Goal: Information Seeking & Learning: Learn about a topic

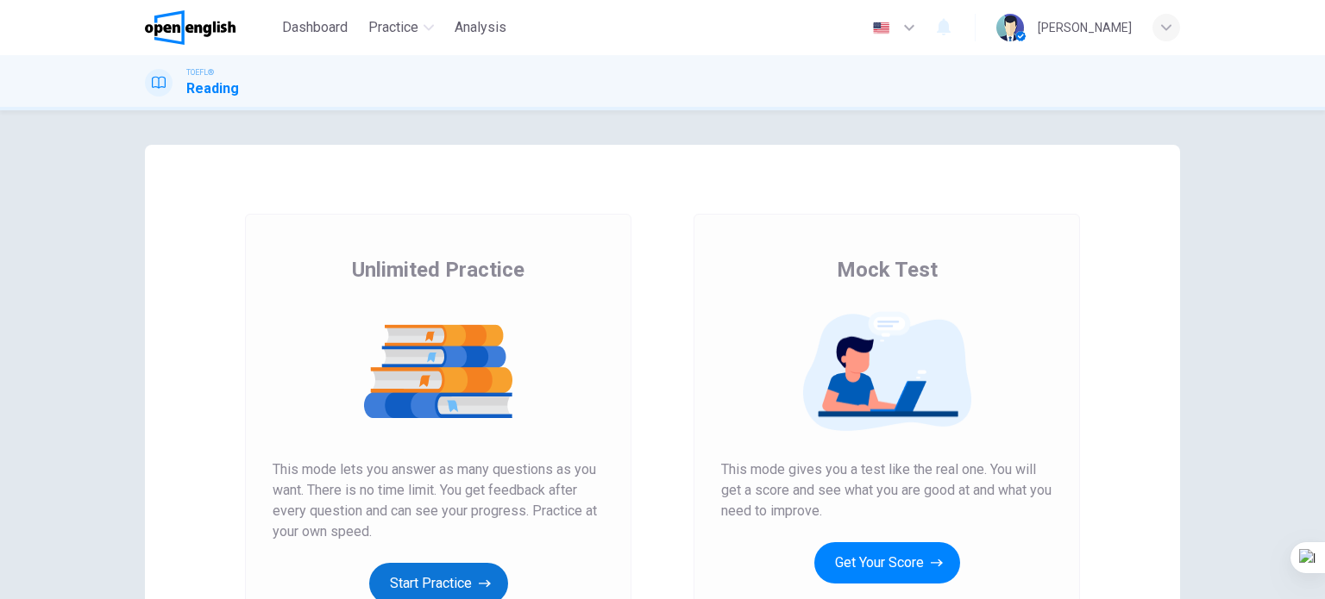
scroll to position [172, 0]
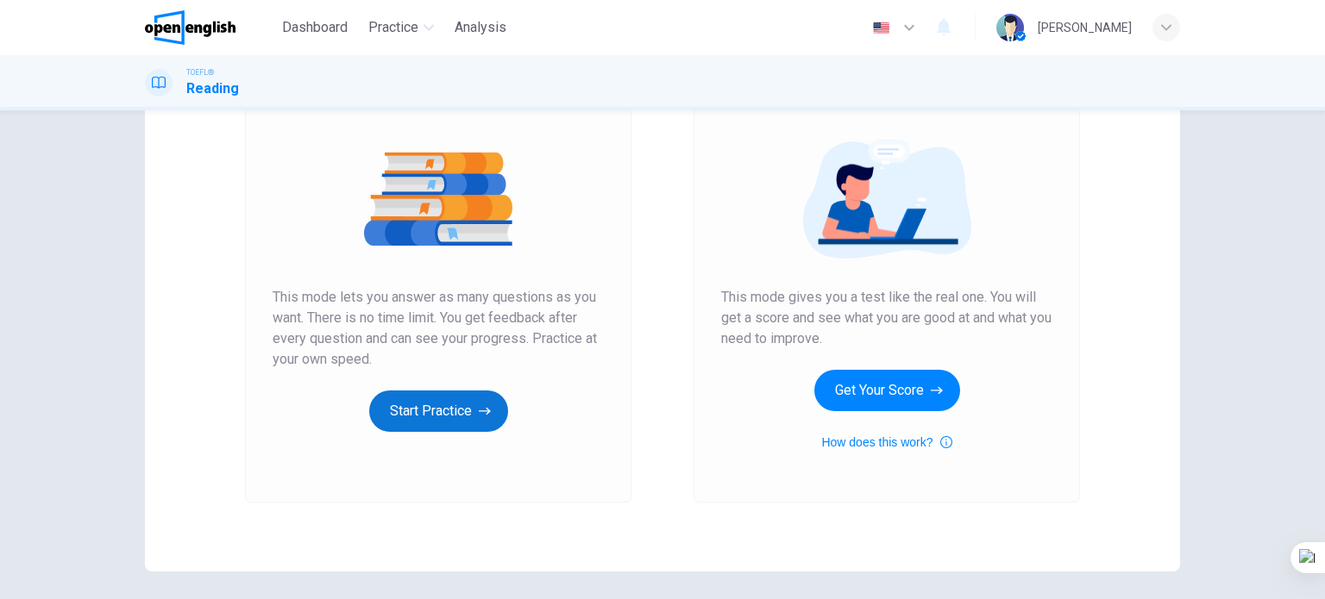
click at [460, 418] on button "Start Practice" at bounding box center [438, 411] width 139 height 41
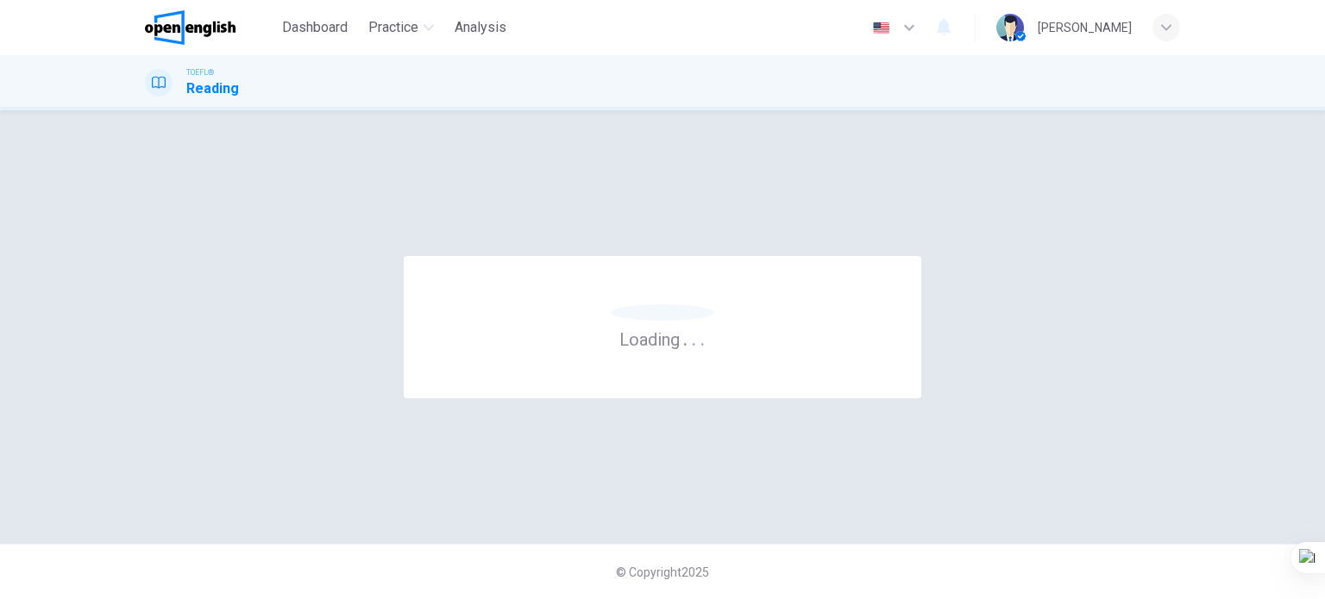
scroll to position [0, 0]
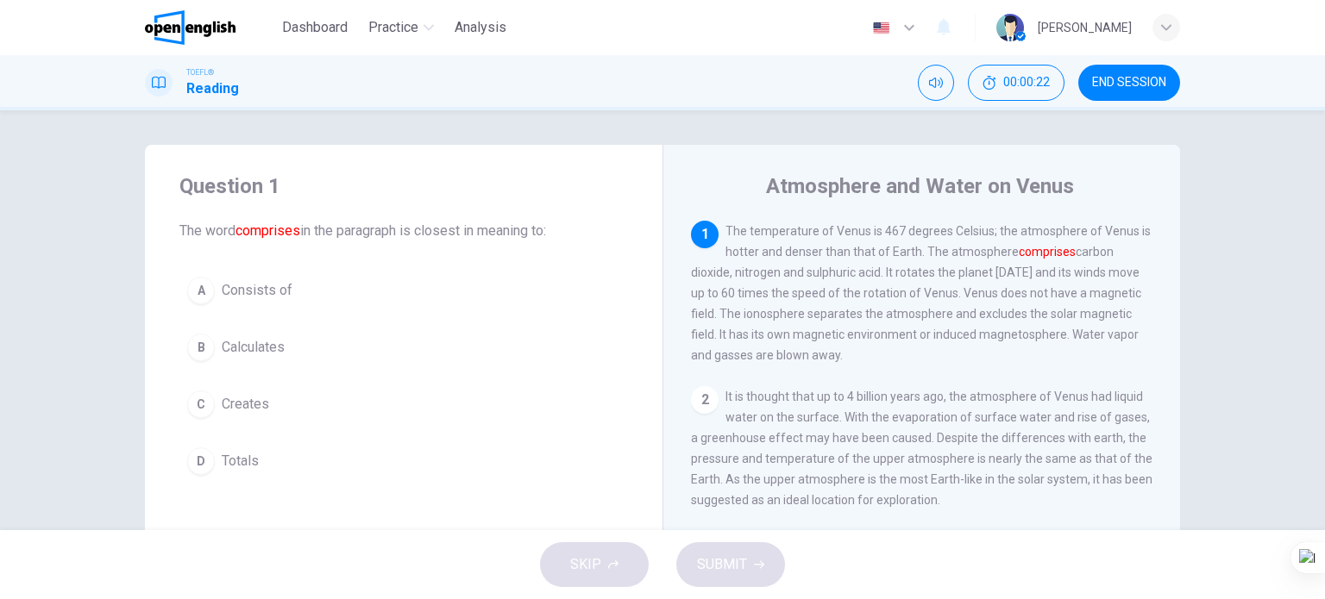
click at [261, 287] on span "Consists of" at bounding box center [257, 290] width 71 height 21
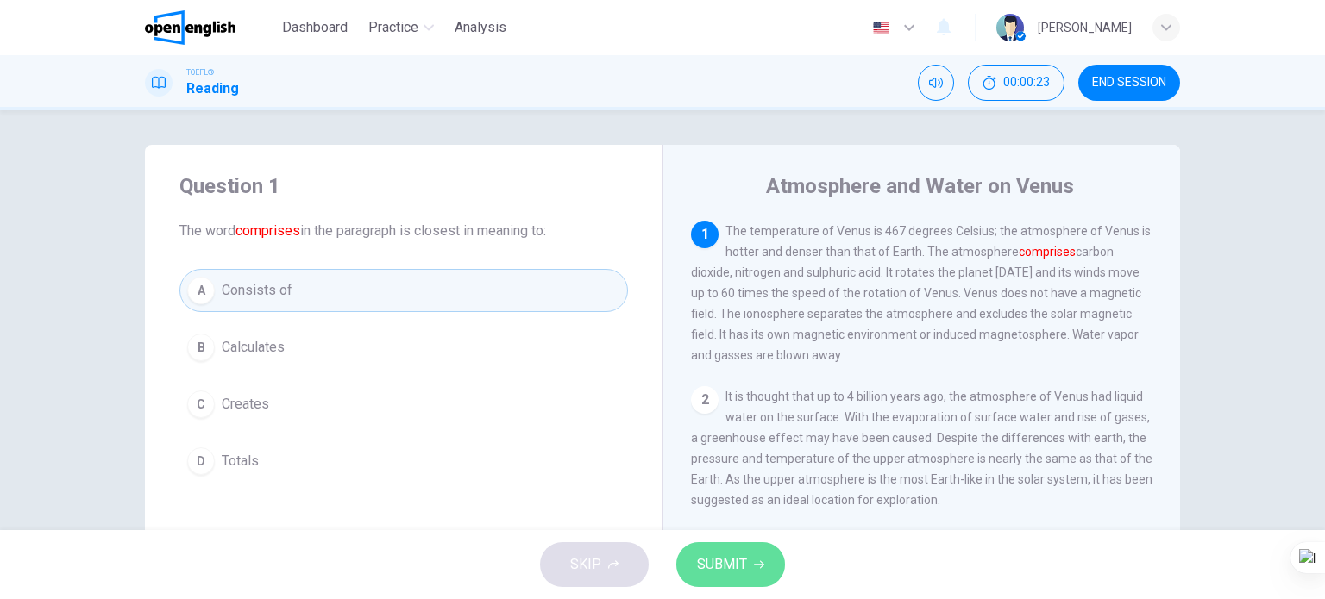
click at [718, 568] on span "SUBMIT" at bounding box center [722, 565] width 50 height 24
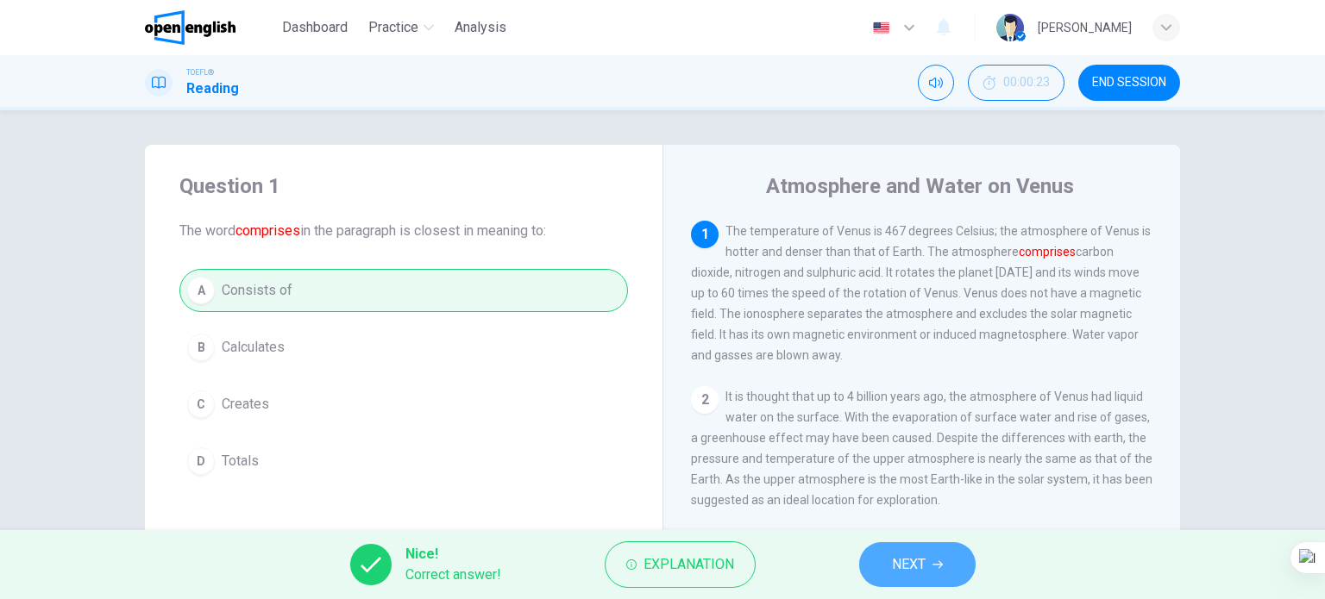
click at [887, 564] on button "NEXT" at bounding box center [917, 564] width 116 height 45
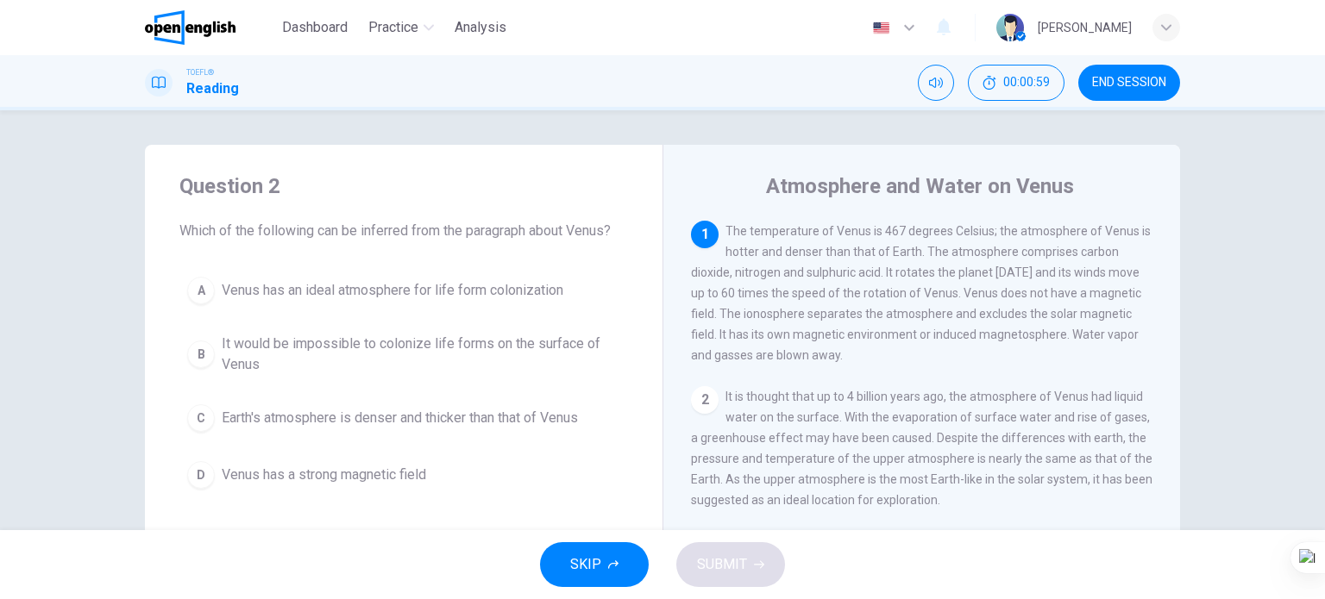
click at [517, 337] on span "It would be impossible to colonize life forms on the surface of Venus" at bounding box center [421, 354] width 398 height 41
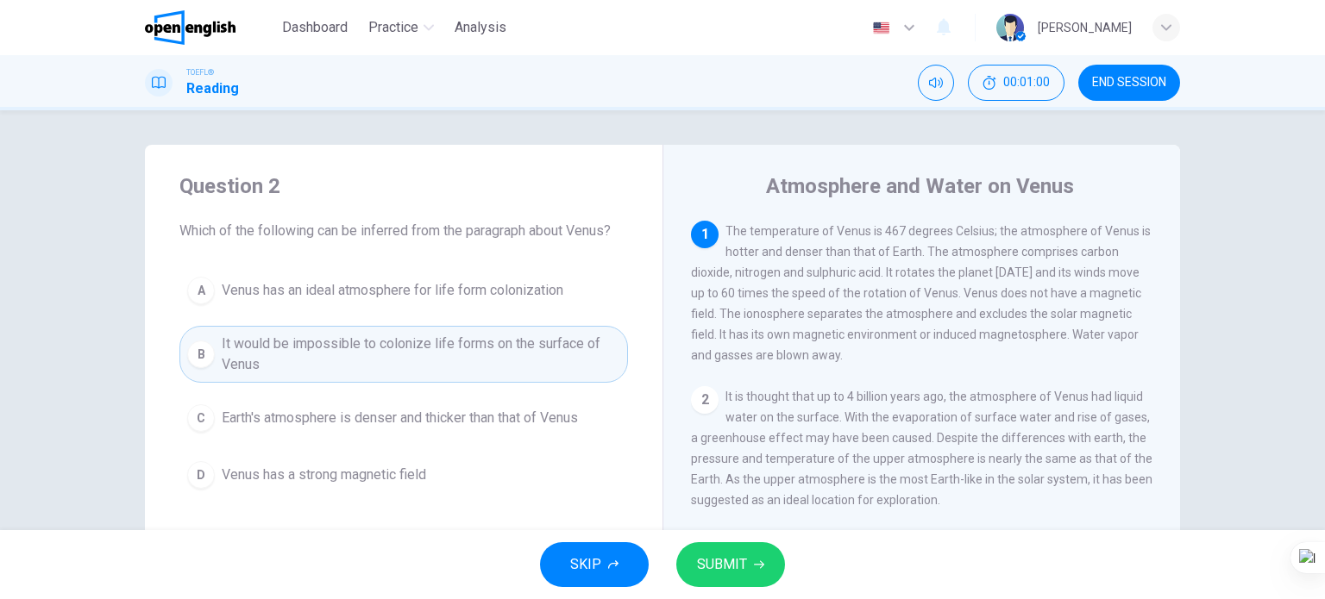
click at [720, 565] on span "SUBMIT" at bounding box center [722, 565] width 50 height 24
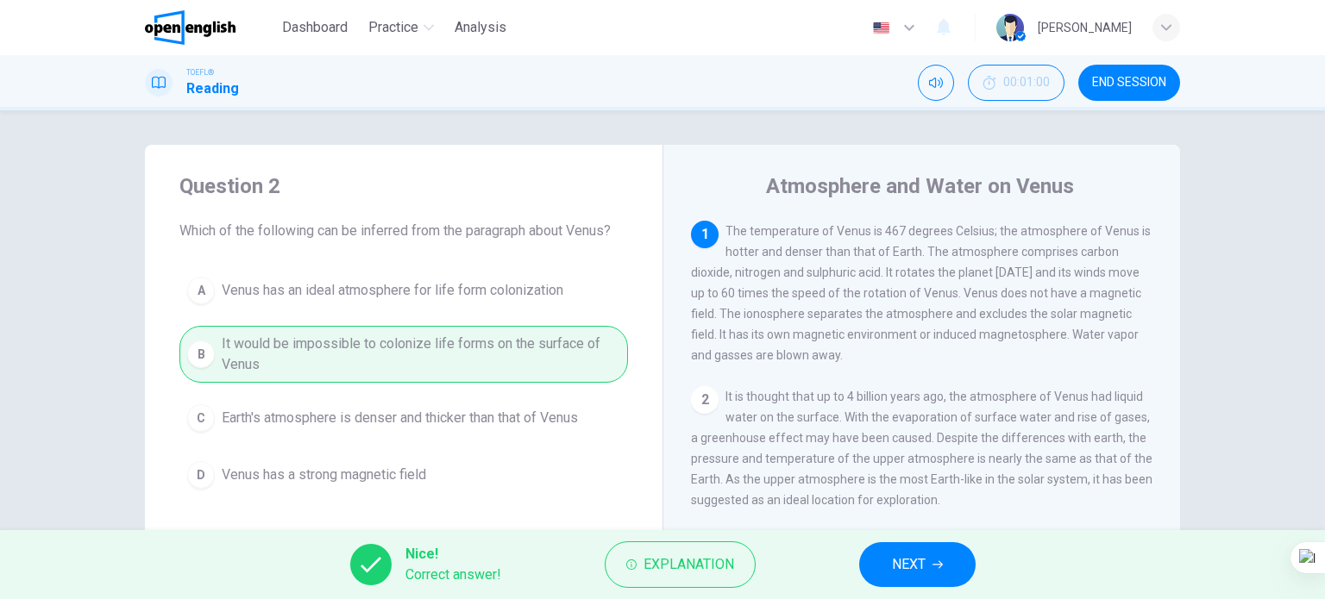
click at [958, 571] on button "NEXT" at bounding box center [917, 564] width 116 height 45
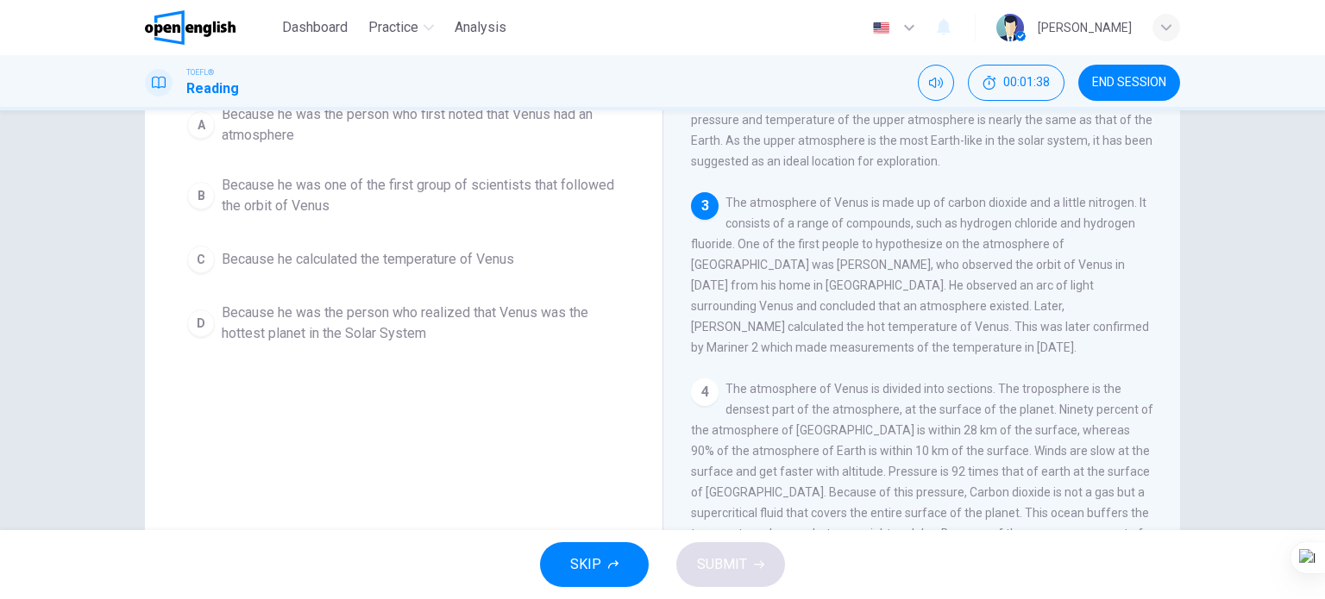
scroll to position [86, 0]
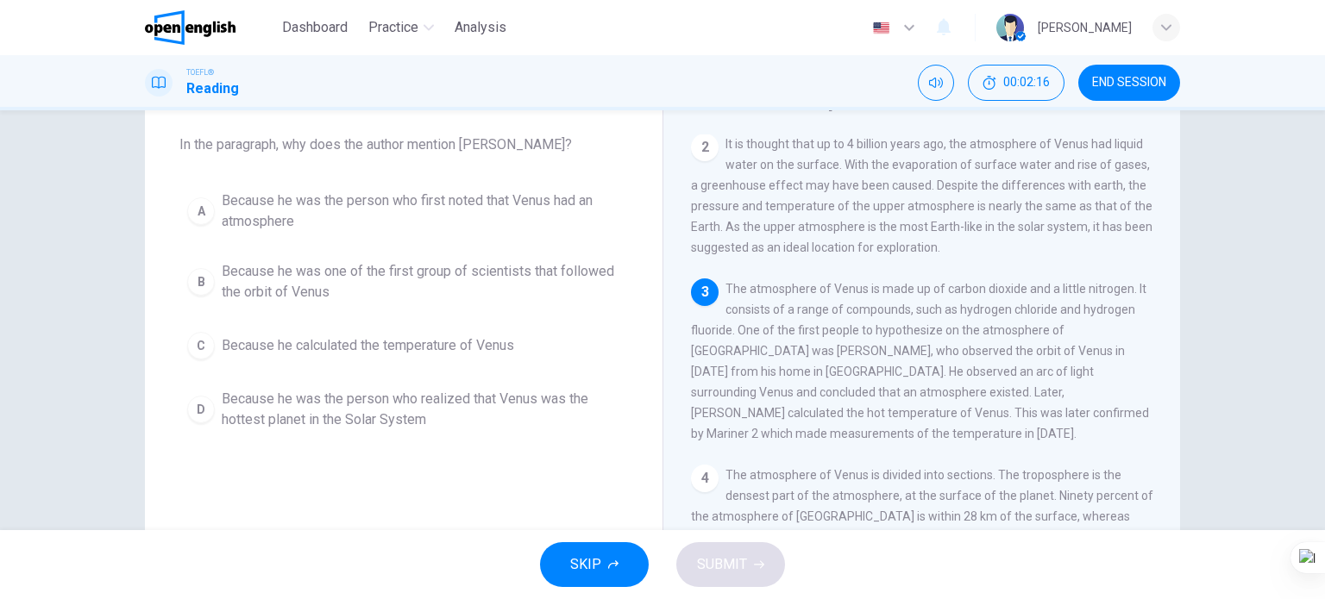
click at [511, 275] on span "Because he was one of the first group of scientists that followed the orbit of …" at bounding box center [421, 281] width 398 height 41
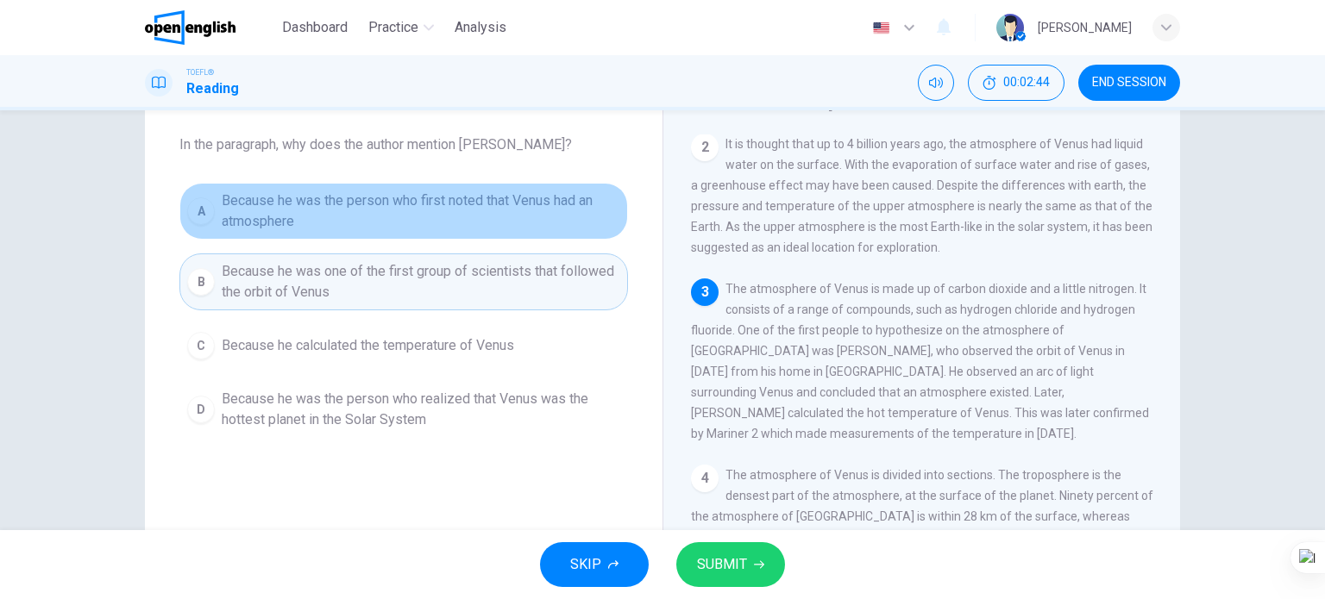
click at [516, 213] on span "Because he was the person who first noted that Venus had an atmosphere" at bounding box center [421, 211] width 398 height 41
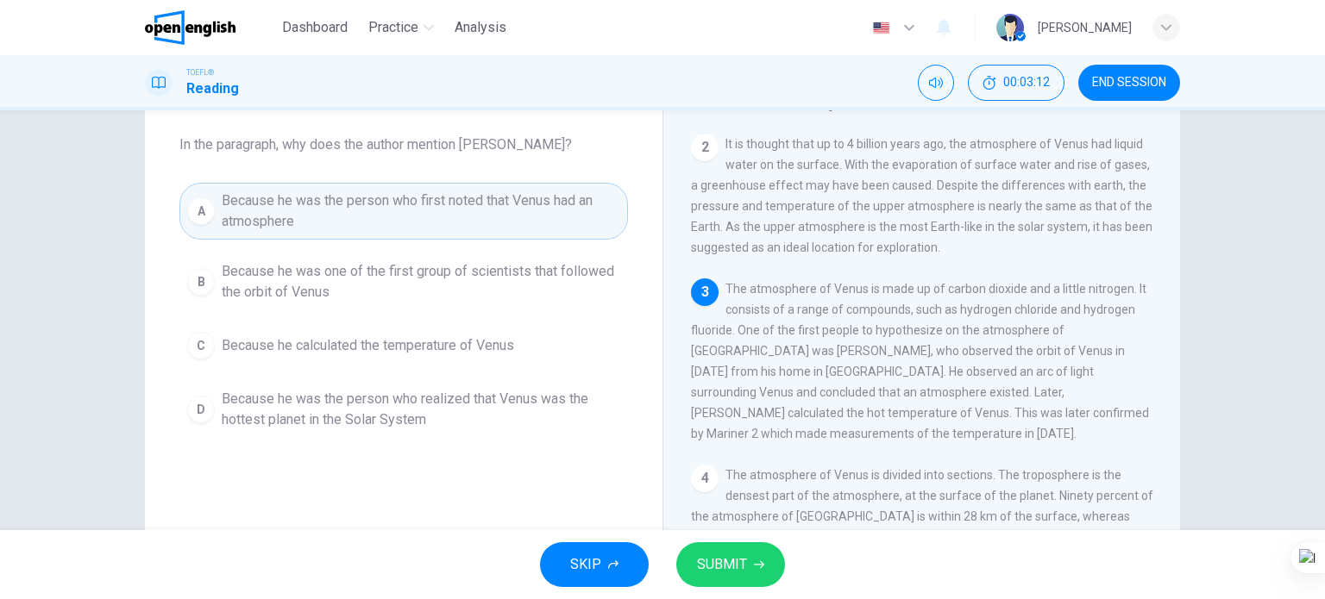
click at [731, 567] on span "SUBMIT" at bounding box center [722, 565] width 50 height 24
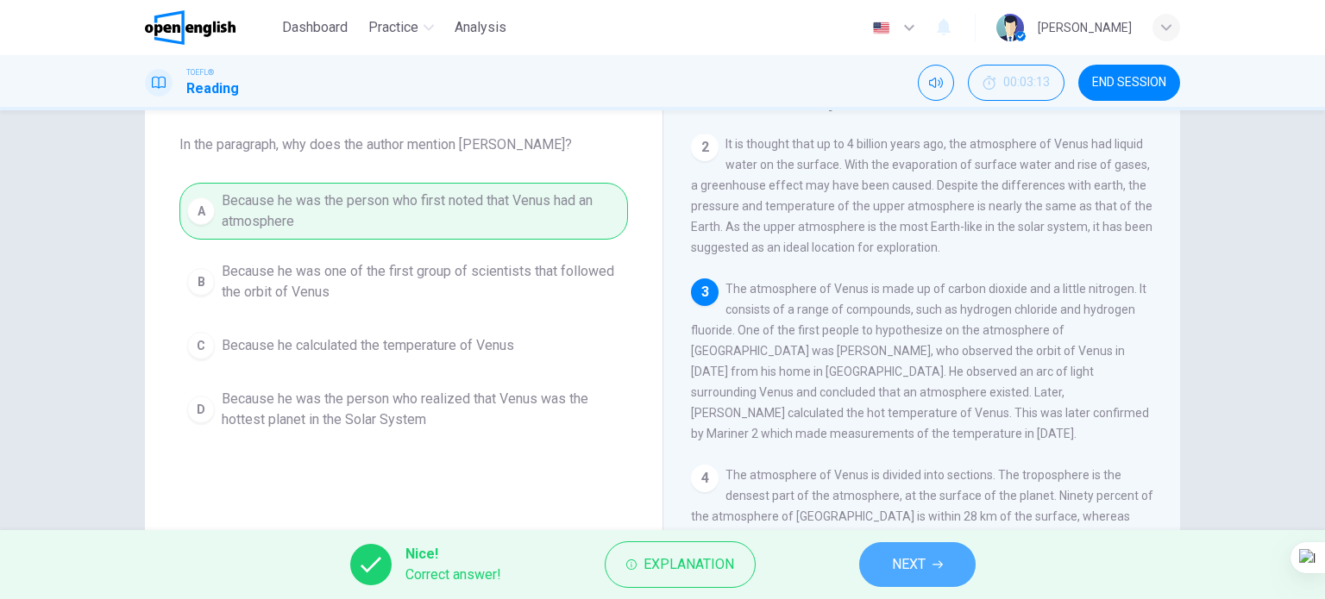
click at [882, 562] on button "NEXT" at bounding box center [917, 564] width 116 height 45
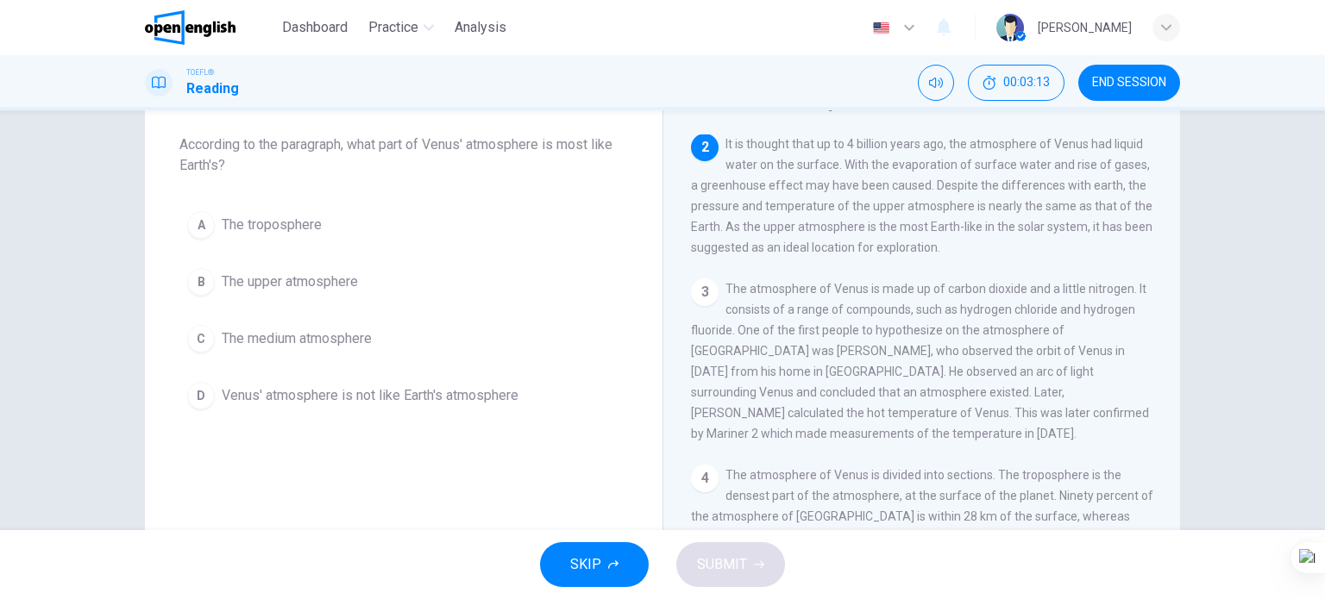
scroll to position [170, 0]
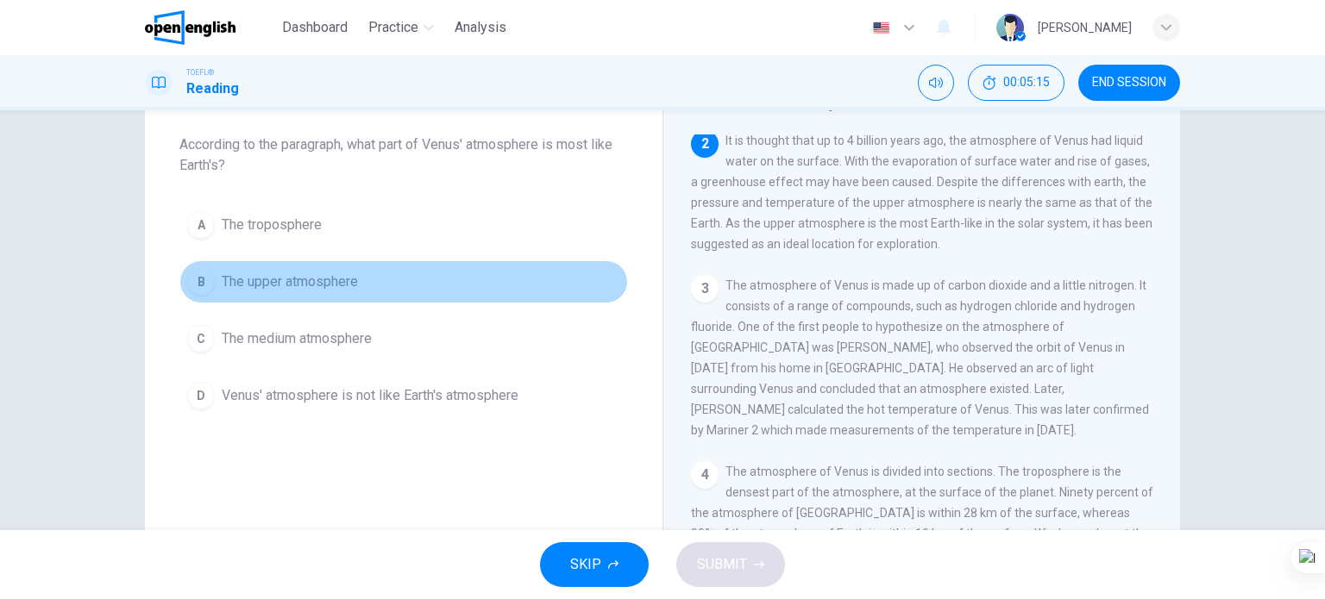
click at [263, 282] on span "The upper atmosphere" at bounding box center [290, 282] width 136 height 21
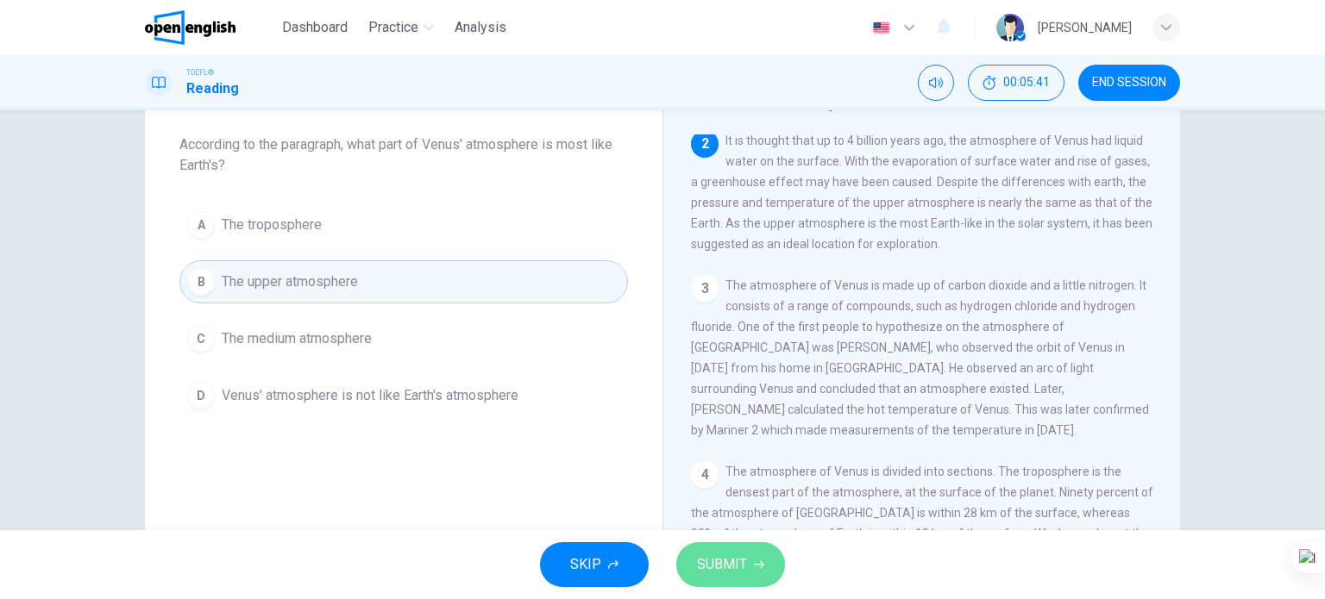
click at [766, 569] on button "SUBMIT" at bounding box center [730, 564] width 109 height 45
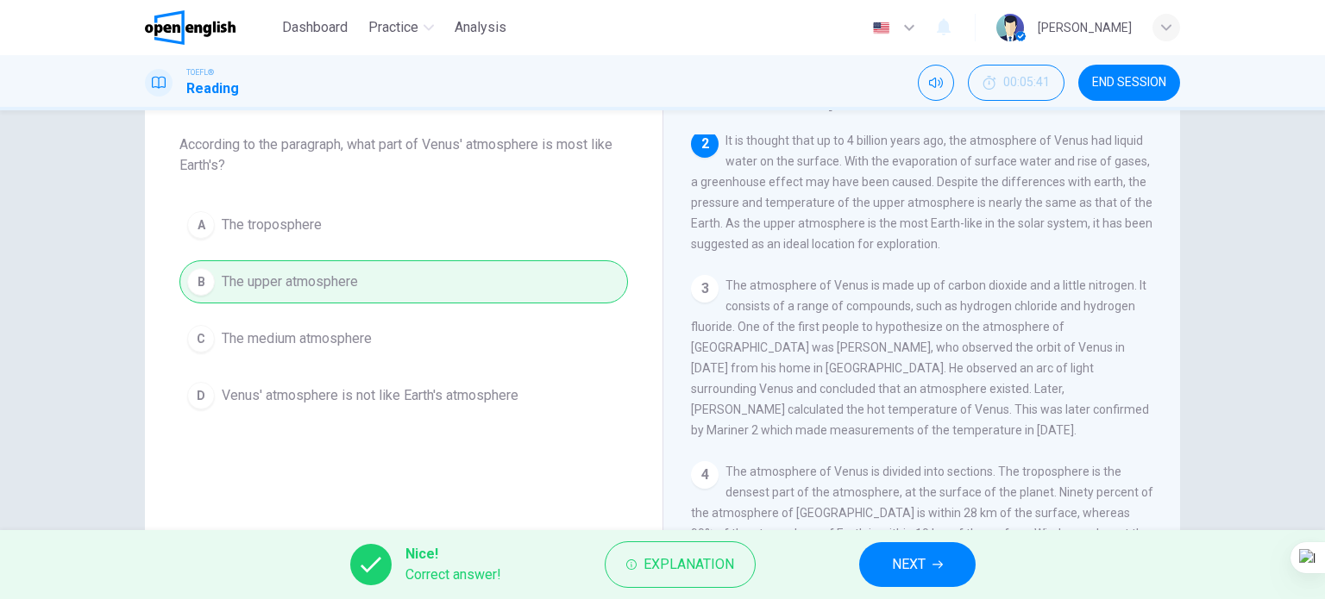
click at [905, 561] on span "NEXT" at bounding box center [909, 565] width 34 height 24
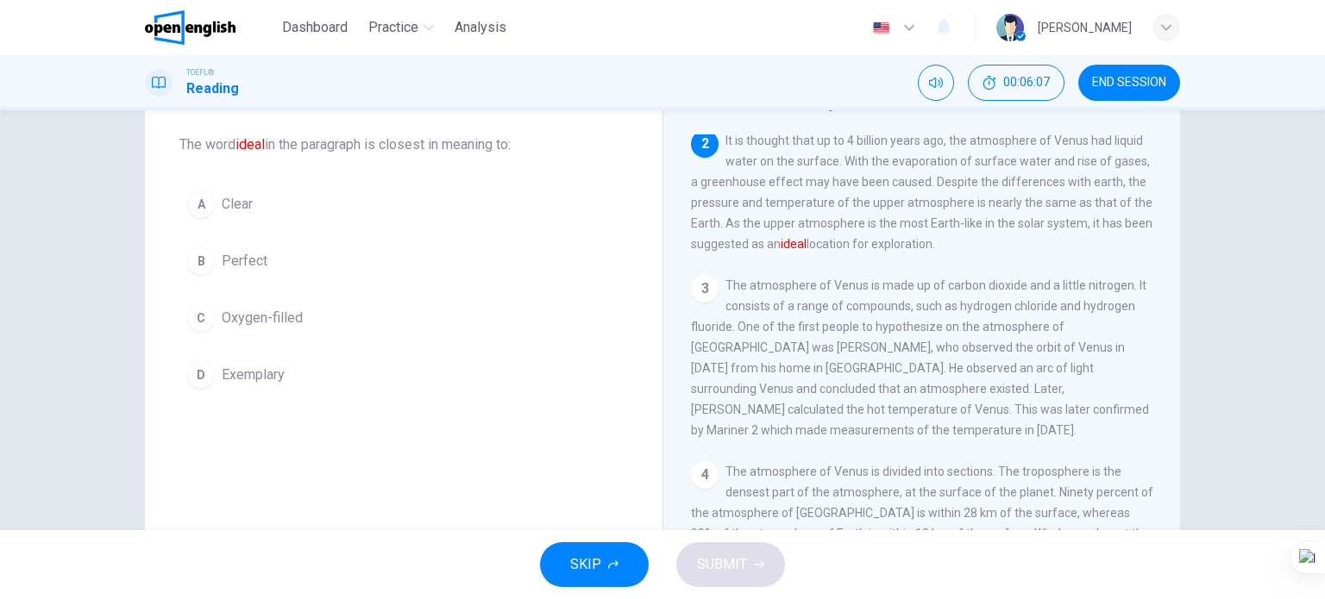
click at [262, 320] on span "Oxygen-filled" at bounding box center [262, 318] width 81 height 21
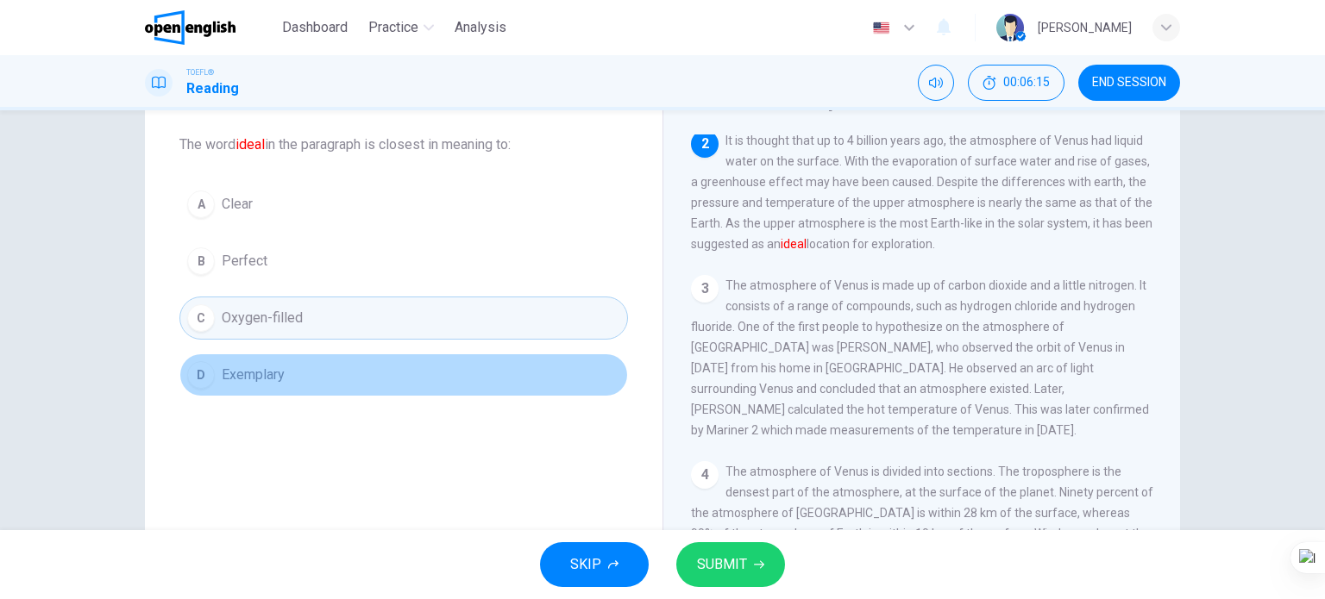
click at [313, 385] on button "D Exemplary" at bounding box center [403, 375] width 448 height 43
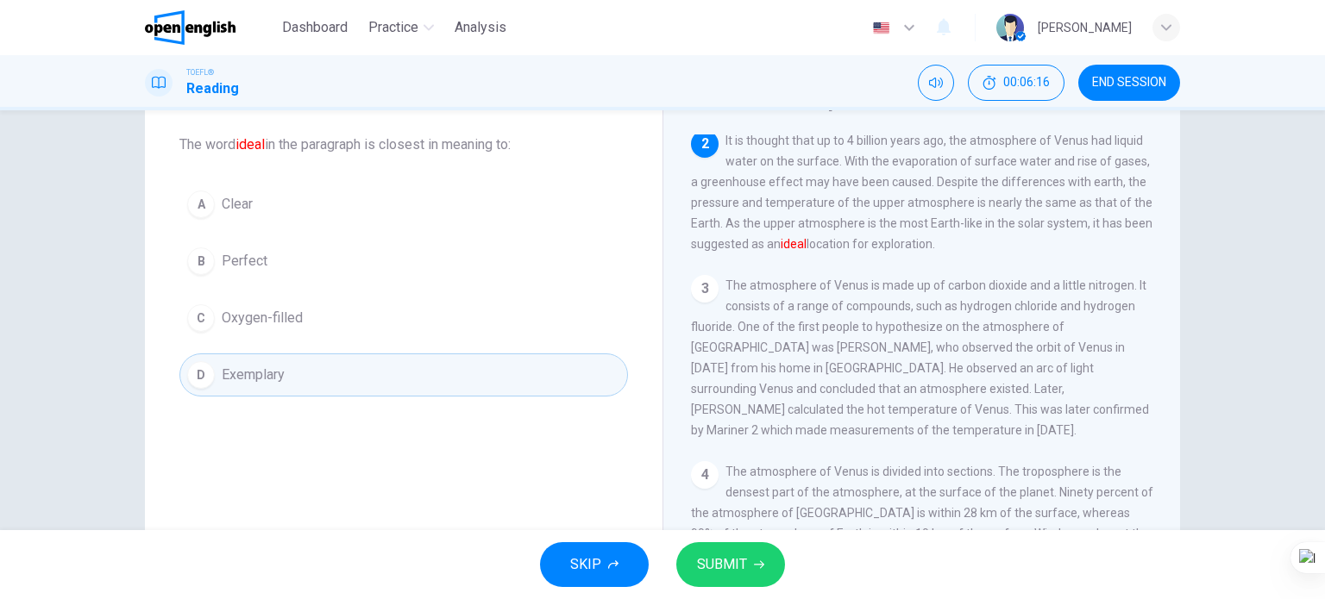
click at [724, 578] on button "SUBMIT" at bounding box center [730, 564] width 109 height 45
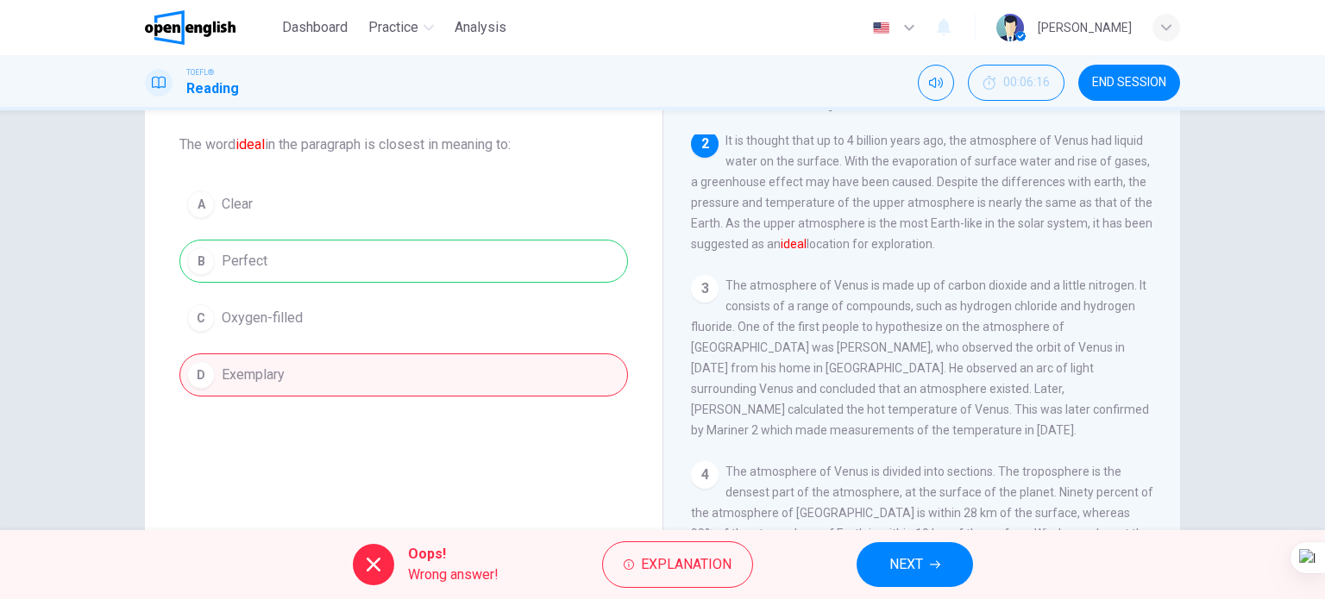
click at [925, 587] on div "Oops! Wrong answer! Explanation NEXT" at bounding box center [662, 564] width 1325 height 69
click at [925, 568] on button "NEXT" at bounding box center [914, 564] width 116 height 45
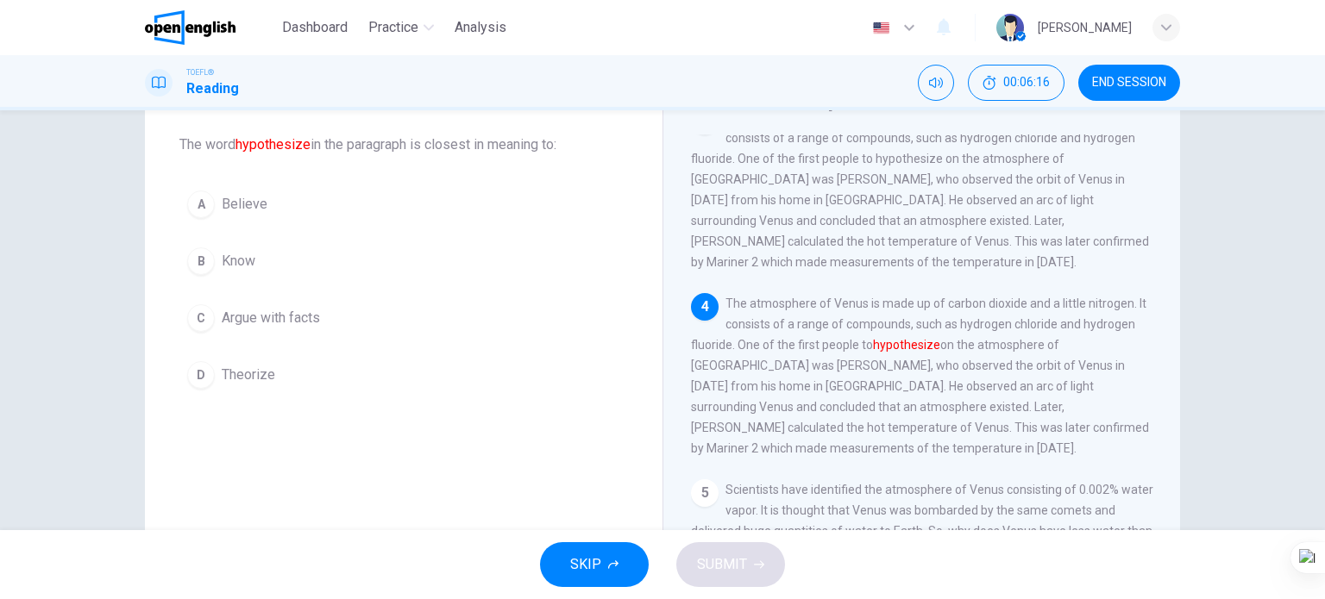
scroll to position [359, 0]
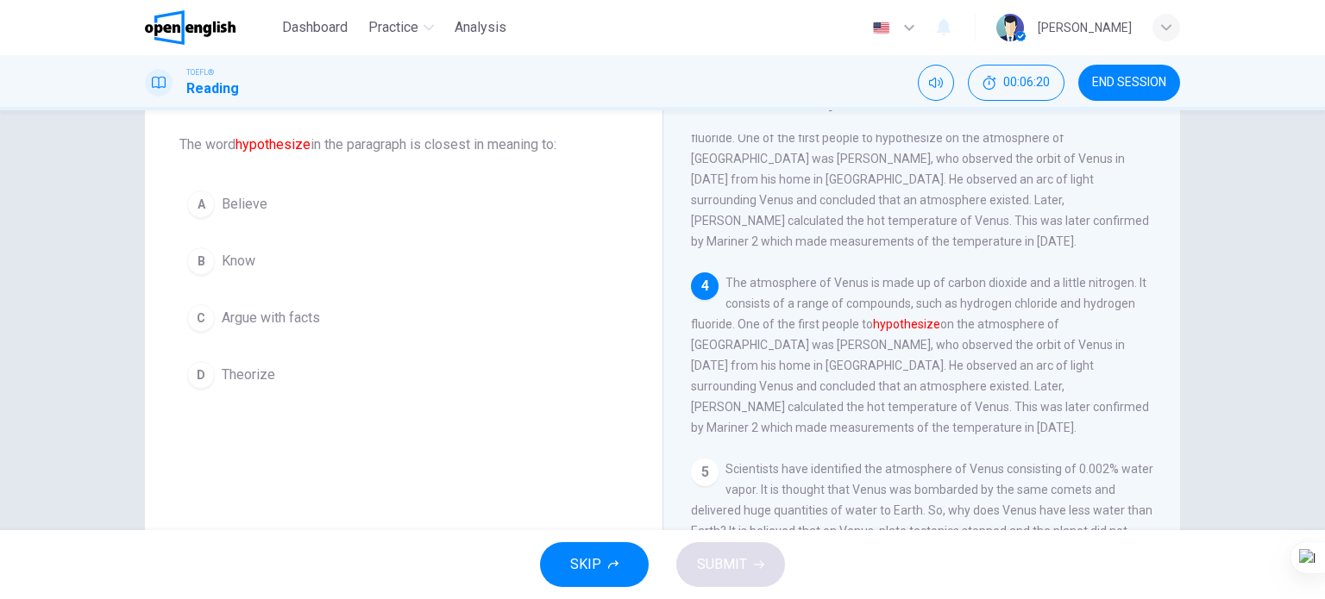
click at [246, 379] on span "Theorize" at bounding box center [248, 375] width 53 height 21
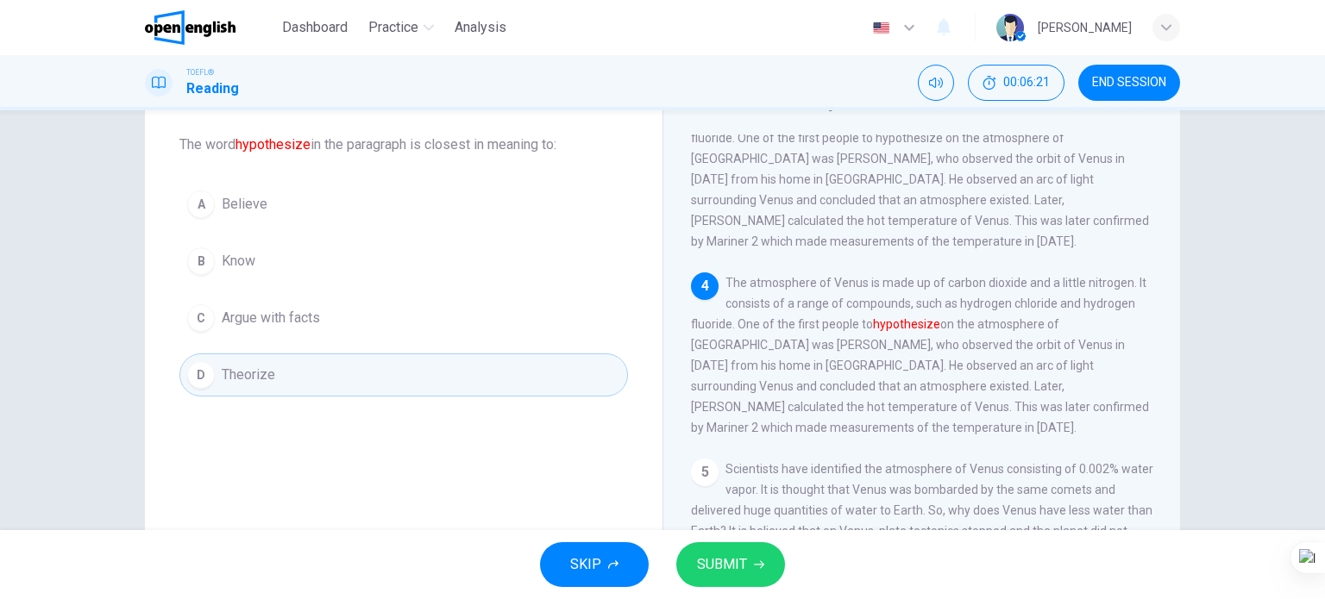
click at [724, 558] on span "SUBMIT" at bounding box center [722, 565] width 50 height 24
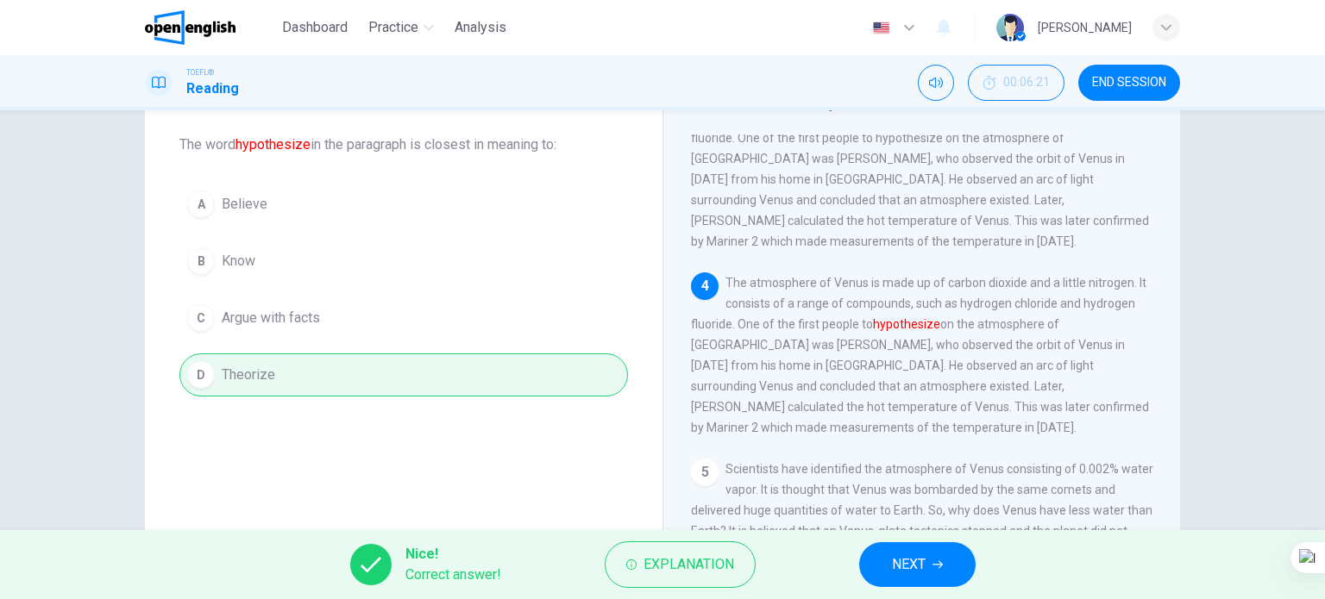
click at [904, 569] on button "NEXT" at bounding box center [917, 564] width 116 height 45
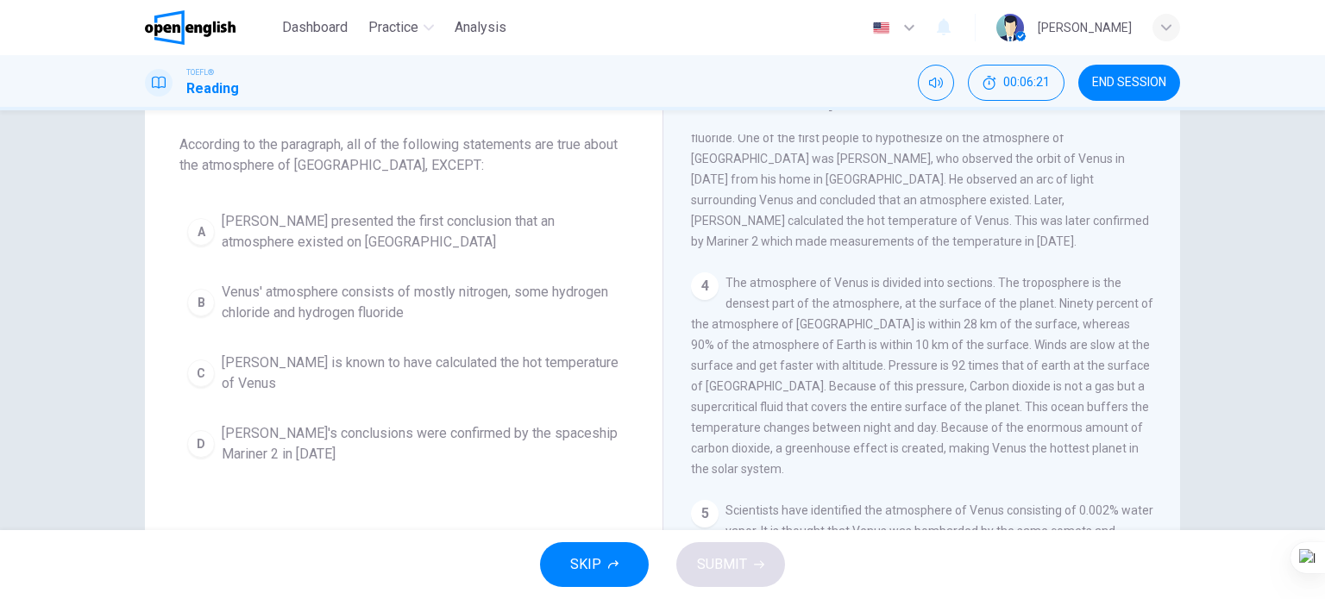
scroll to position [319, 0]
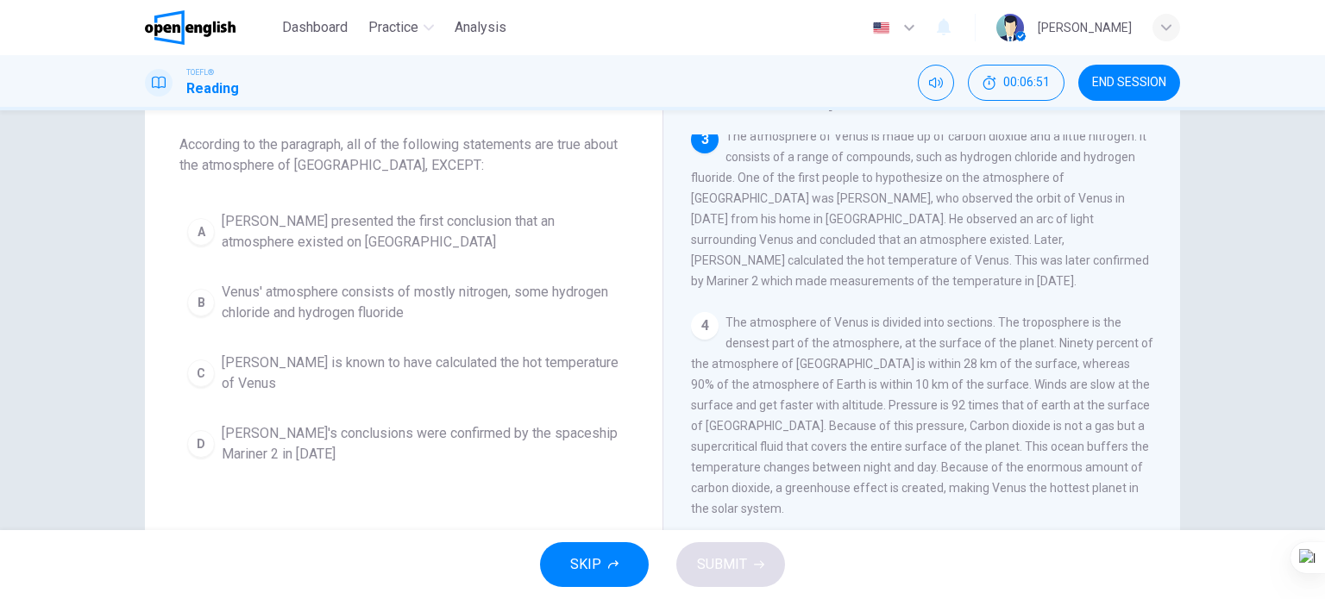
click at [446, 296] on span "Venus' atmosphere consists of mostly nitrogen, some hydrogen chloride and hydro…" at bounding box center [421, 302] width 398 height 41
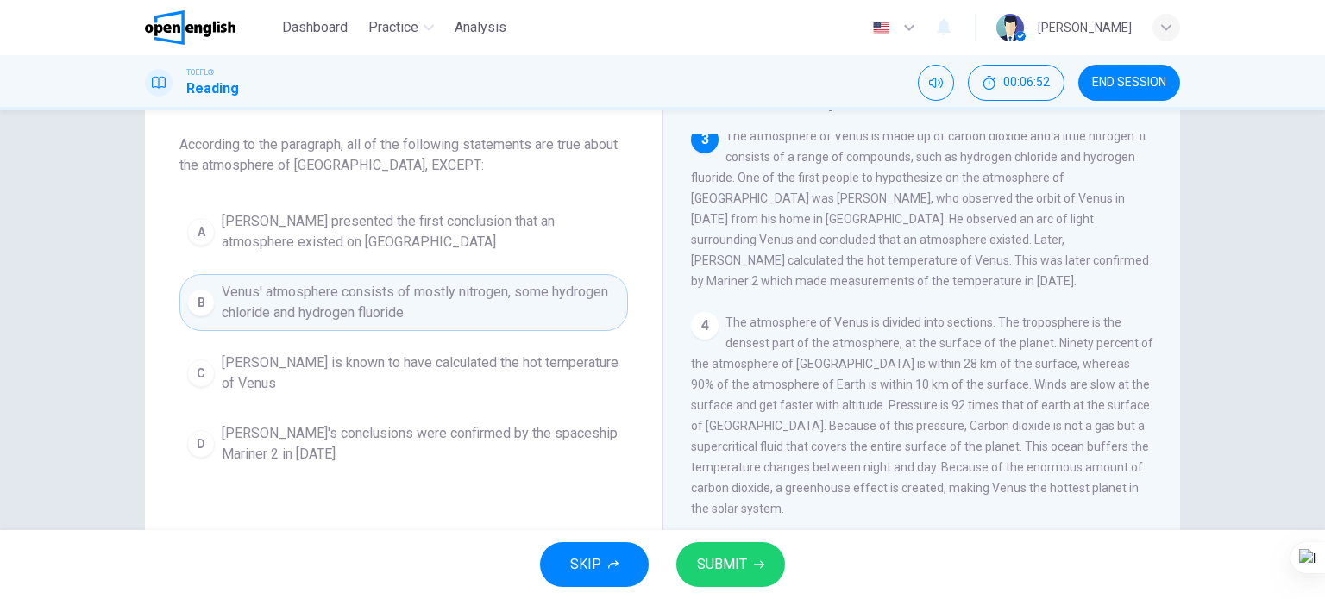
click at [703, 562] on span "SUBMIT" at bounding box center [722, 565] width 50 height 24
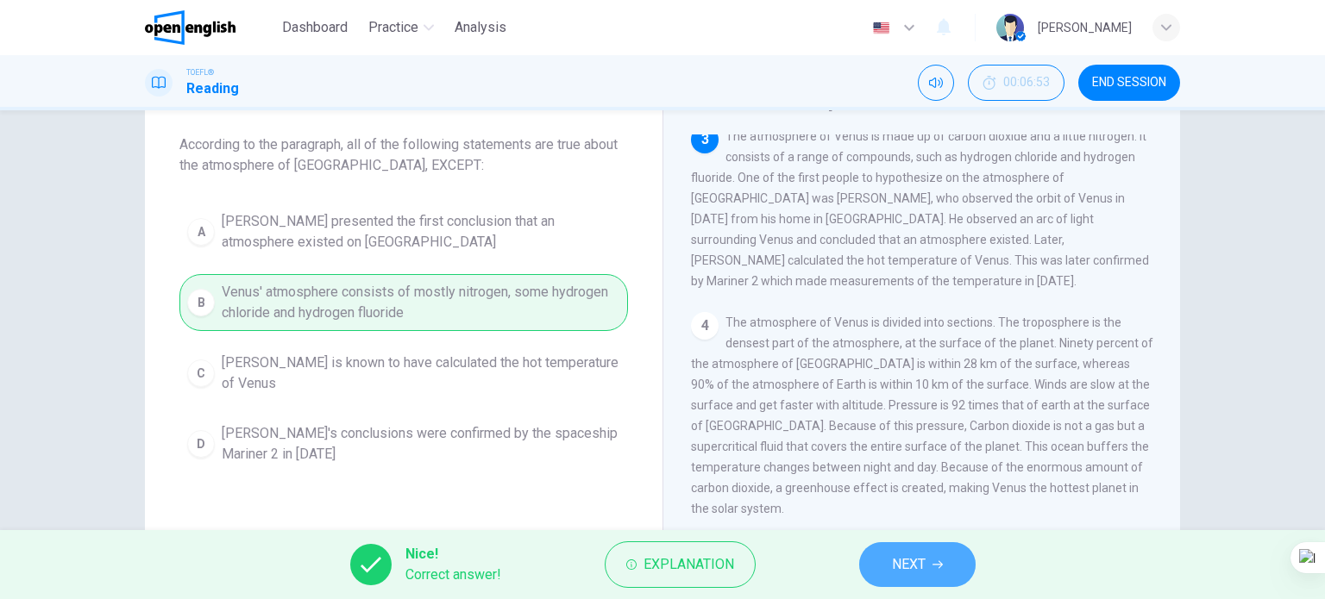
click at [919, 566] on span "NEXT" at bounding box center [909, 565] width 34 height 24
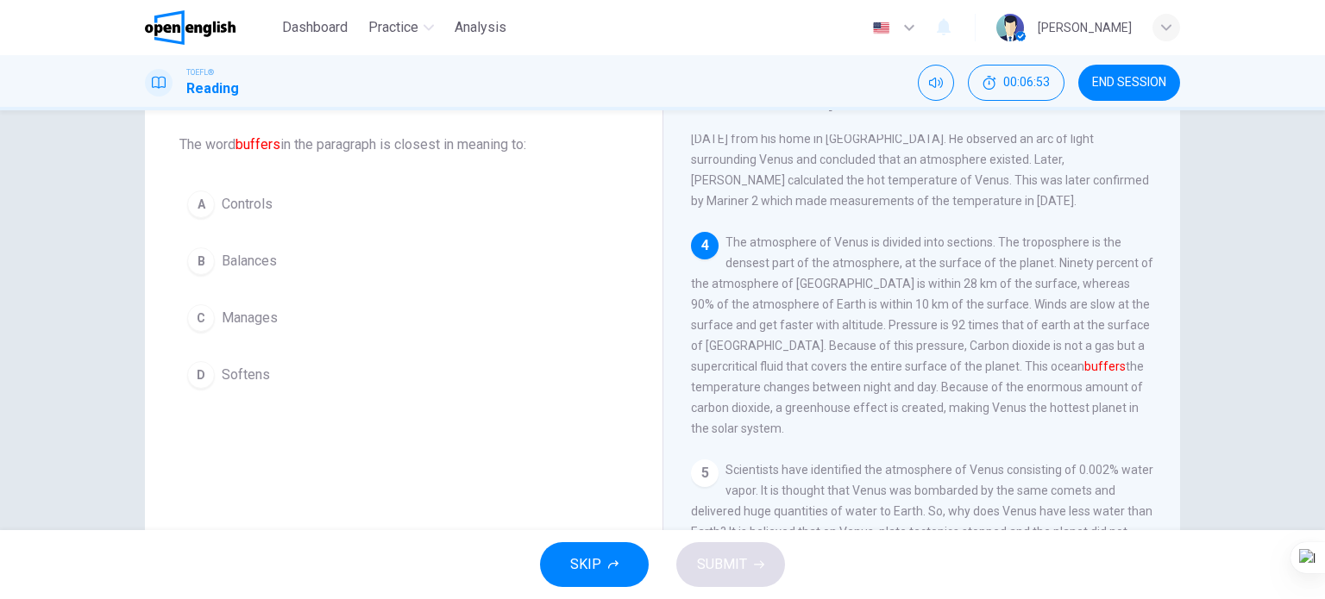
scroll to position [401, 0]
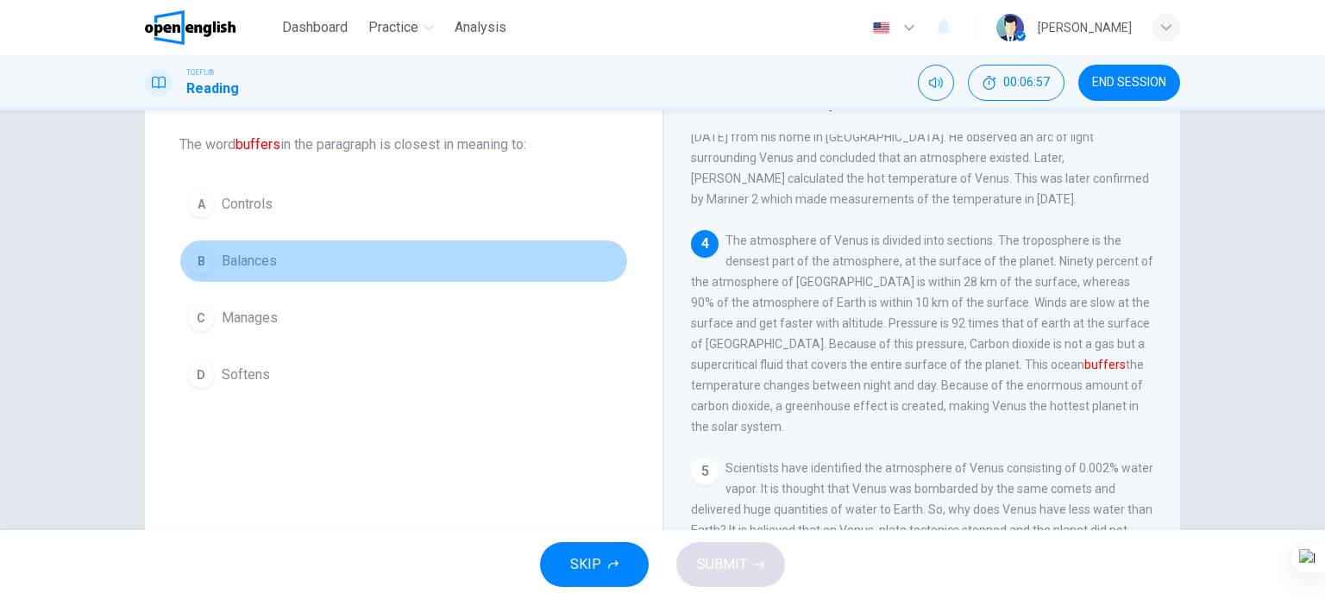
click at [252, 259] on span "Balances" at bounding box center [249, 261] width 55 height 21
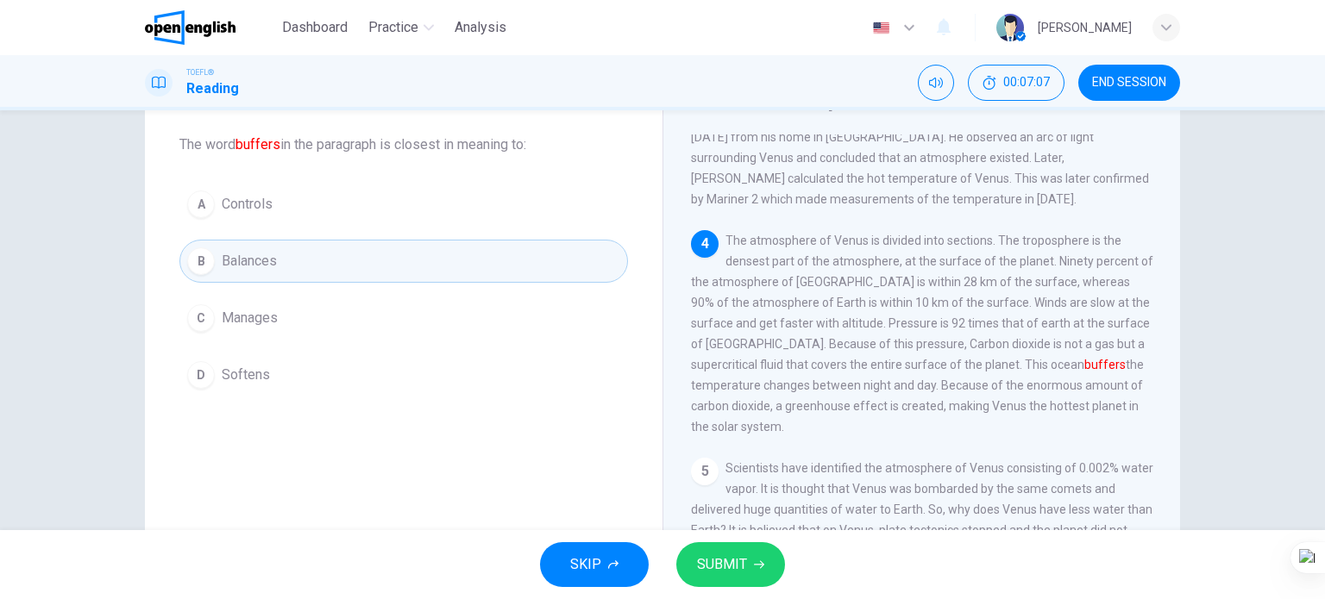
click at [739, 558] on span "SUBMIT" at bounding box center [722, 565] width 50 height 24
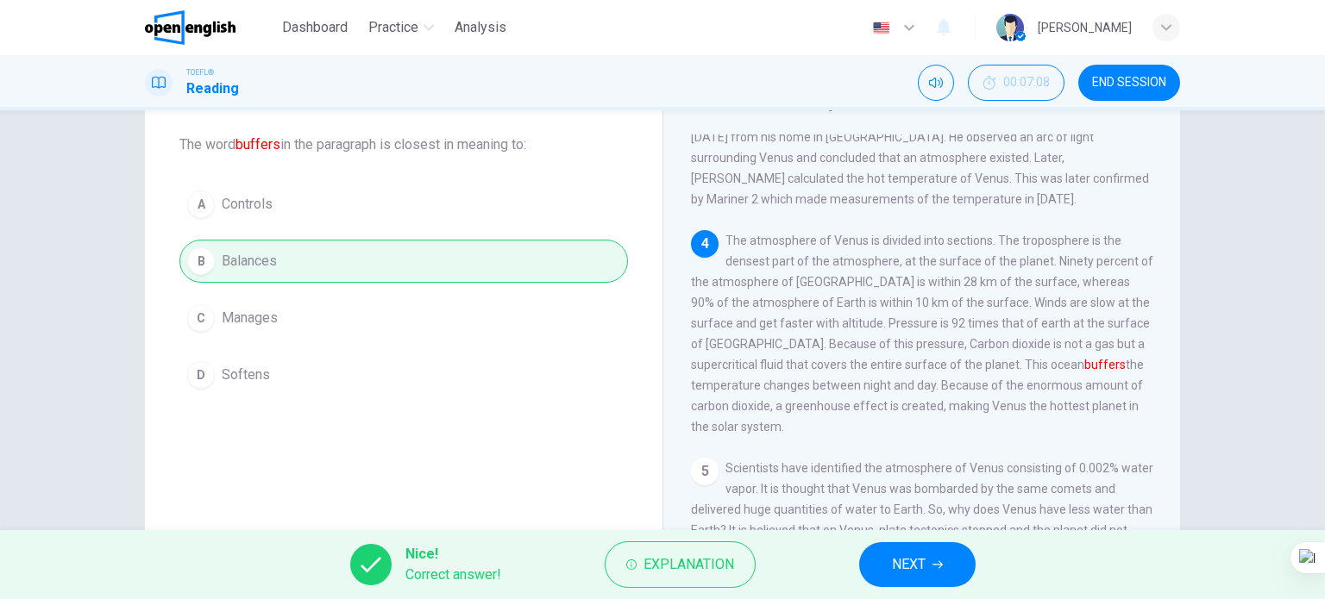
click at [894, 561] on span "NEXT" at bounding box center [909, 565] width 34 height 24
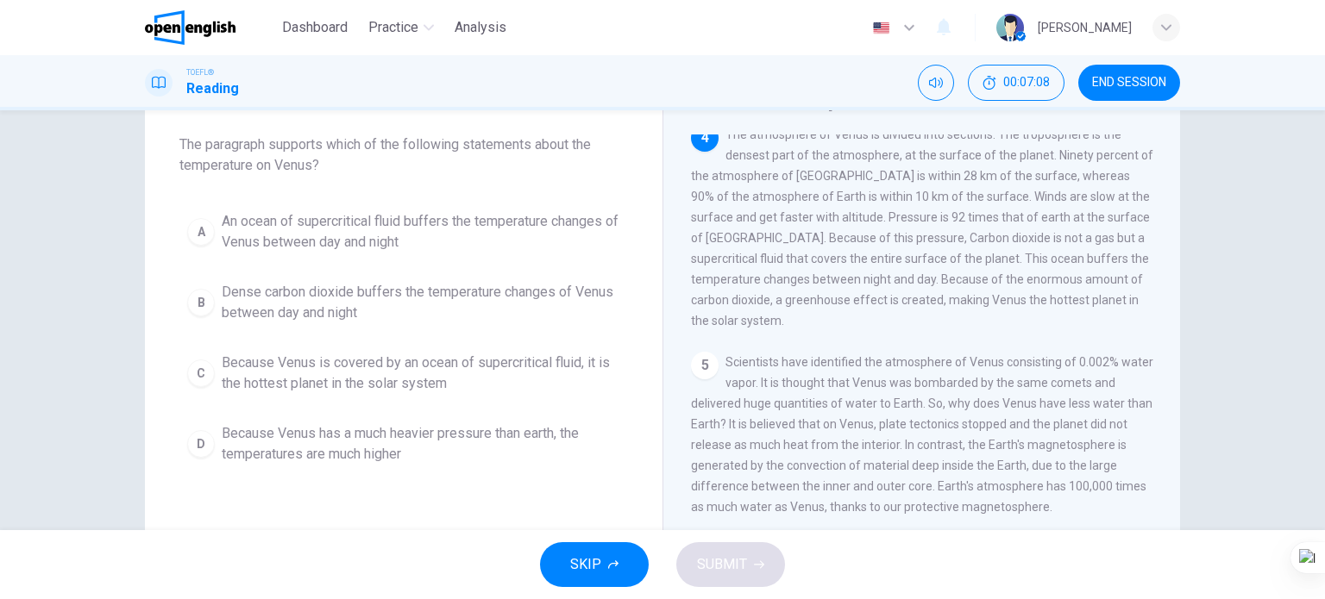
scroll to position [511, 0]
click at [464, 235] on span "An ocean of supercritical fluid buffers the temperature changes of Venus betwee…" at bounding box center [421, 231] width 398 height 41
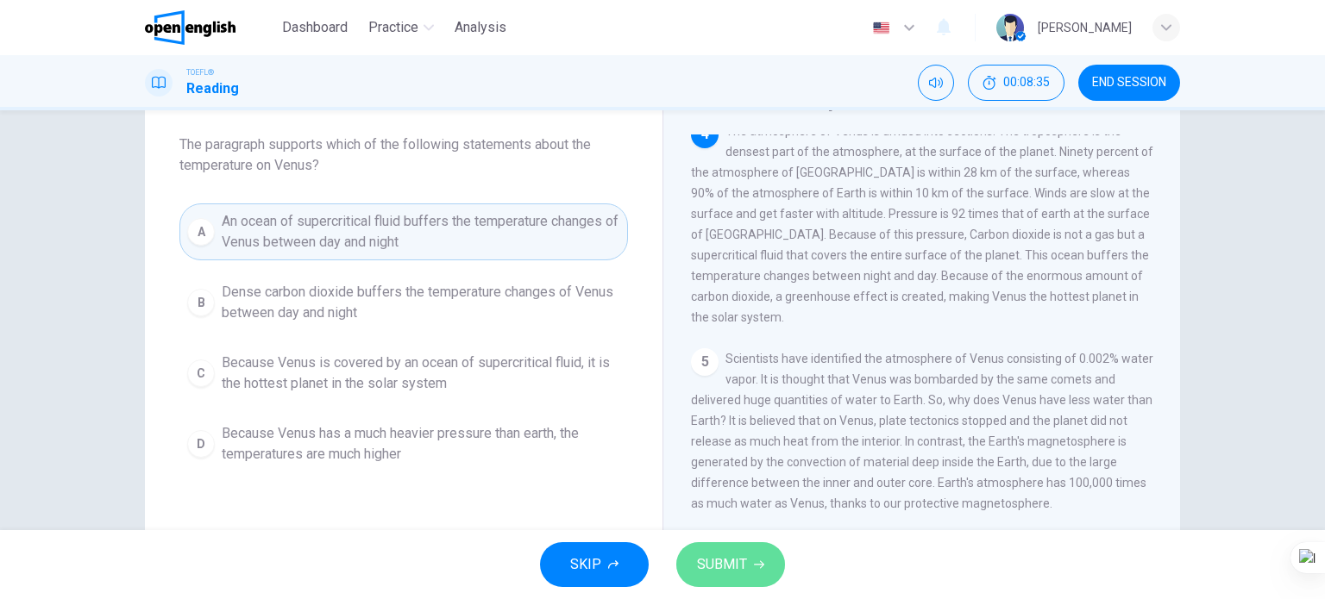
click at [712, 560] on span "SUBMIT" at bounding box center [722, 565] width 50 height 24
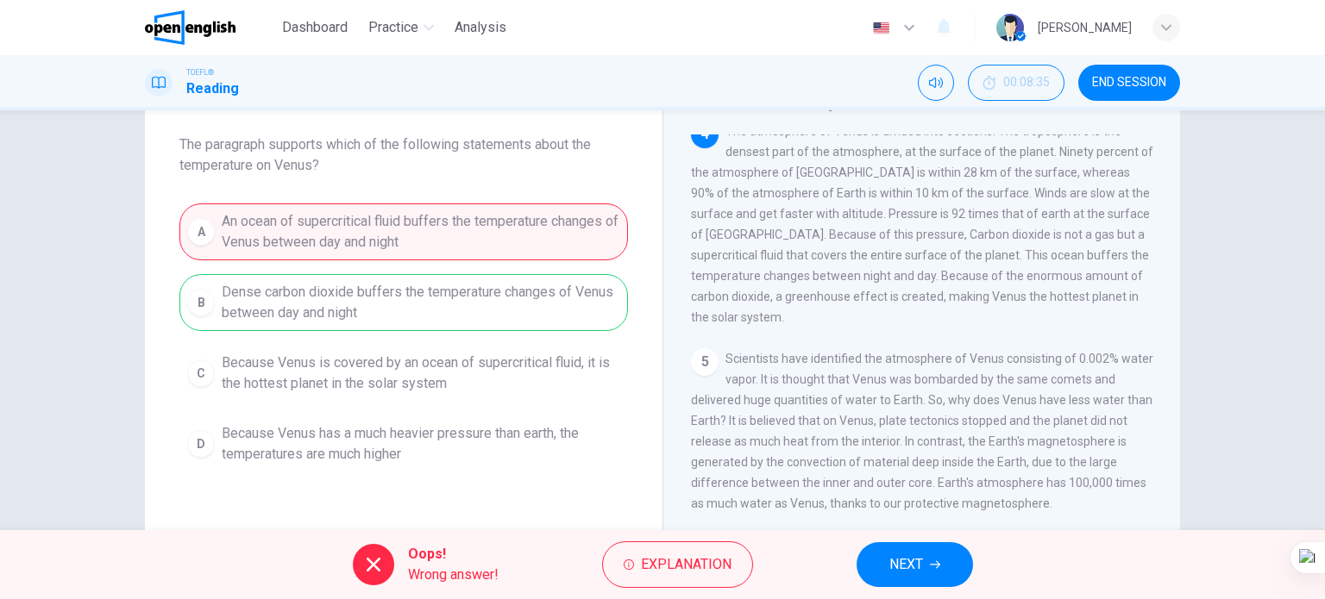
click at [909, 580] on button "NEXT" at bounding box center [914, 564] width 116 height 45
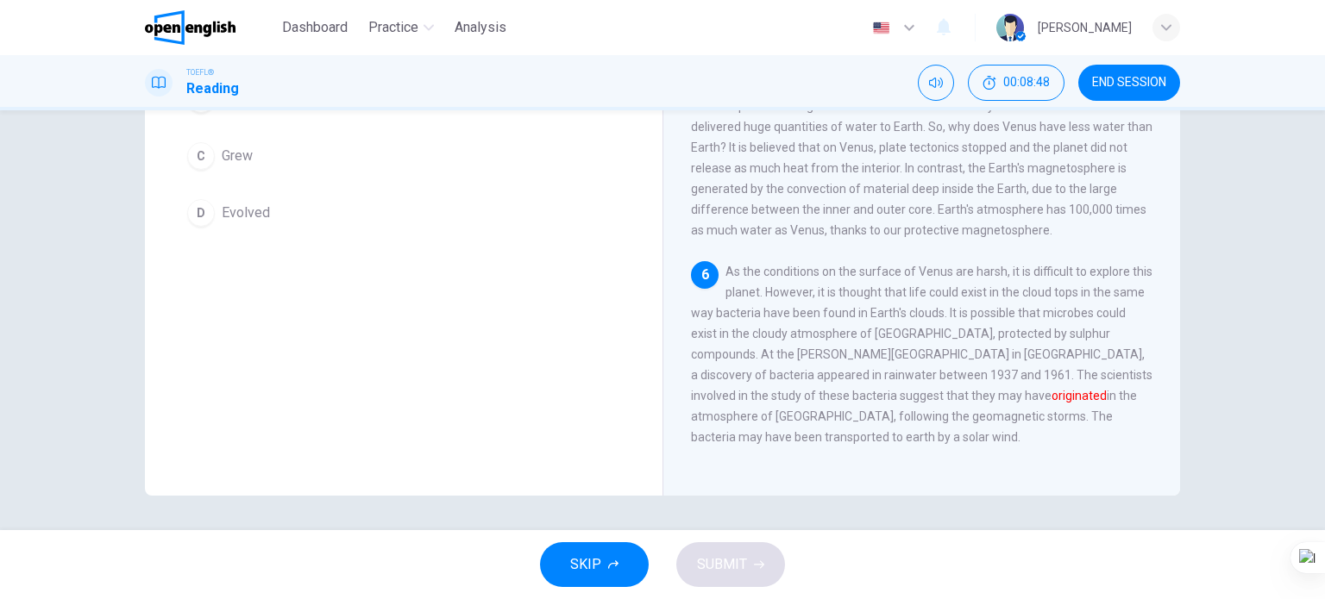
scroll to position [0, 0]
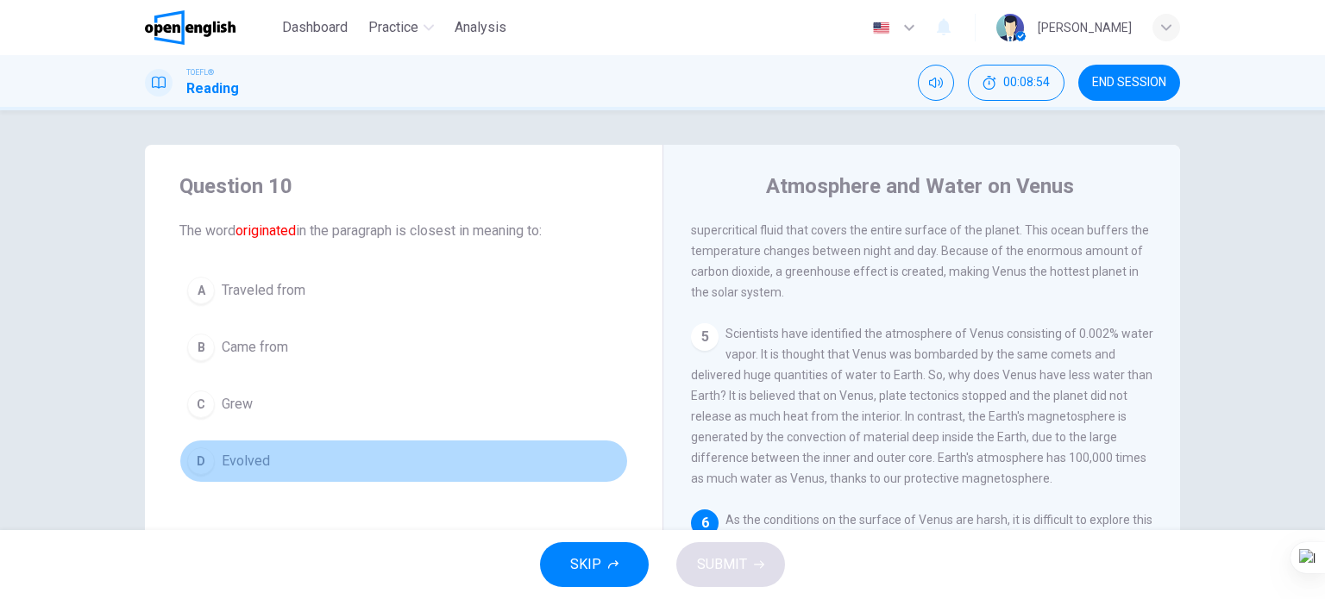
click at [242, 461] on span "Evolved" at bounding box center [246, 461] width 48 height 21
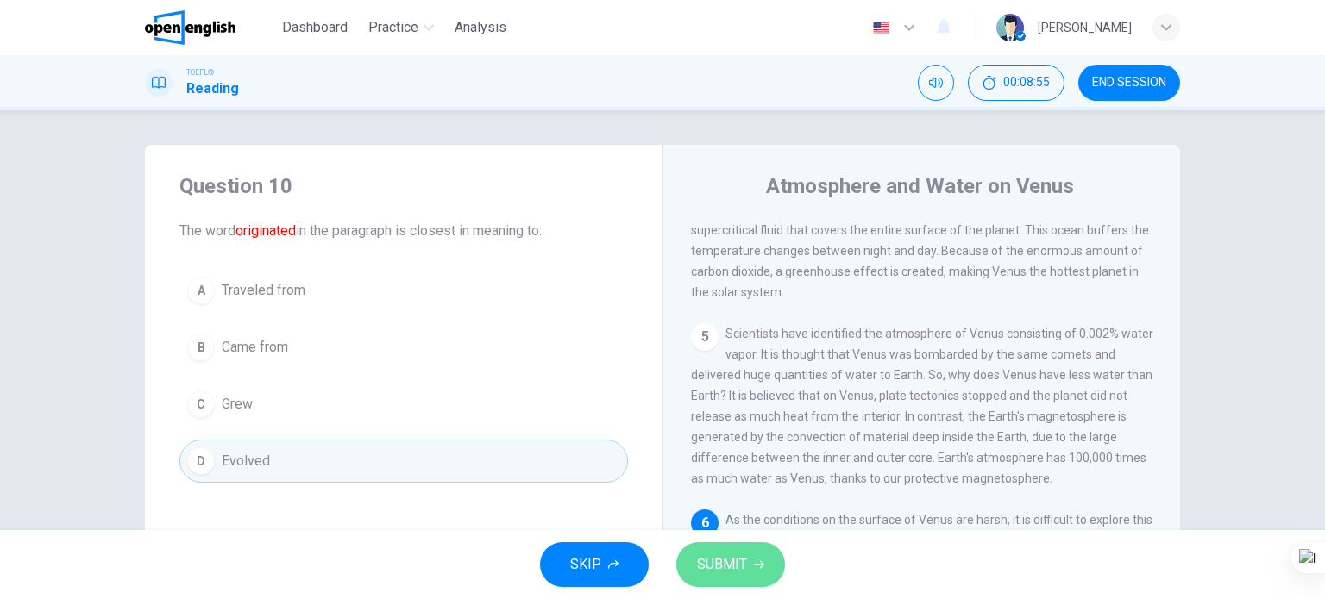
click at [728, 570] on span "SUBMIT" at bounding box center [722, 565] width 50 height 24
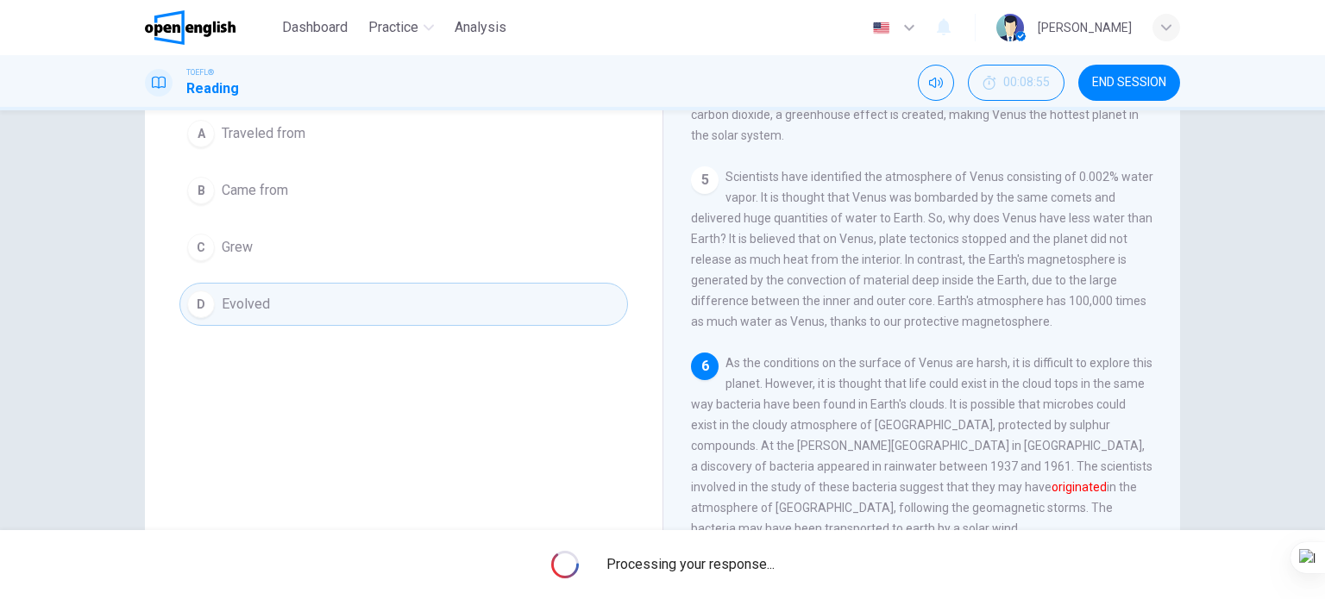
scroll to position [172, 0]
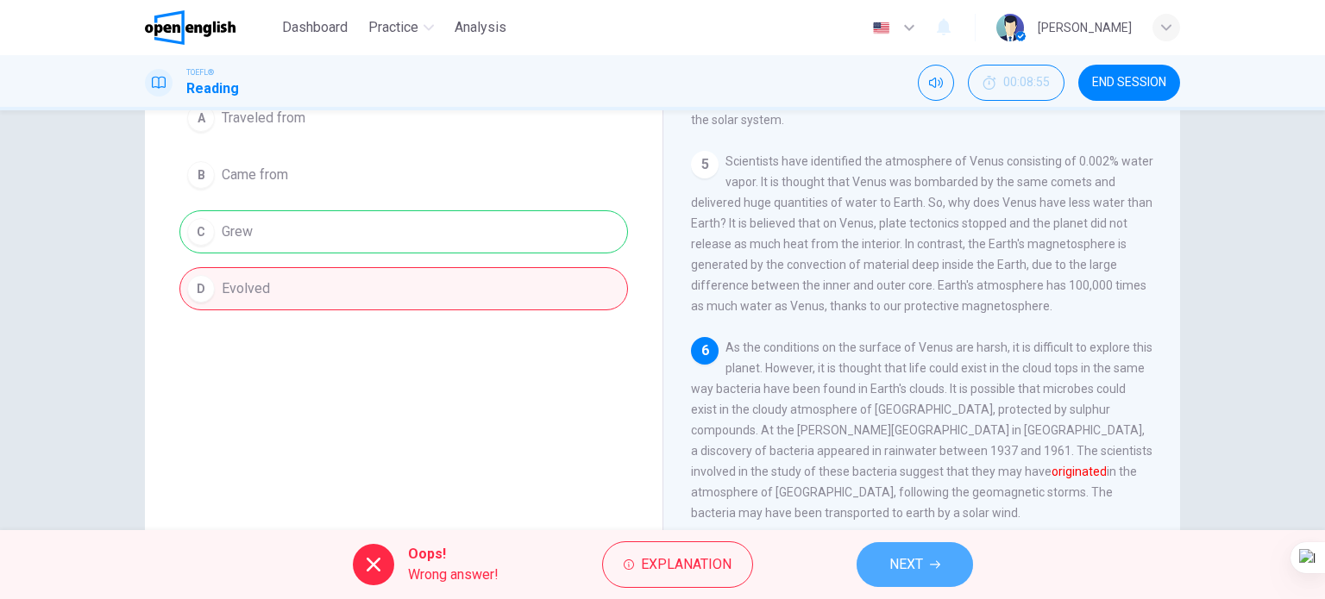
click at [917, 554] on span "NEXT" at bounding box center [906, 565] width 34 height 24
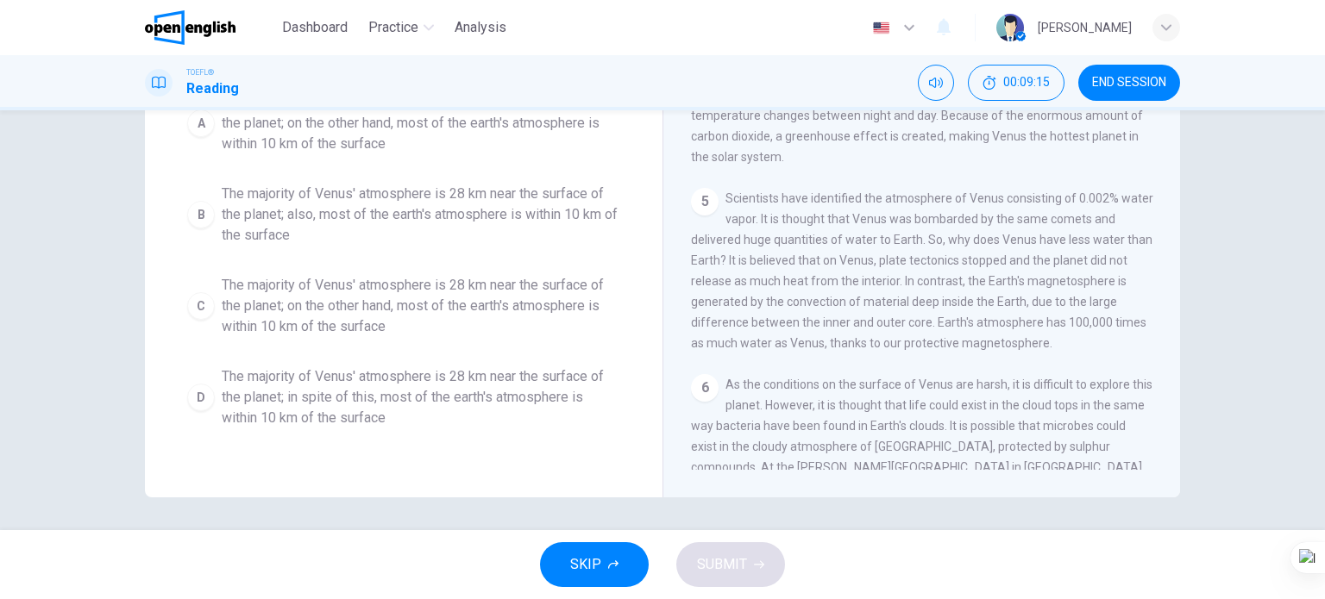
scroll to position [248, 0]
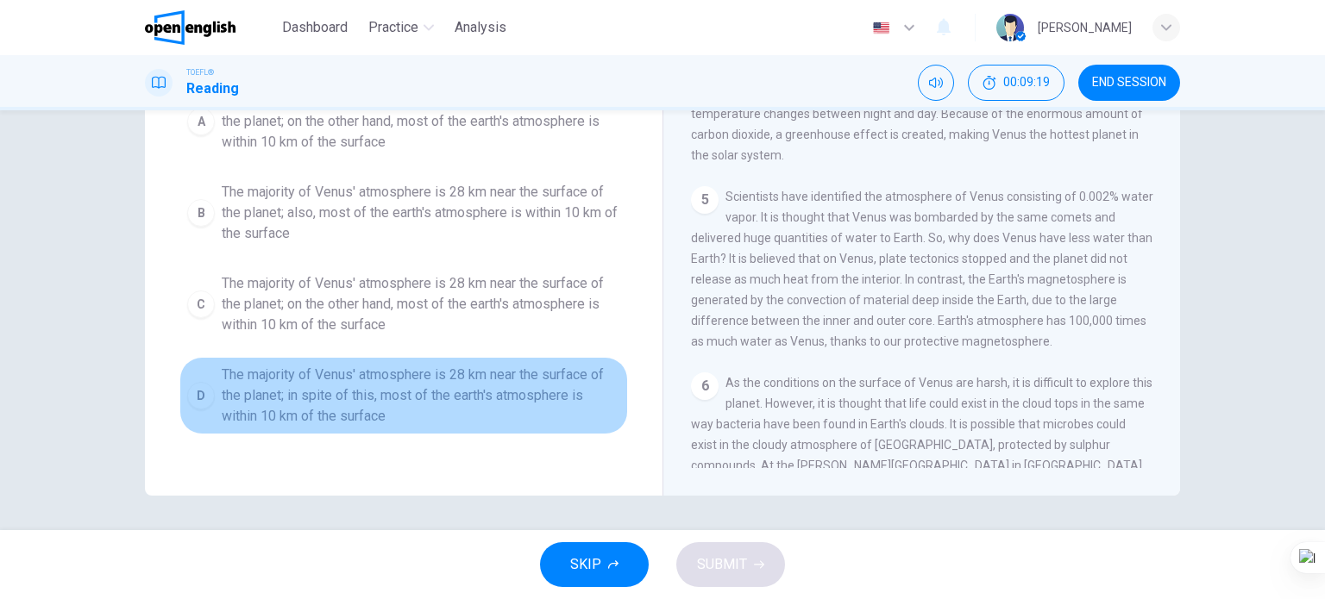
click at [410, 368] on span "The majority of Venus' atmosphere is 28 km near the surface of the planet; in s…" at bounding box center [421, 396] width 398 height 62
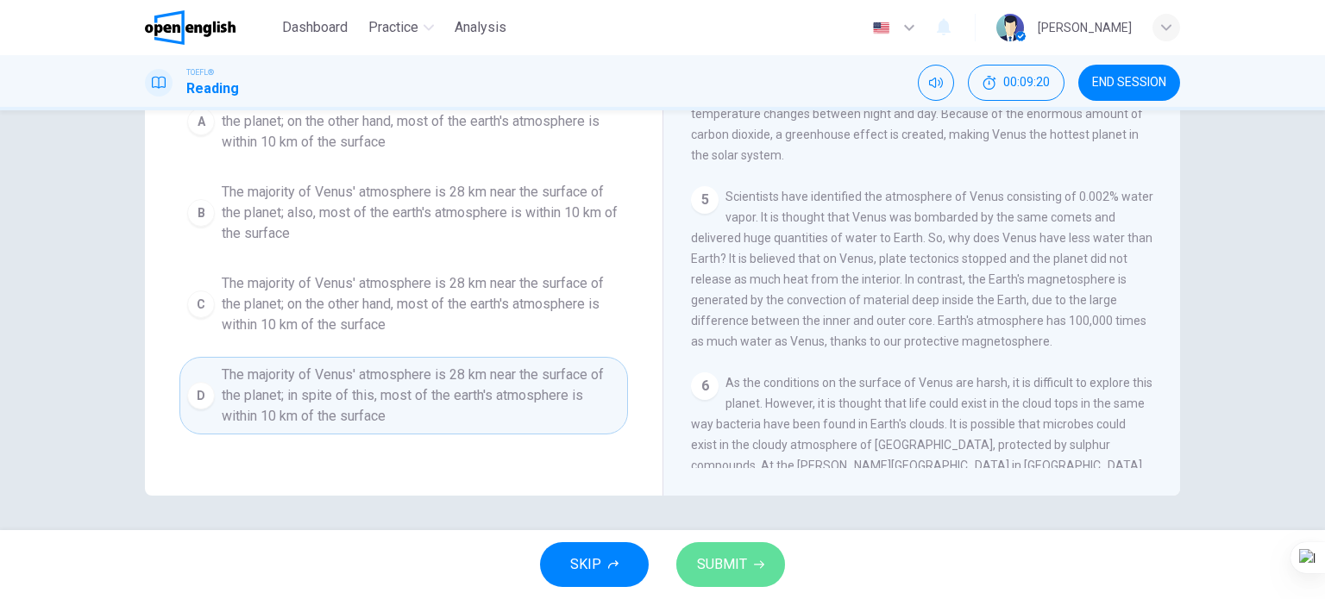
click at [762, 575] on button "SUBMIT" at bounding box center [730, 564] width 109 height 45
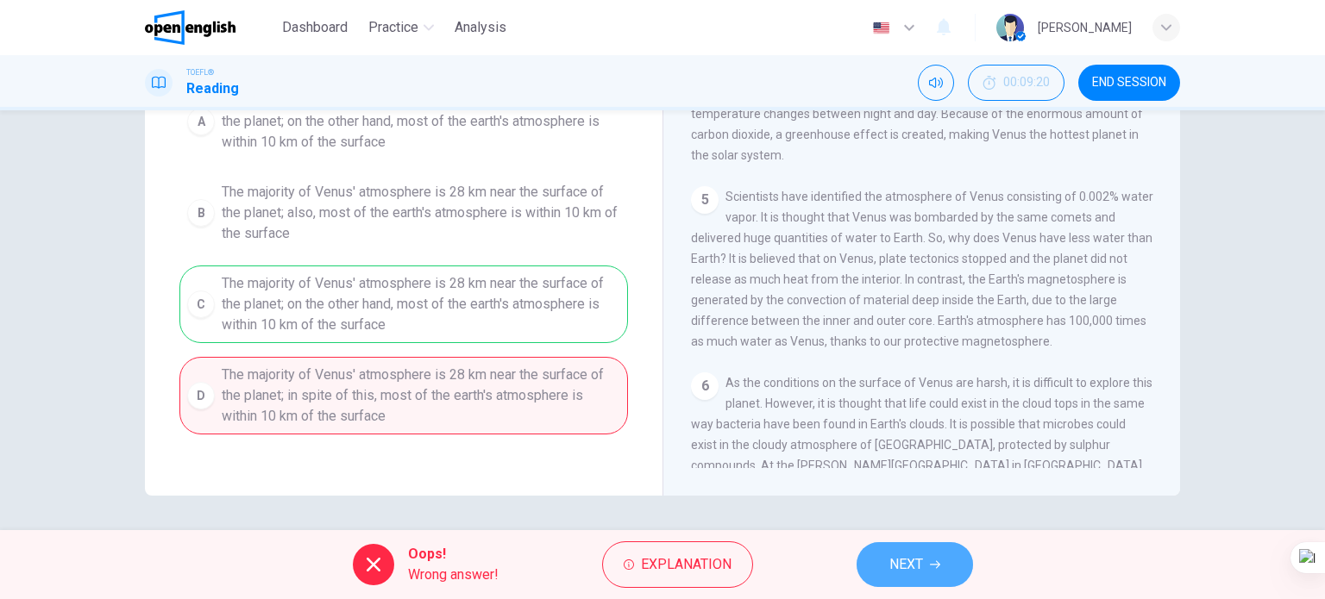
drag, startPoint x: 936, startPoint y: 561, endPoint x: 918, endPoint y: 561, distance: 18.1
click at [933, 561] on icon "button" at bounding box center [935, 565] width 10 height 10
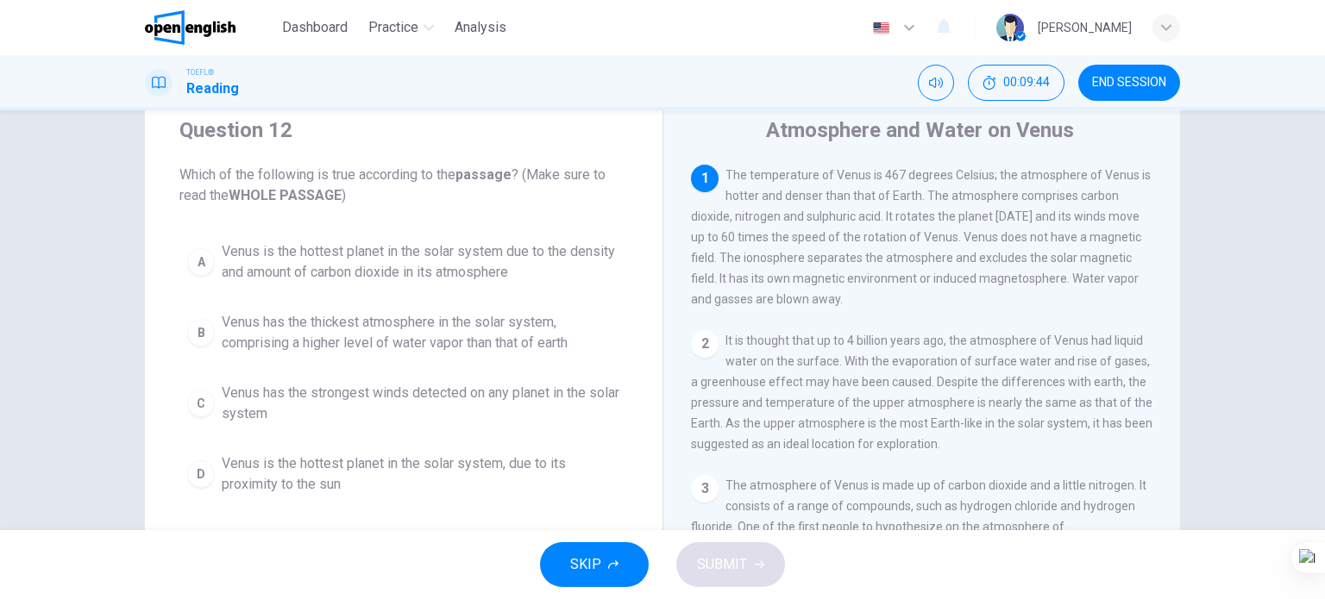
scroll to position [86, 0]
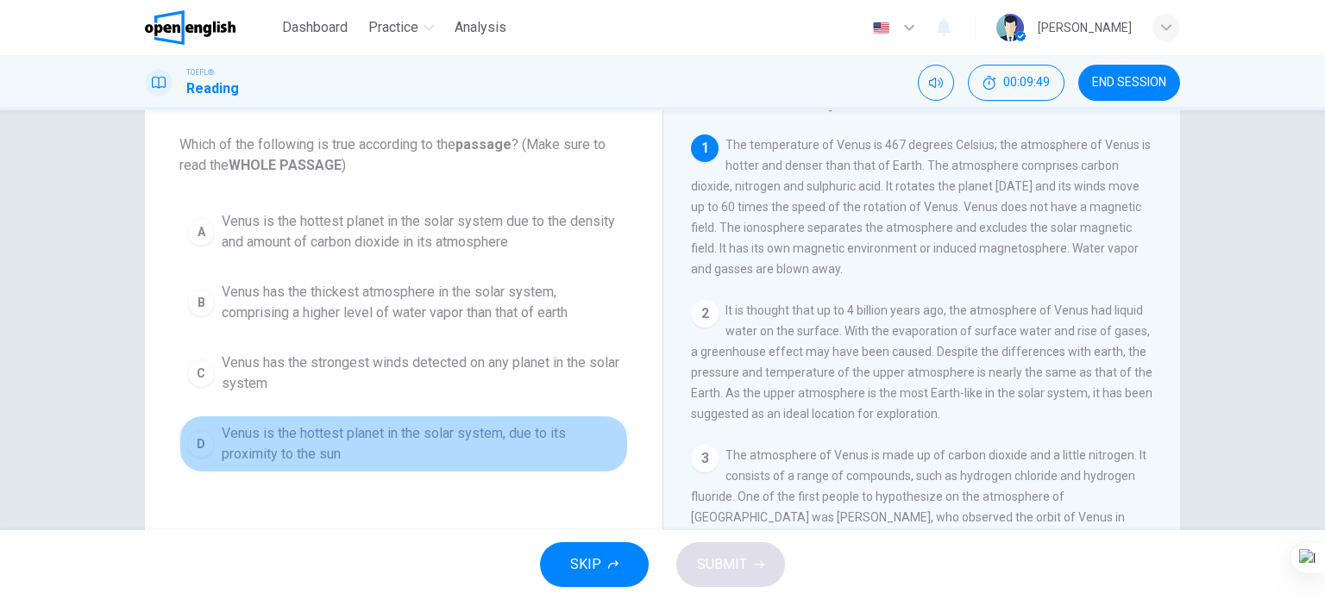
click at [374, 429] on span "Venus is the hottest planet in the solar system, due to its proximity to the sun" at bounding box center [421, 443] width 398 height 41
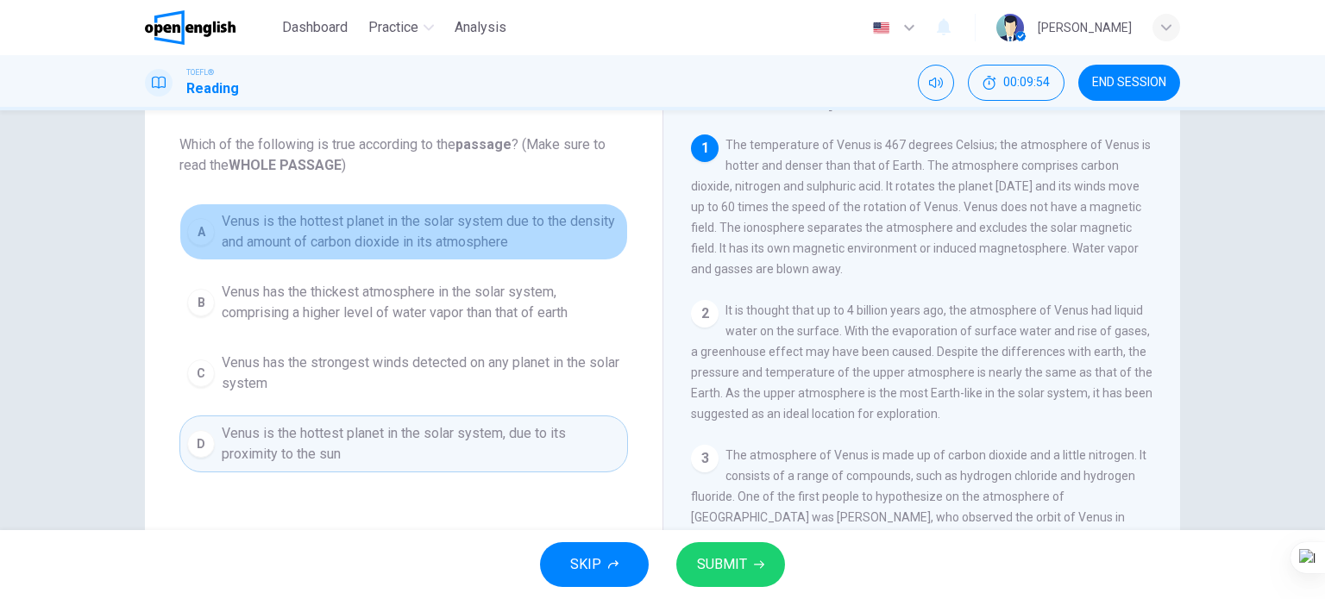
drag, startPoint x: 407, startPoint y: 226, endPoint x: 461, endPoint y: 296, distance: 88.5
click at [408, 226] on span "Venus is the hottest planet in the solar system due to the density and amount o…" at bounding box center [421, 231] width 398 height 41
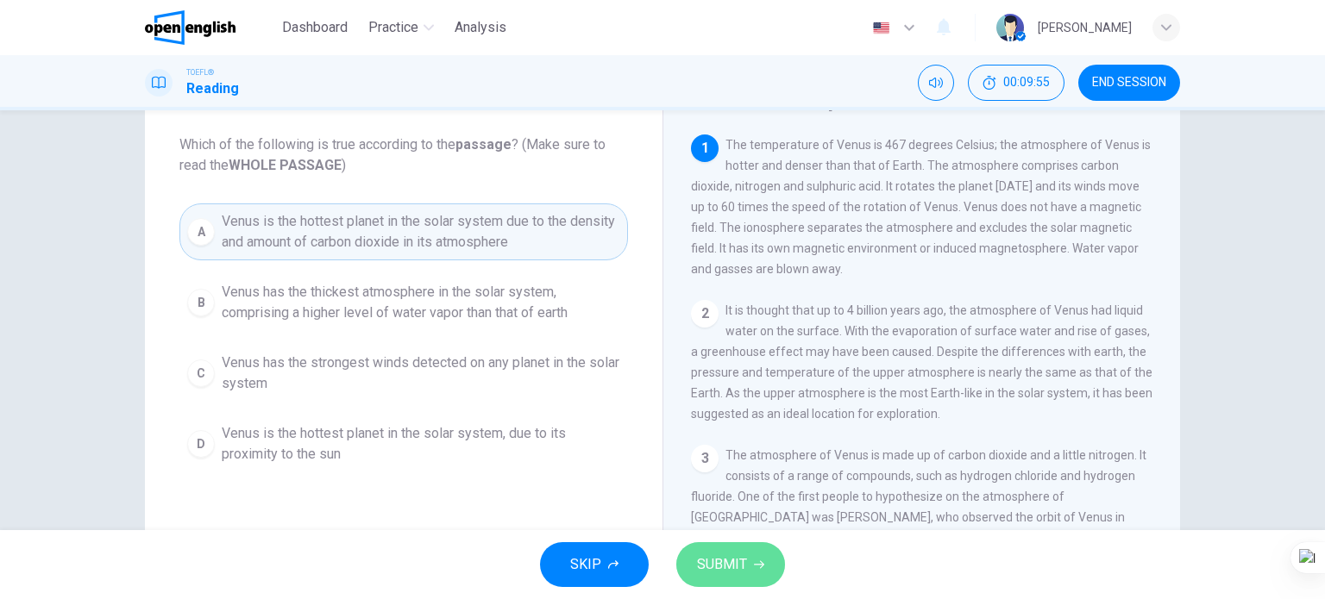
click at [741, 551] on button "SUBMIT" at bounding box center [730, 564] width 109 height 45
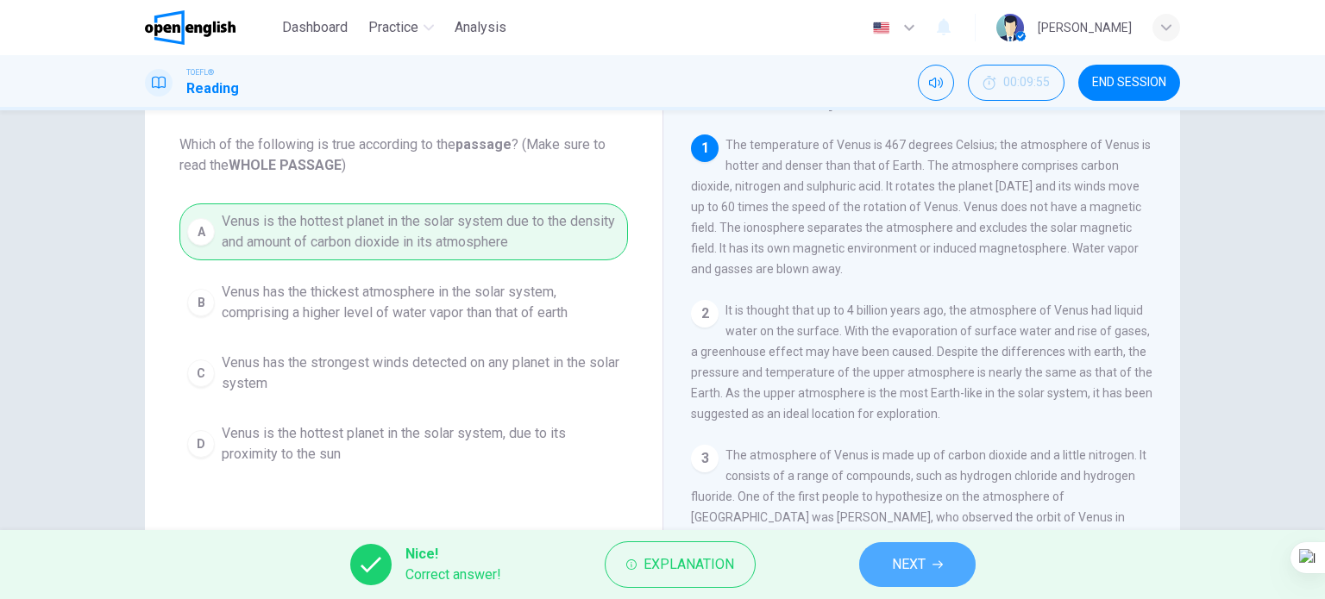
click at [912, 547] on button "NEXT" at bounding box center [917, 564] width 116 height 45
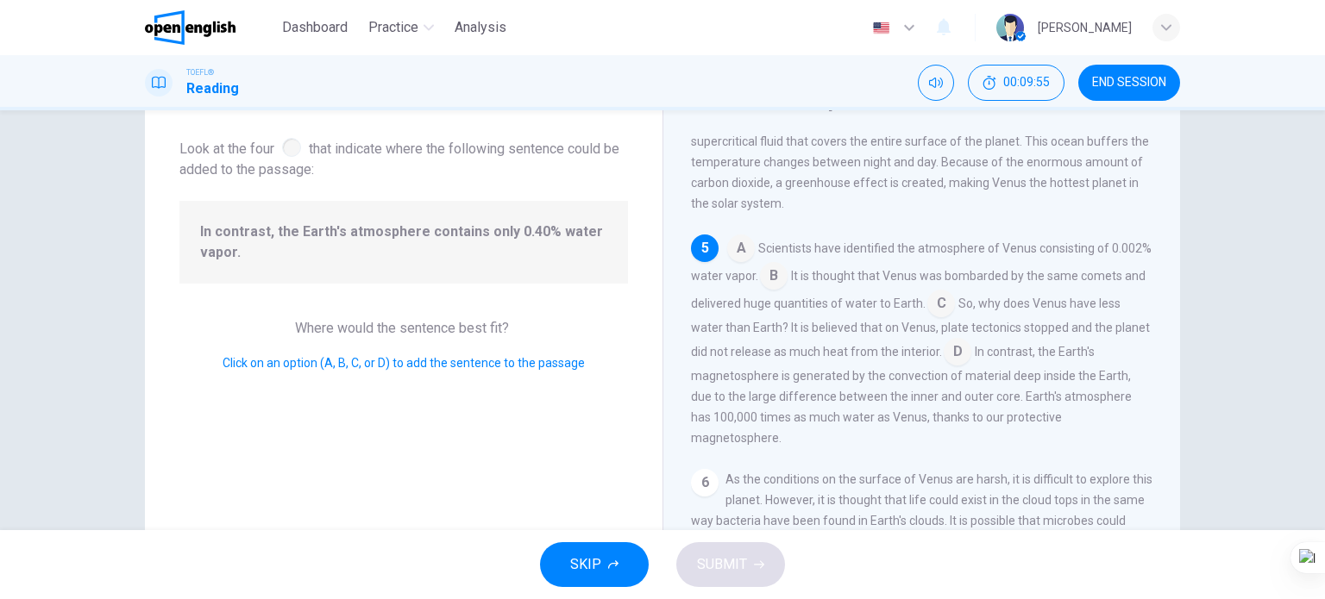
scroll to position [636, 0]
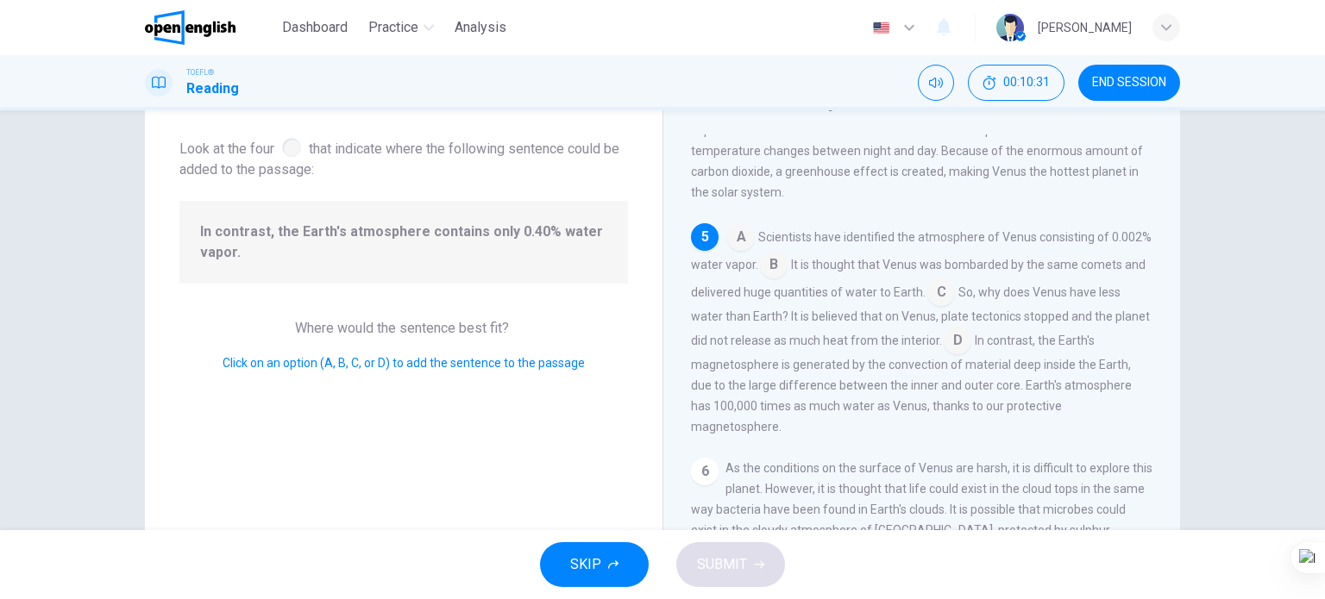
click at [787, 280] on input at bounding box center [774, 267] width 28 height 28
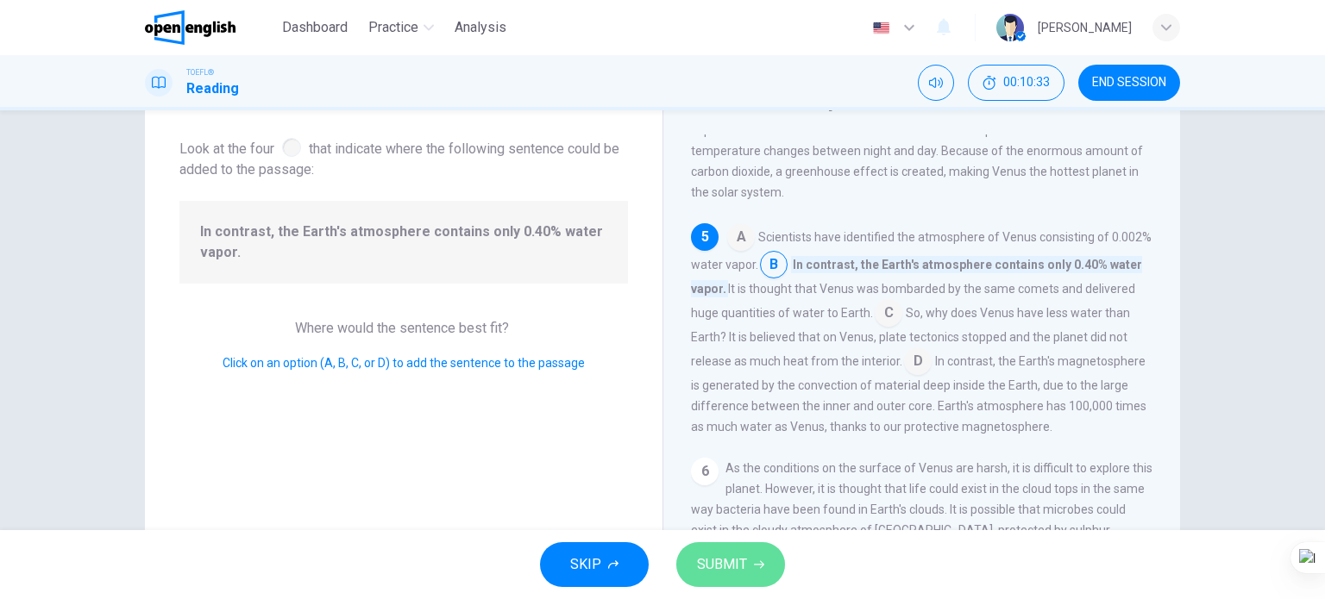
click at [736, 568] on span "SUBMIT" at bounding box center [722, 565] width 50 height 24
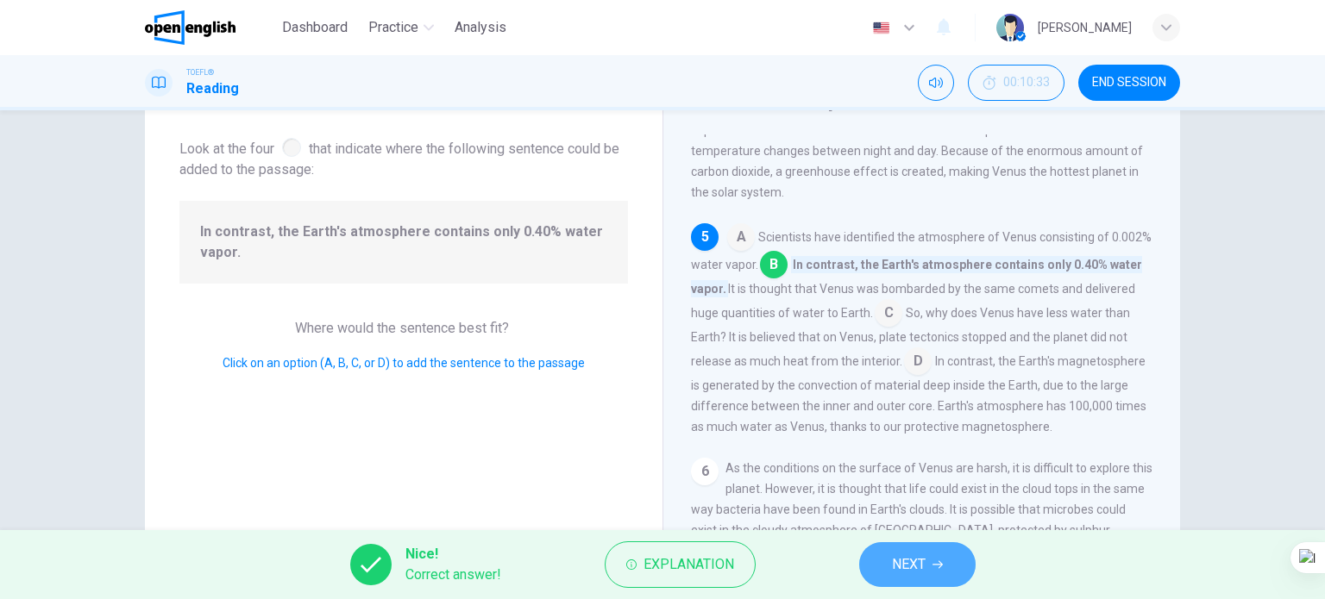
click at [896, 564] on span "NEXT" at bounding box center [909, 565] width 34 height 24
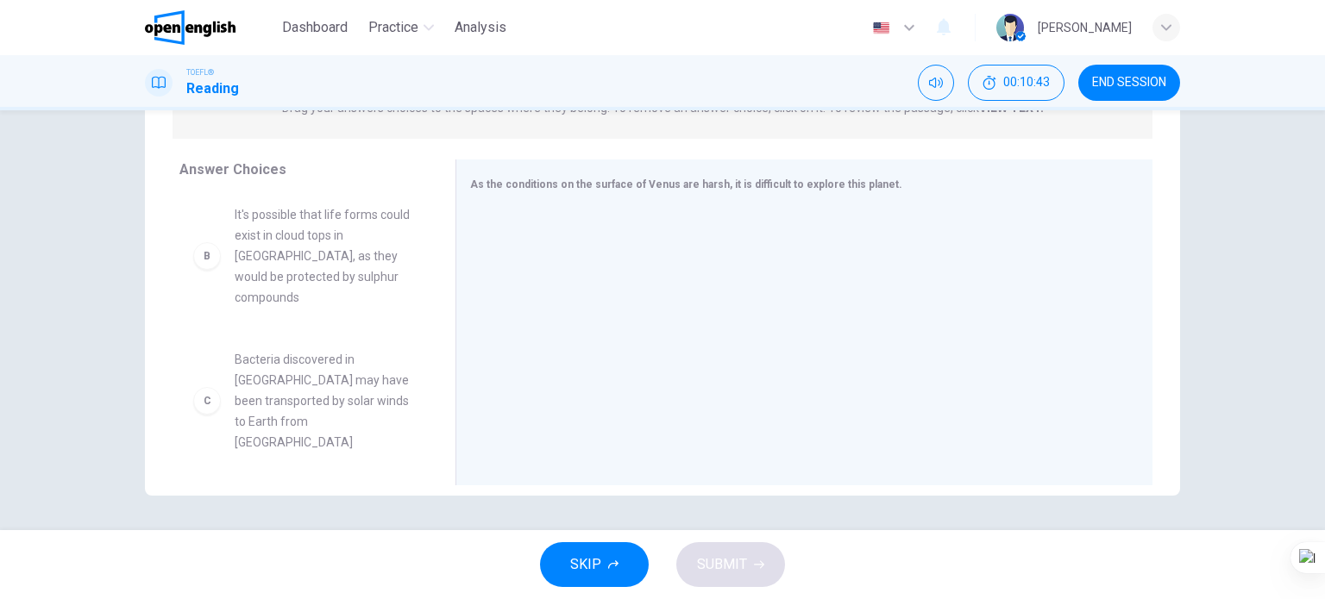
scroll to position [172, 0]
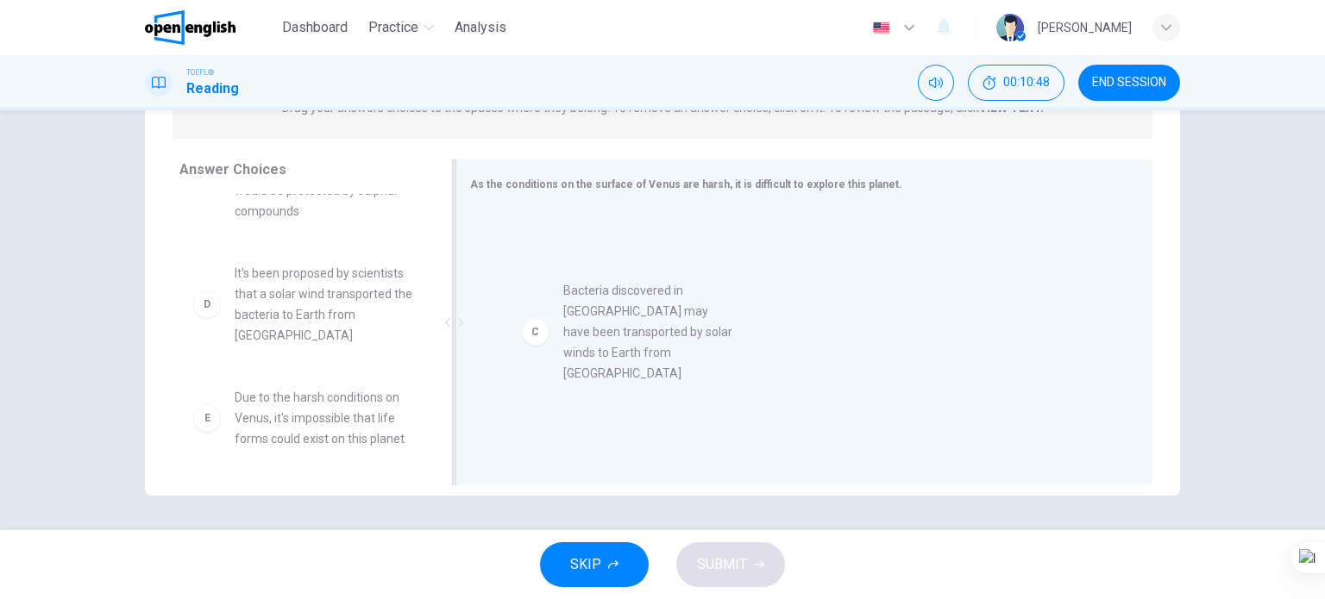
drag, startPoint x: 355, startPoint y: 292, endPoint x: 738, endPoint y: 285, distance: 383.0
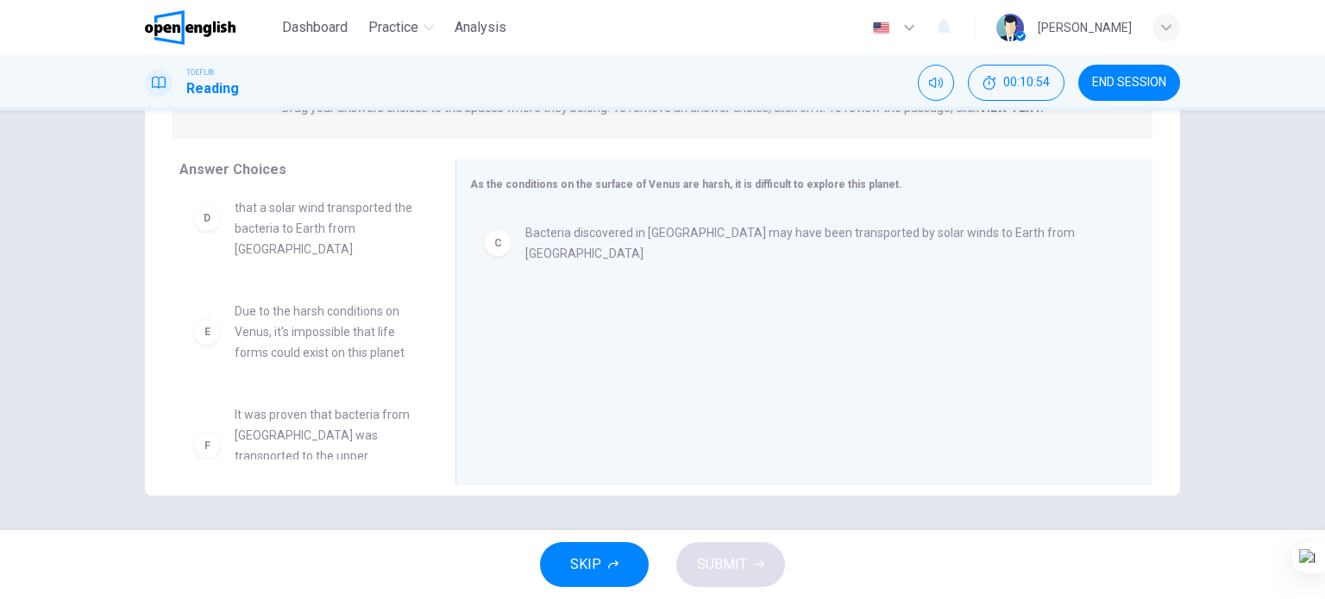
scroll to position [300, 0]
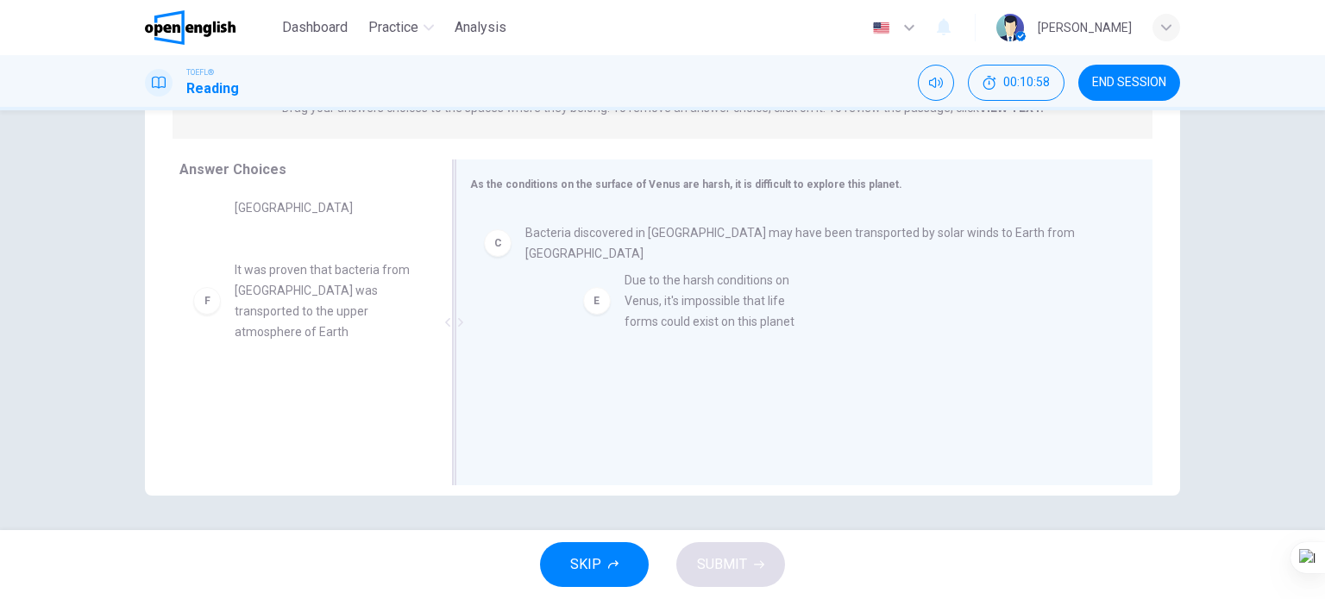
drag, startPoint x: 322, startPoint y: 298, endPoint x: 722, endPoint y: 289, distance: 400.3
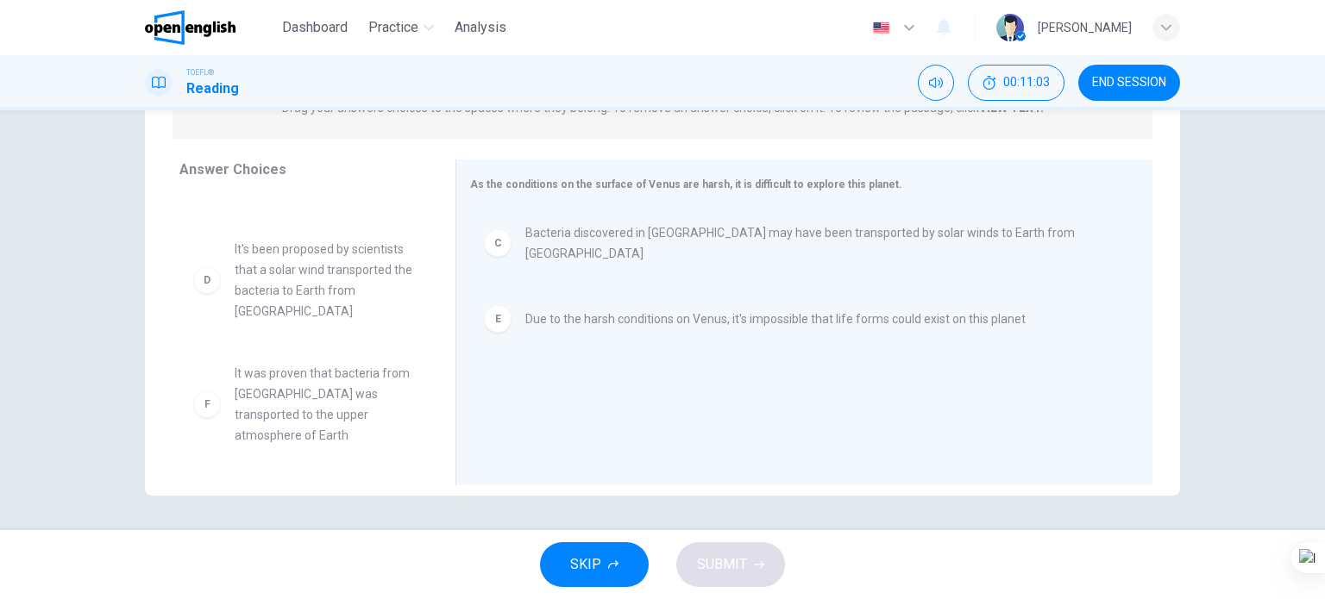
scroll to position [110, 0]
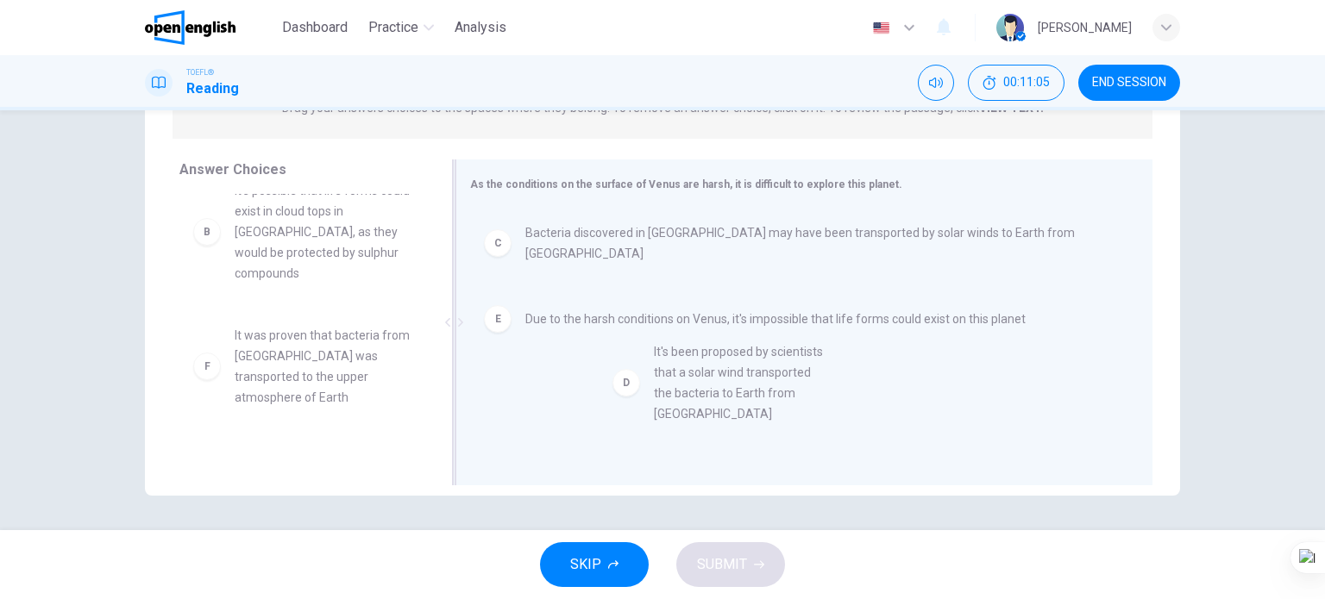
drag, startPoint x: 340, startPoint y: 367, endPoint x: 768, endPoint y: 348, distance: 428.2
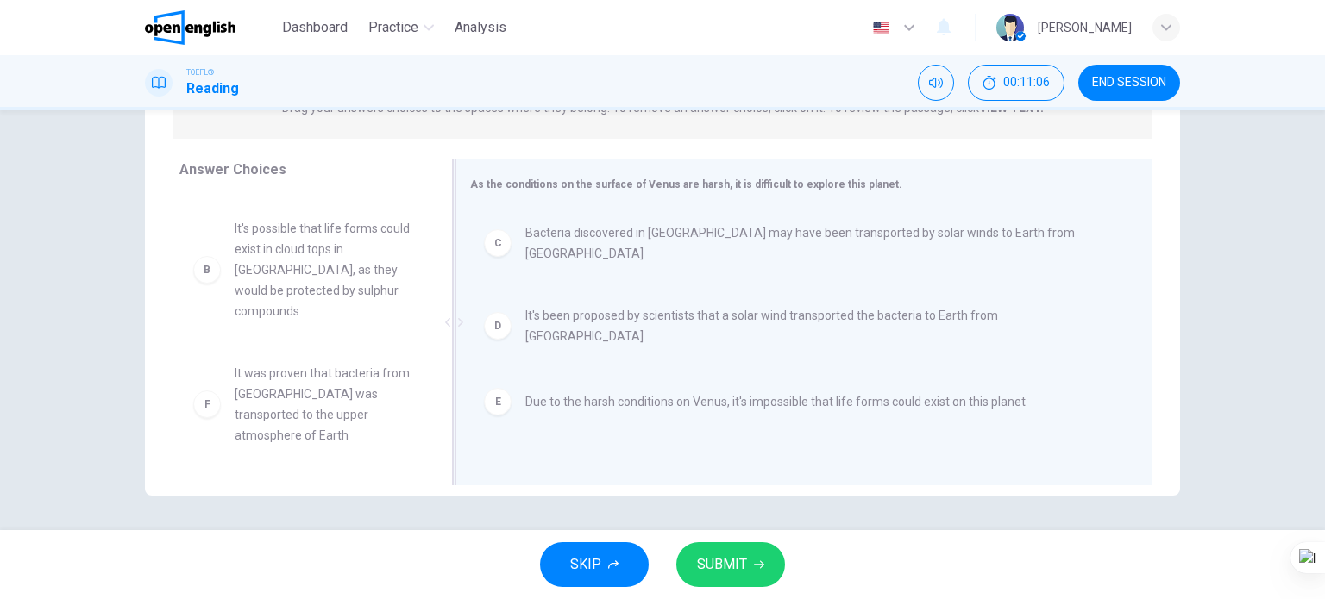
scroll to position [72, 0]
click at [737, 569] on span "SUBMIT" at bounding box center [722, 565] width 50 height 24
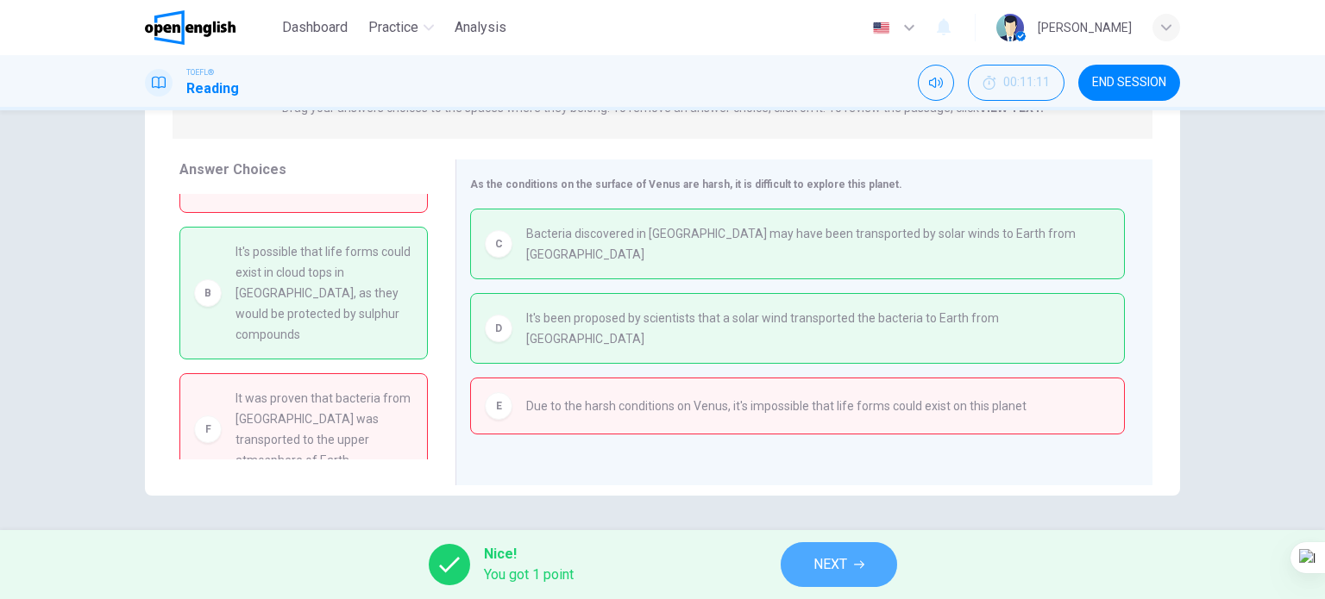
click at [801, 567] on button "NEXT" at bounding box center [839, 564] width 116 height 45
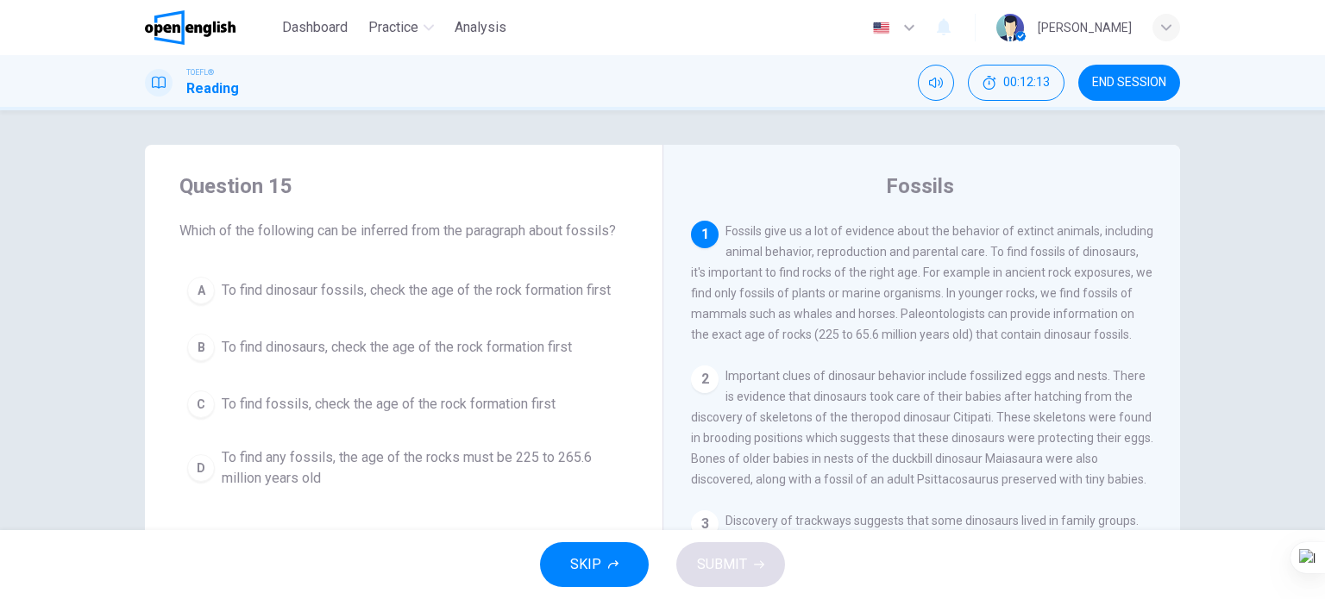
scroll to position [86, 0]
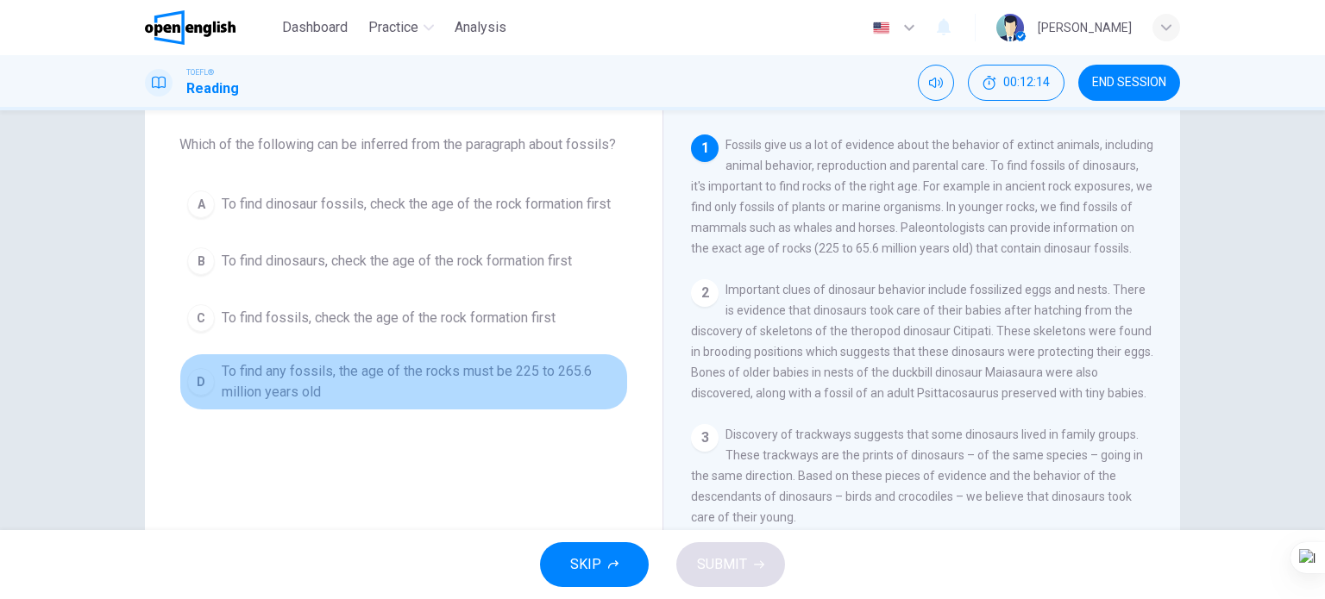
click at [339, 366] on span "To find any fossils, the age of the rocks must be 225 to 265.6 million years old" at bounding box center [421, 381] width 398 height 41
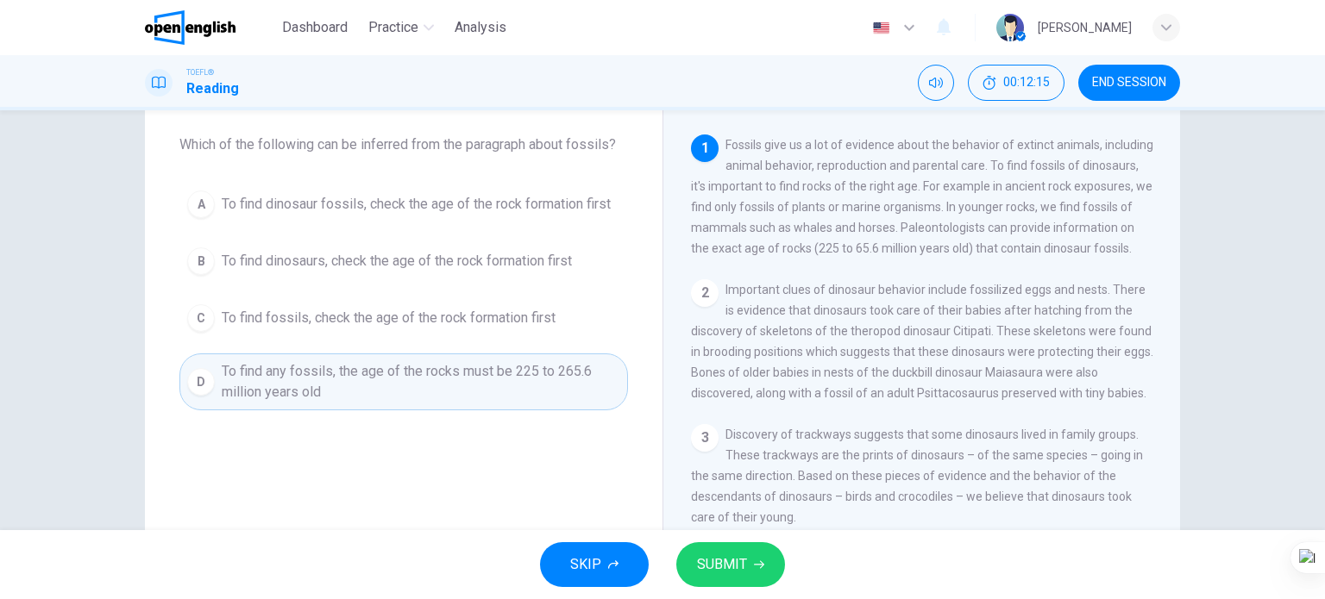
click at [705, 563] on span "SUBMIT" at bounding box center [722, 565] width 50 height 24
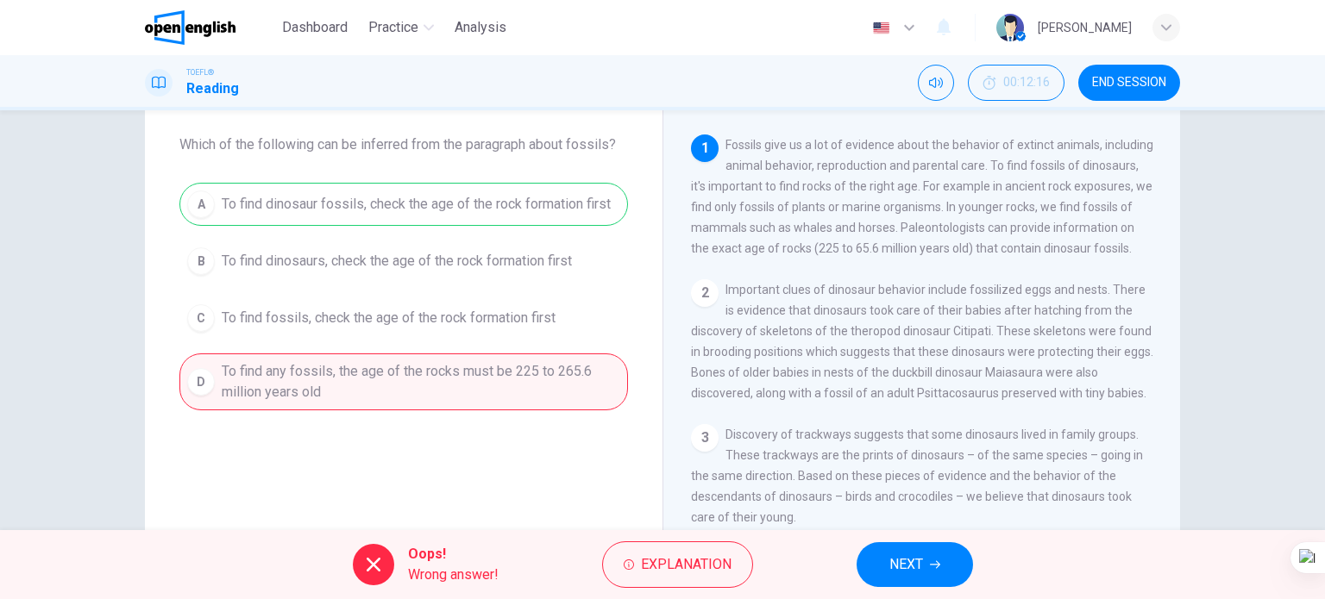
click at [913, 573] on span "NEXT" at bounding box center [906, 565] width 34 height 24
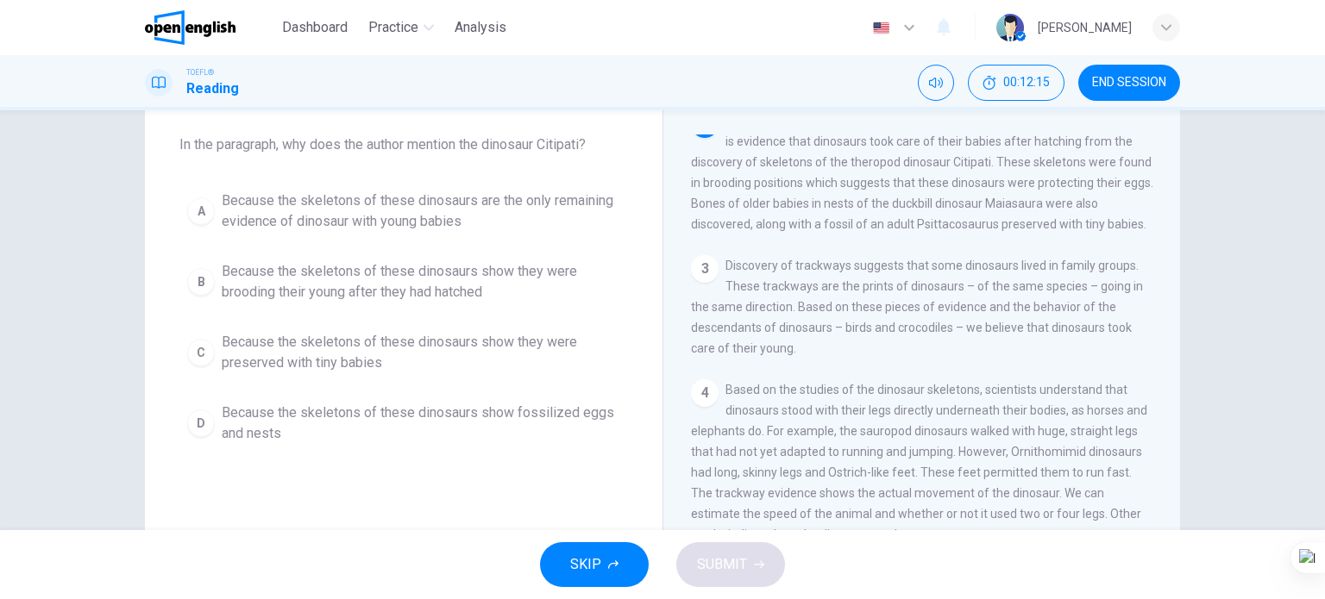
scroll to position [170, 0]
click at [313, 204] on span "Because the skeletons of these dinosaurs are the only remaining evidence of din…" at bounding box center [421, 211] width 398 height 41
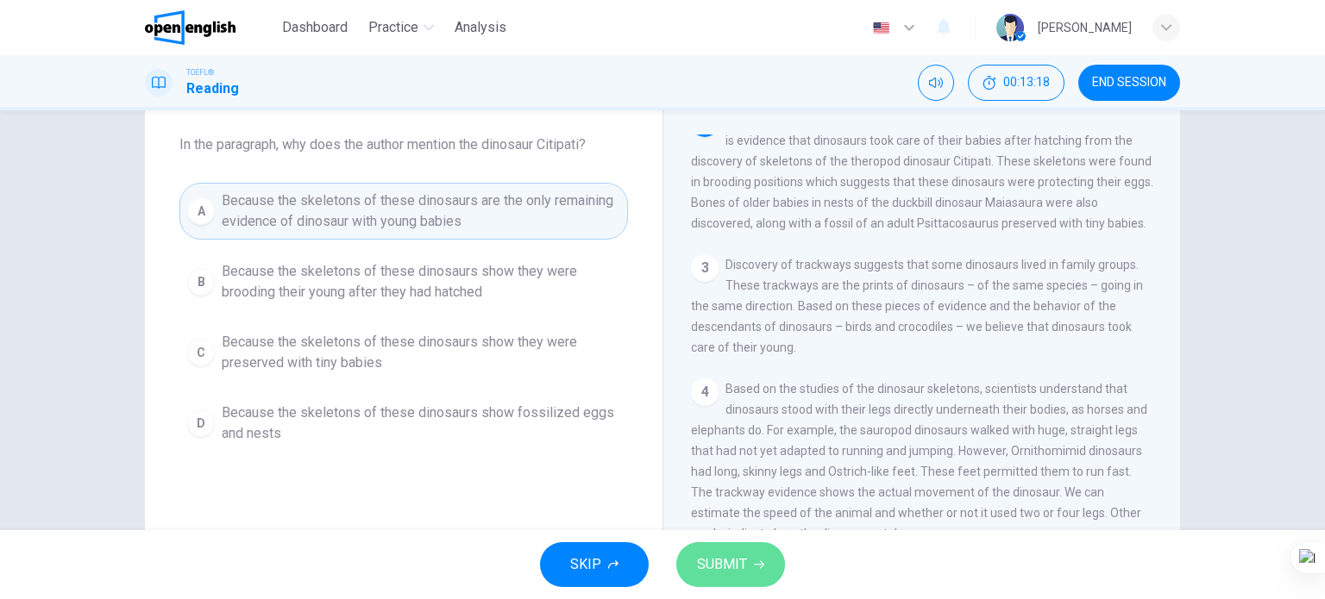
click at [728, 543] on button "SUBMIT" at bounding box center [730, 564] width 109 height 45
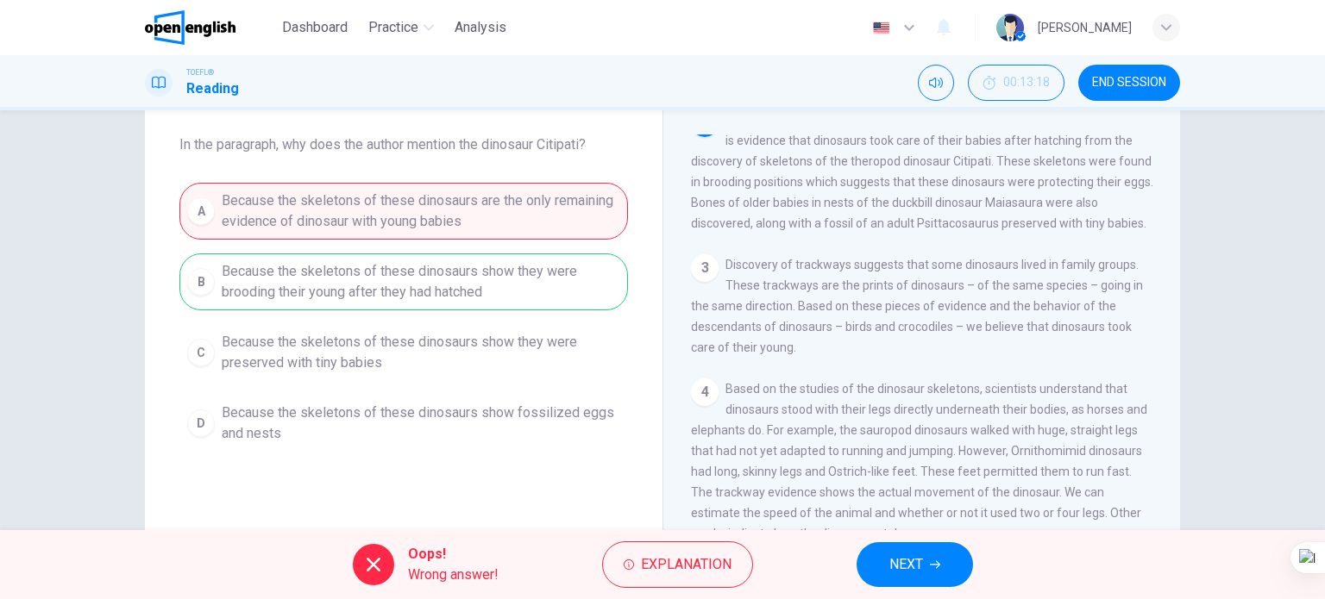
click at [923, 574] on span "NEXT" at bounding box center [906, 565] width 34 height 24
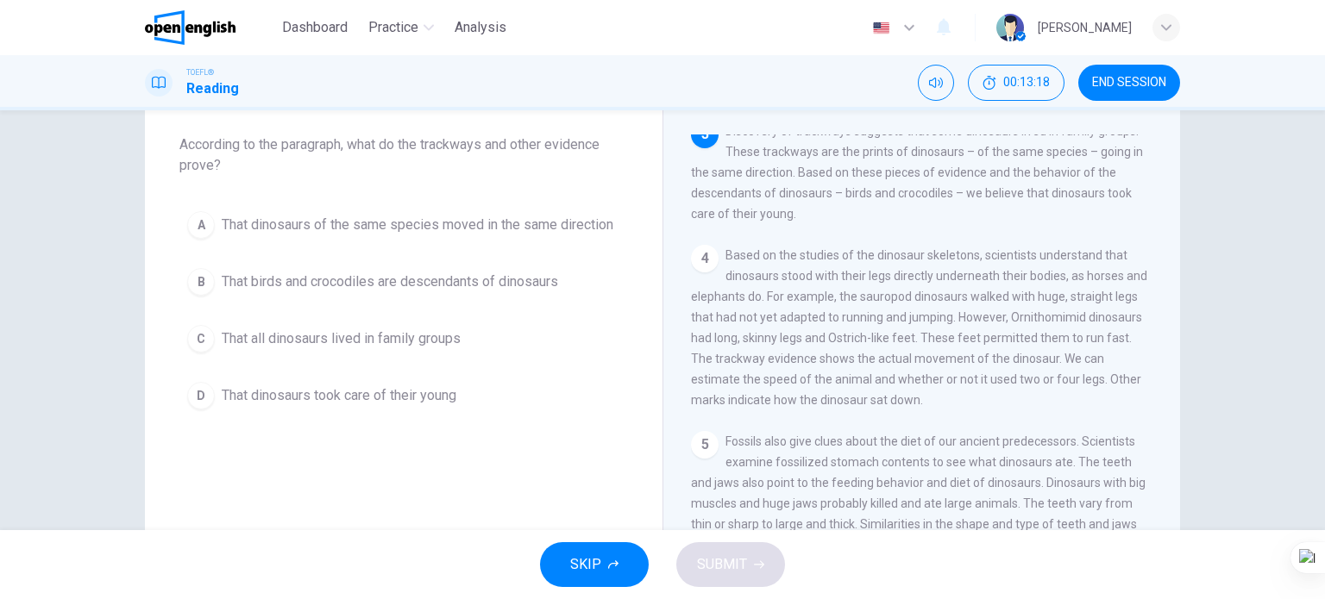
scroll to position [319, 0]
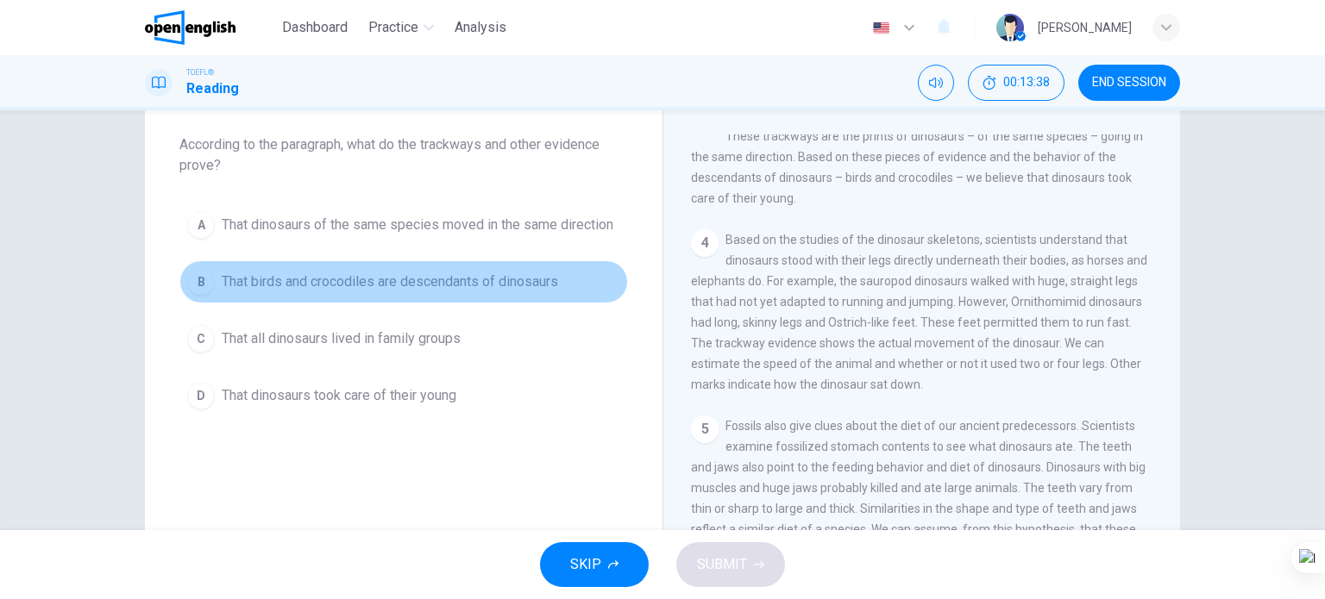
click at [535, 285] on span "That birds and crocodiles are descendants of dinosaurs" at bounding box center [390, 282] width 336 height 21
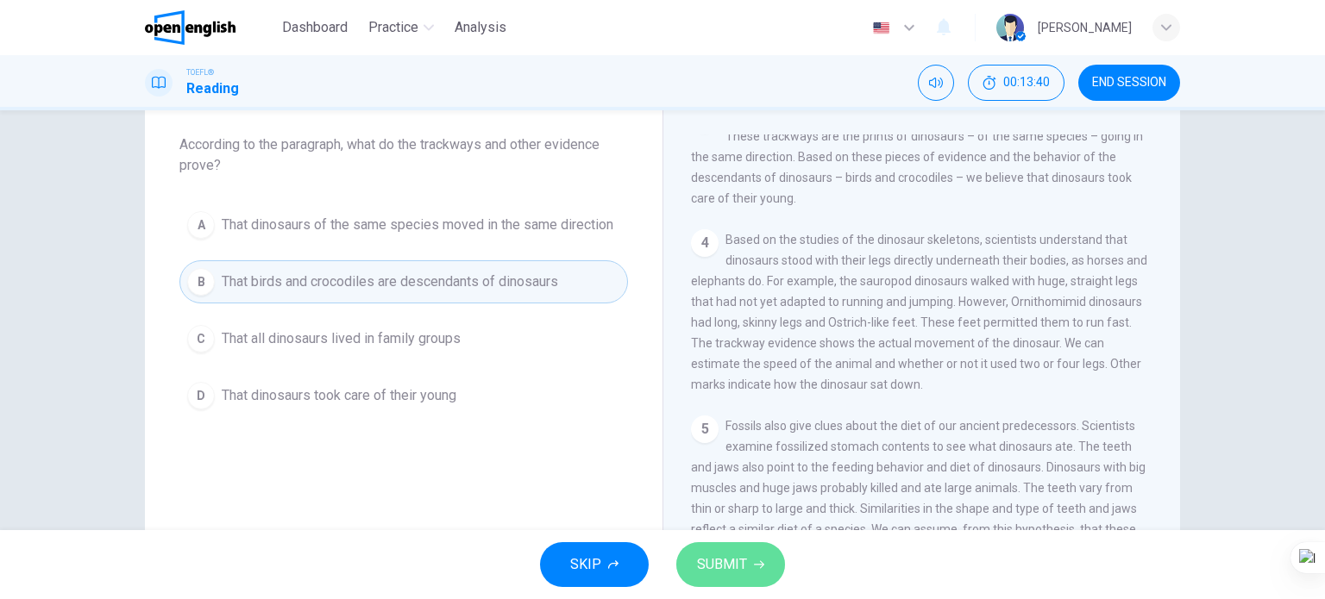
click at [721, 561] on span "SUBMIT" at bounding box center [722, 565] width 50 height 24
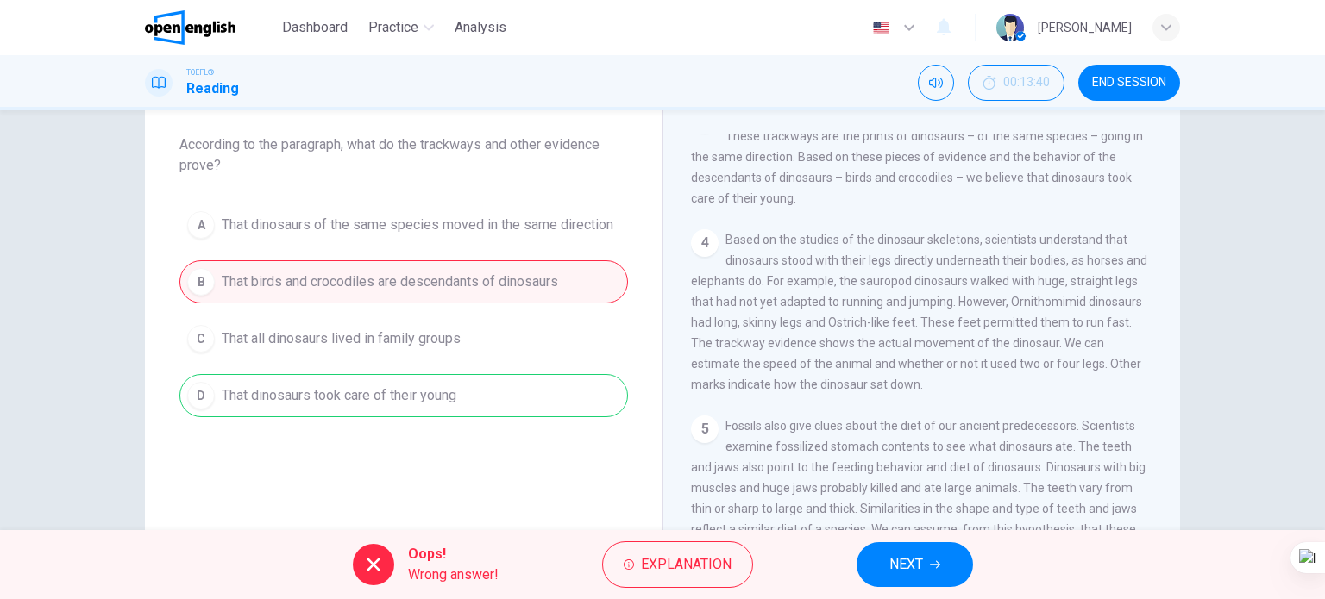
click at [914, 555] on span "NEXT" at bounding box center [906, 565] width 34 height 24
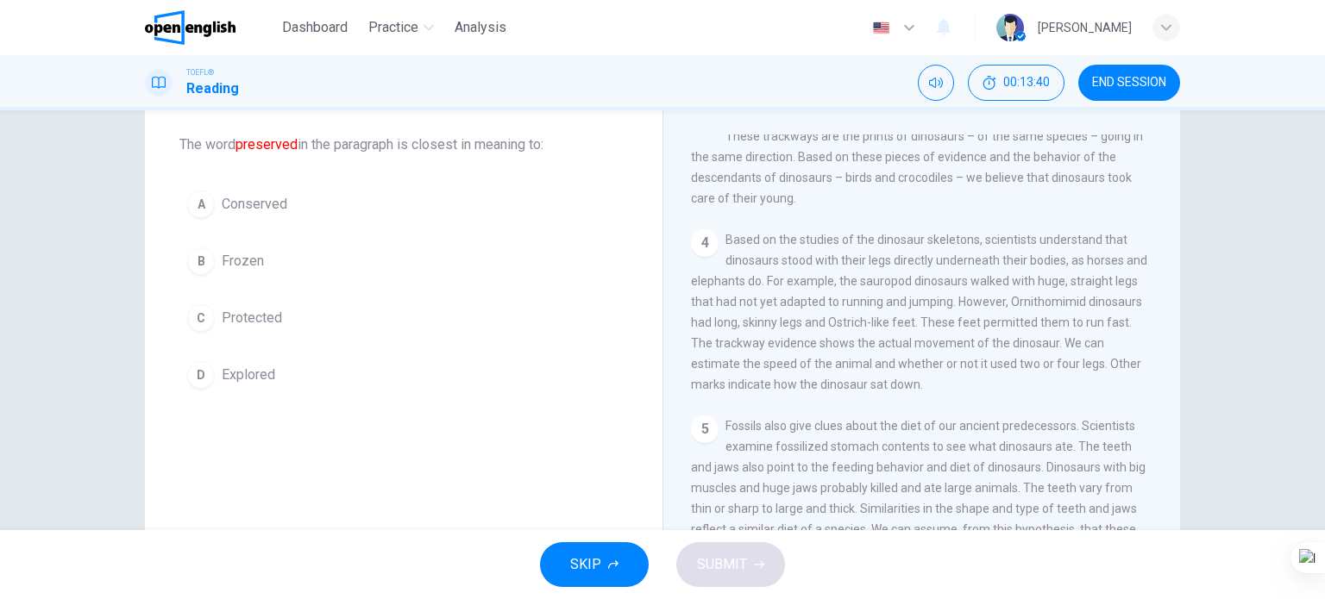
scroll to position [170, 0]
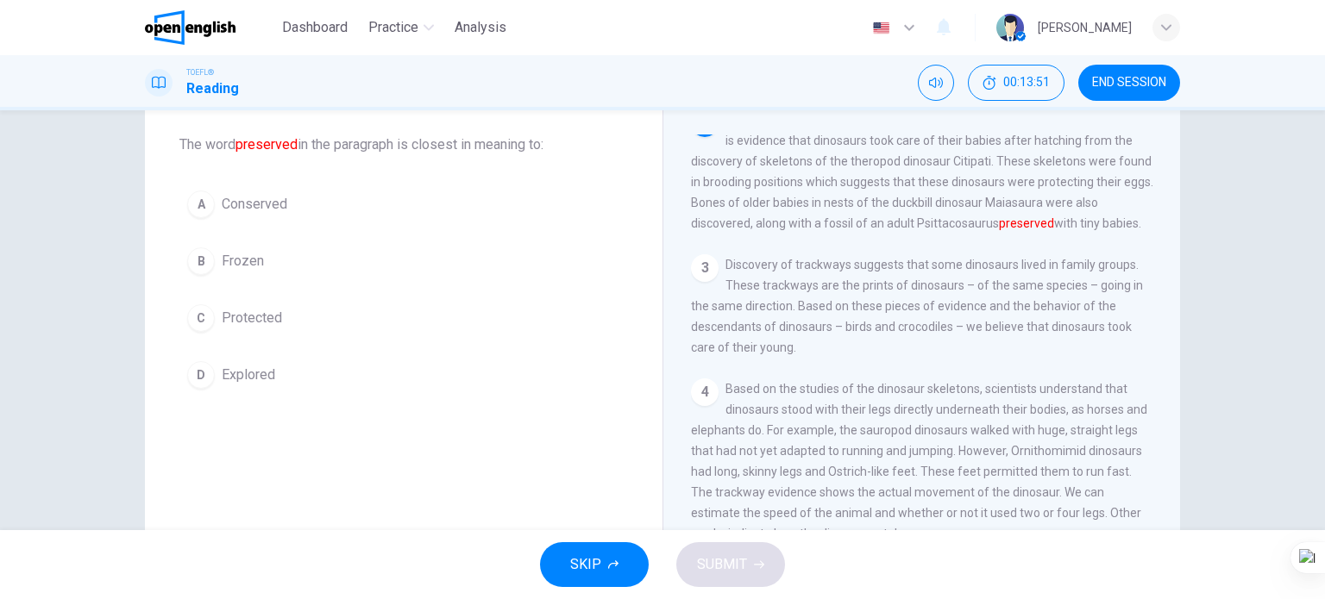
click at [266, 324] on span "Protected" at bounding box center [252, 318] width 60 height 21
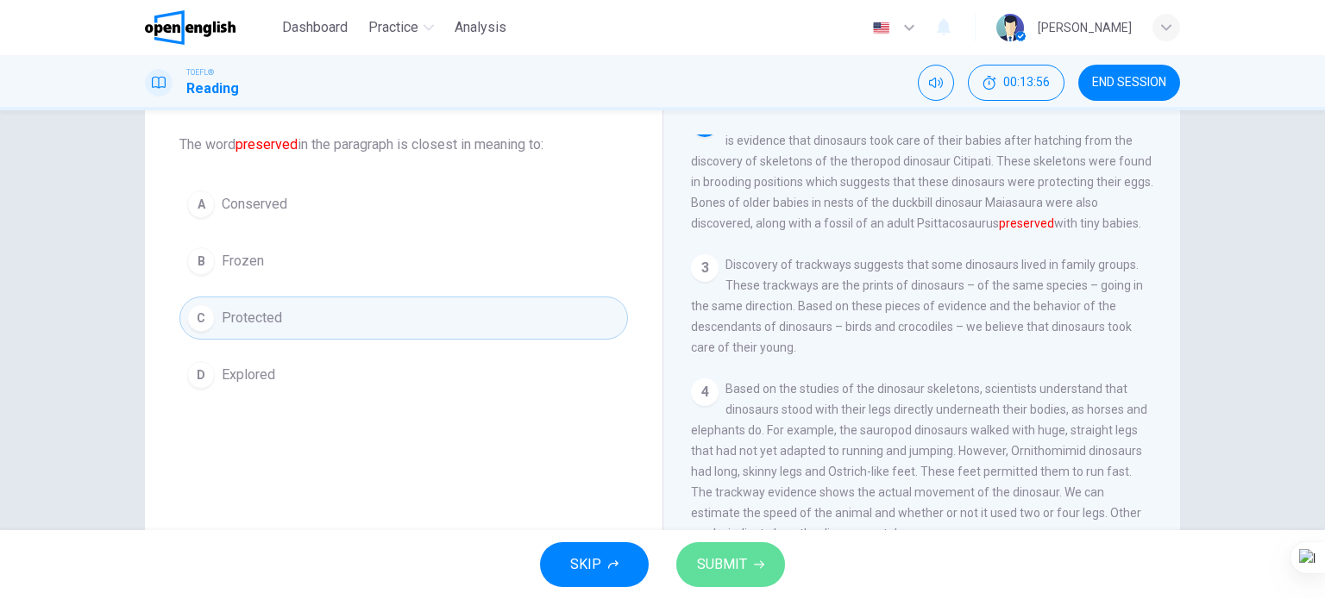
click at [690, 573] on button "SUBMIT" at bounding box center [730, 564] width 109 height 45
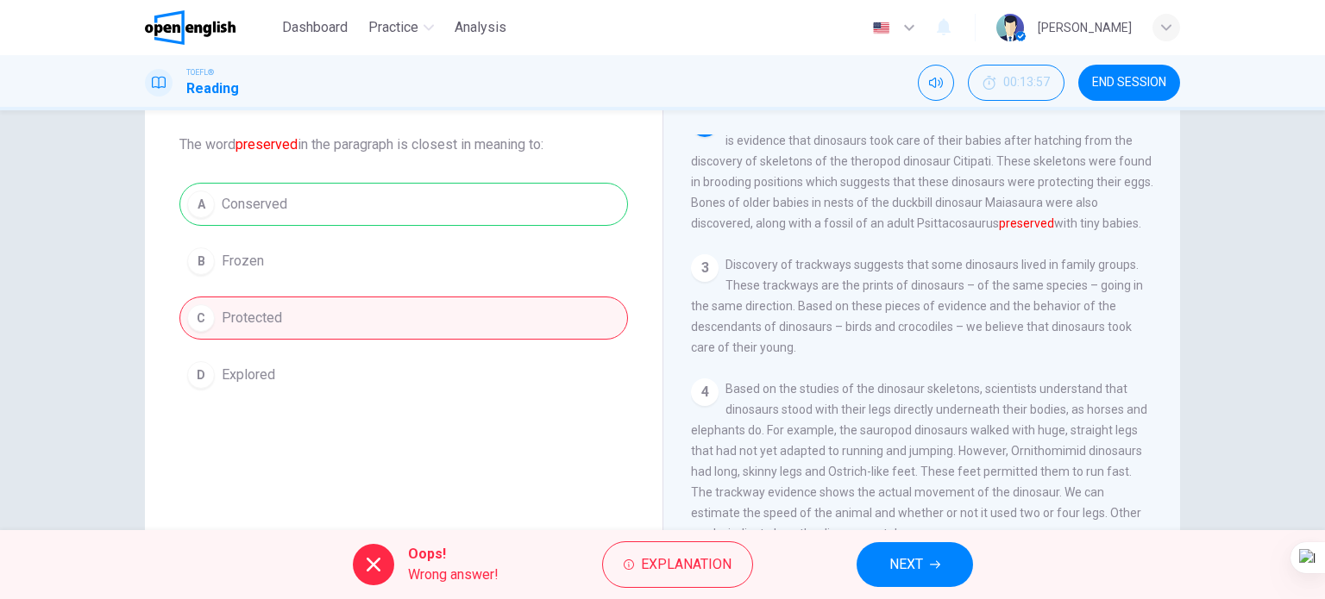
click at [896, 571] on span "NEXT" at bounding box center [906, 565] width 34 height 24
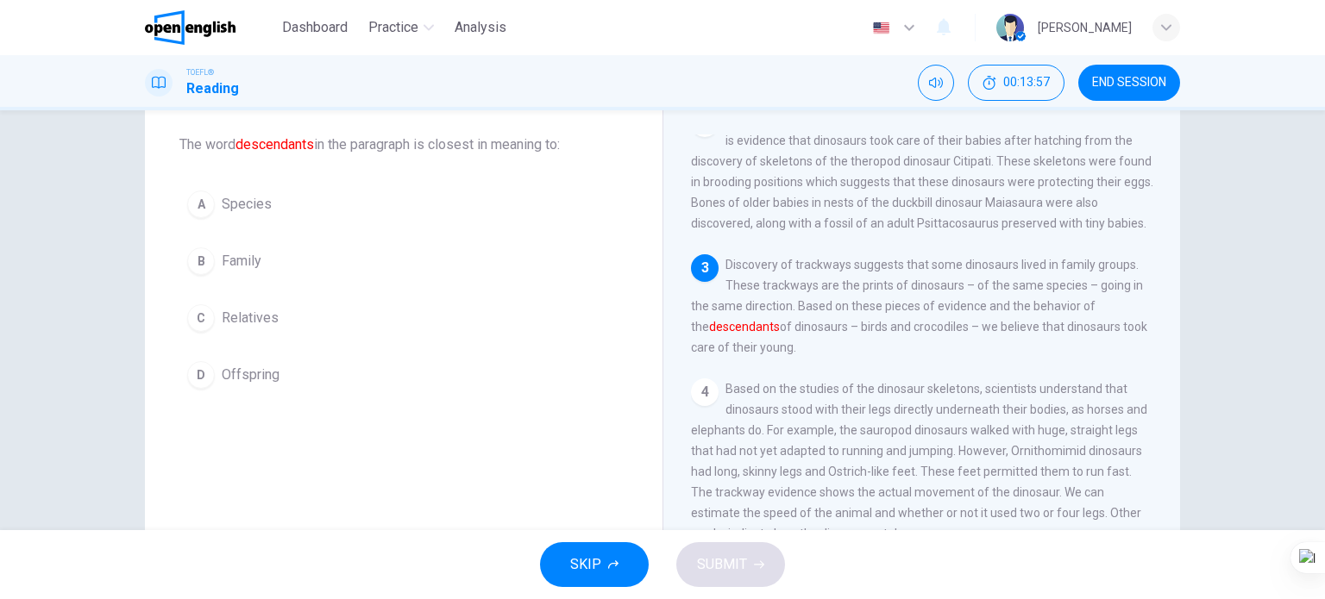
scroll to position [319, 0]
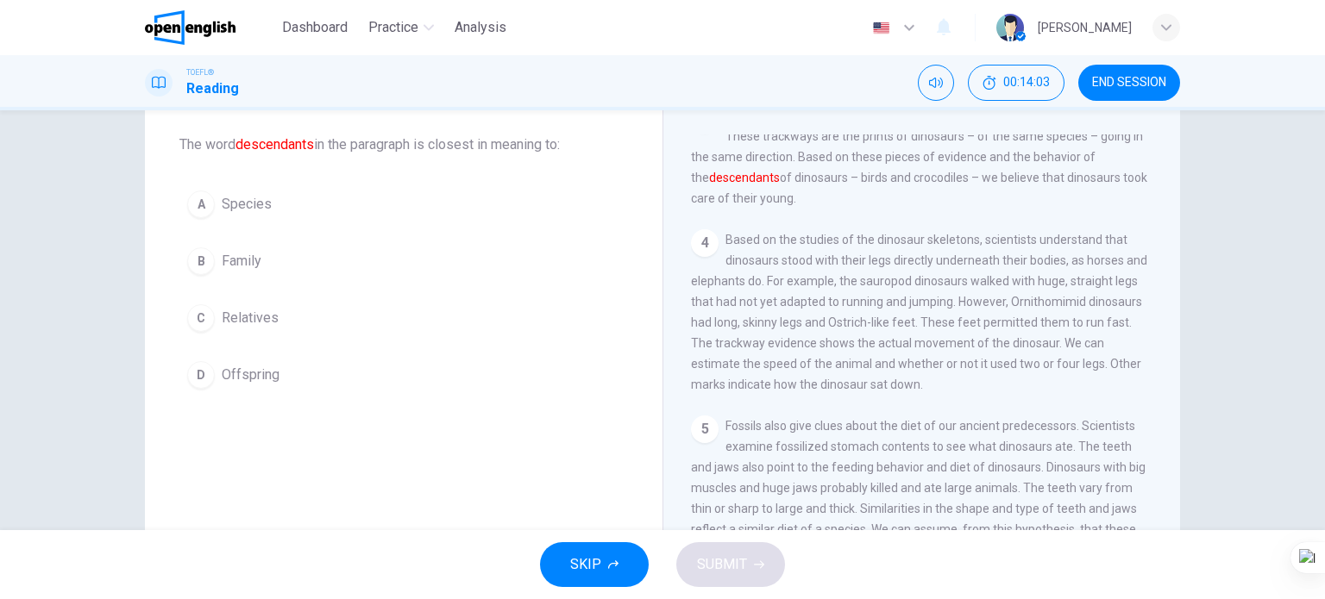
click at [266, 379] on span "Offspring" at bounding box center [251, 375] width 58 height 21
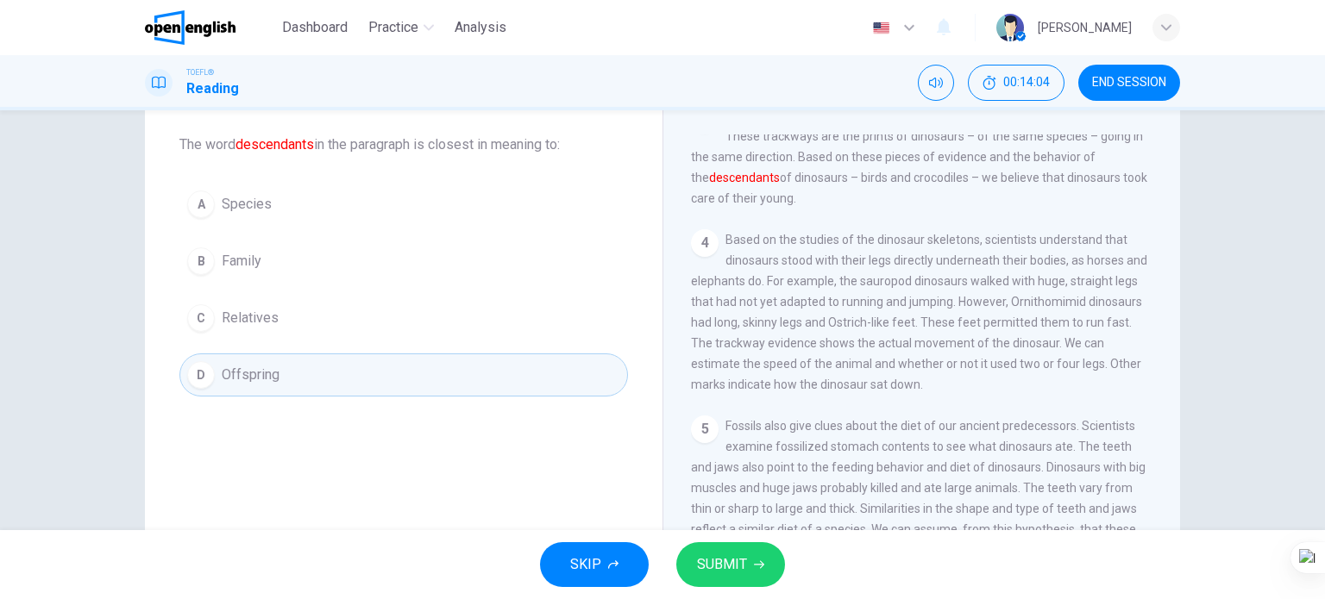
click at [704, 561] on span "SUBMIT" at bounding box center [722, 565] width 50 height 24
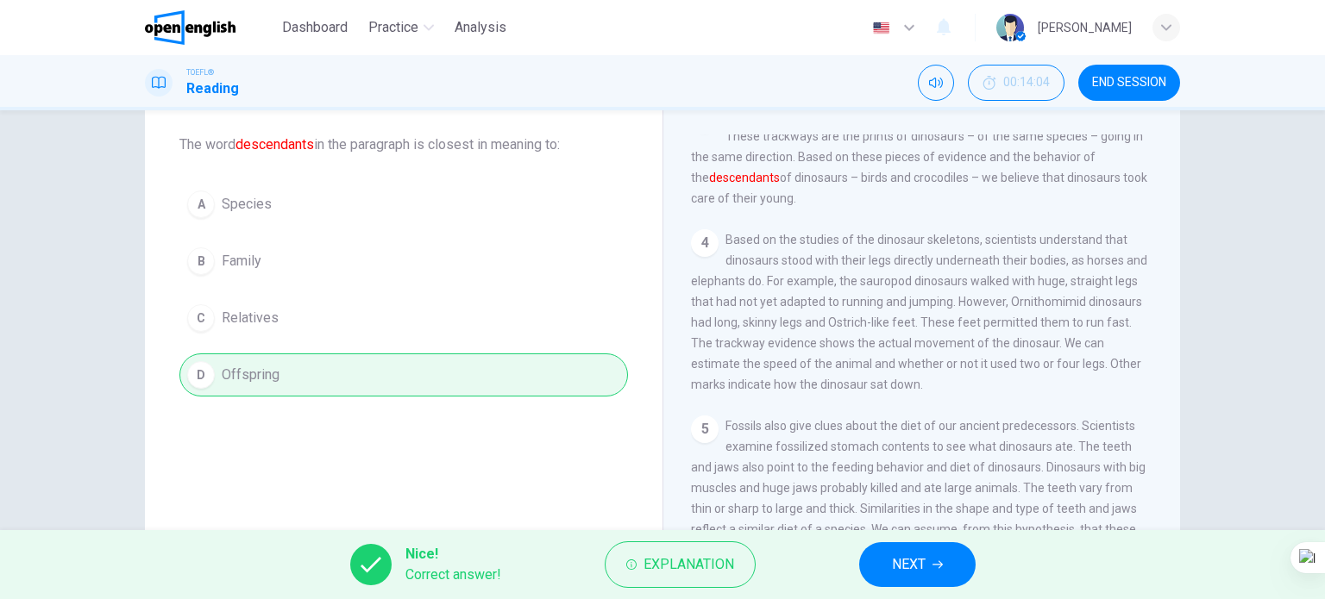
click at [893, 573] on span "NEXT" at bounding box center [909, 565] width 34 height 24
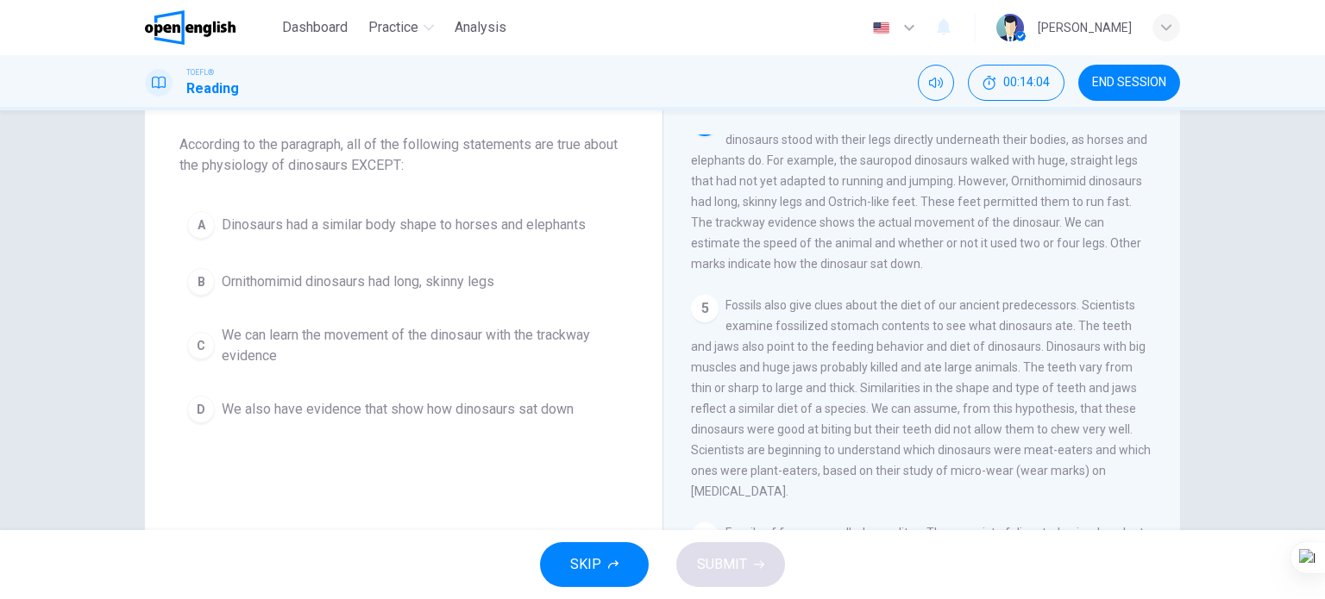
scroll to position [447, 0]
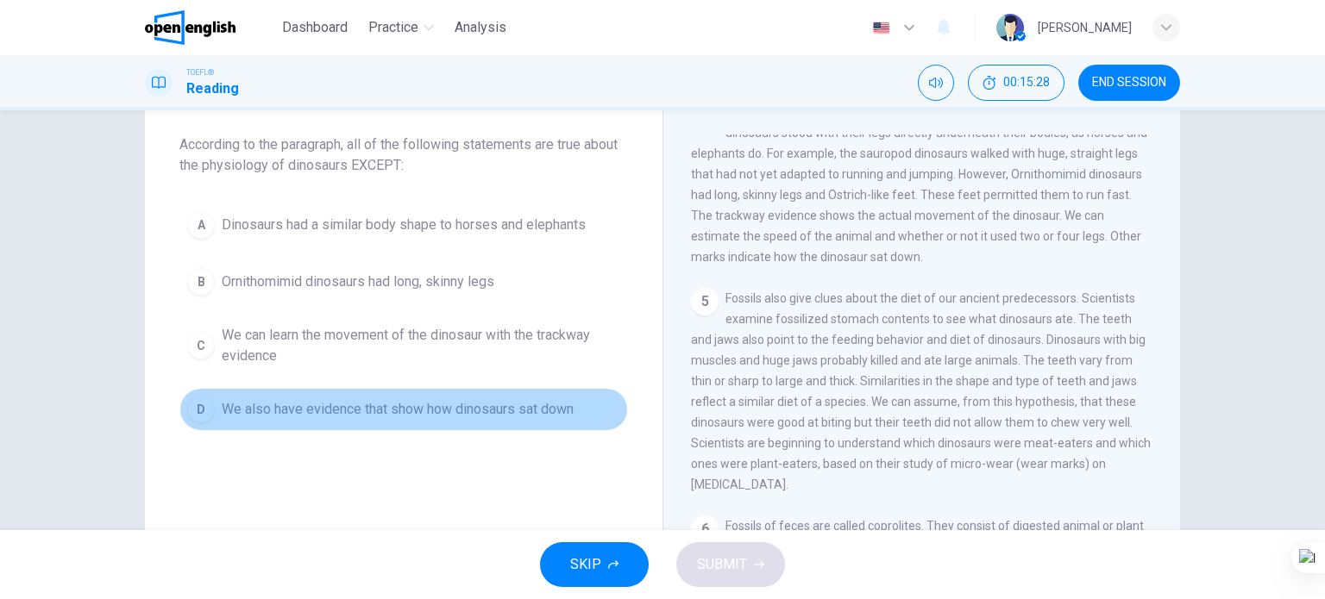
click at [435, 392] on button "D We also have evidence that show how dinosaurs sat down" at bounding box center [403, 409] width 448 height 43
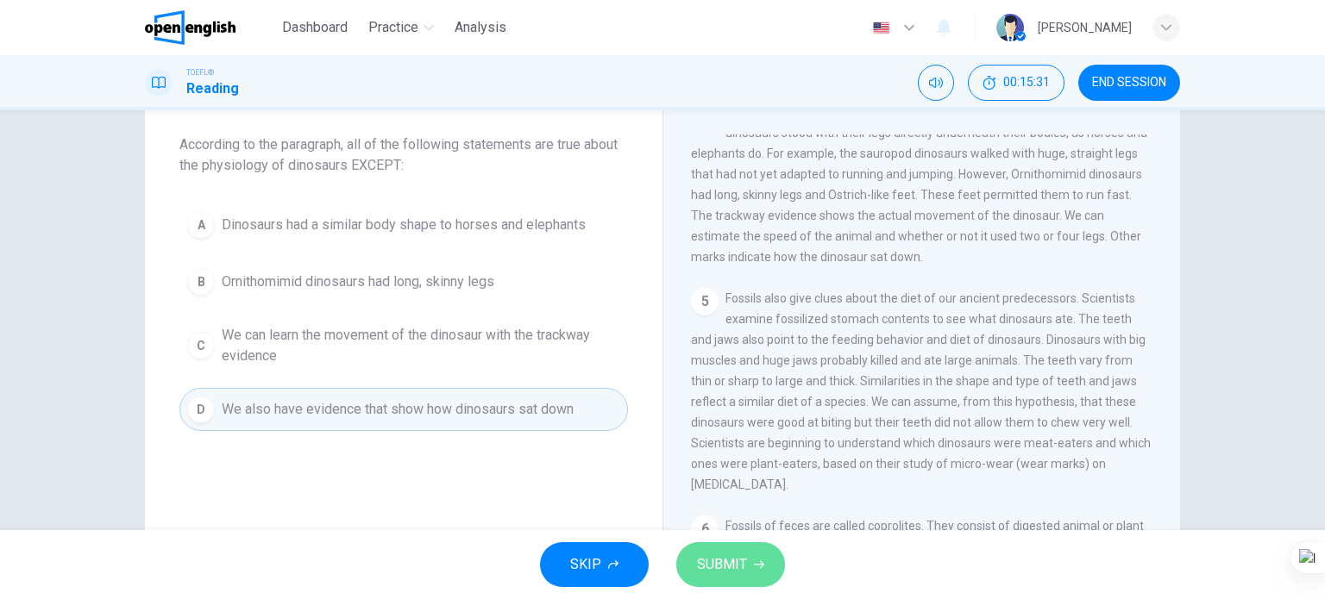
click at [731, 567] on span "SUBMIT" at bounding box center [722, 565] width 50 height 24
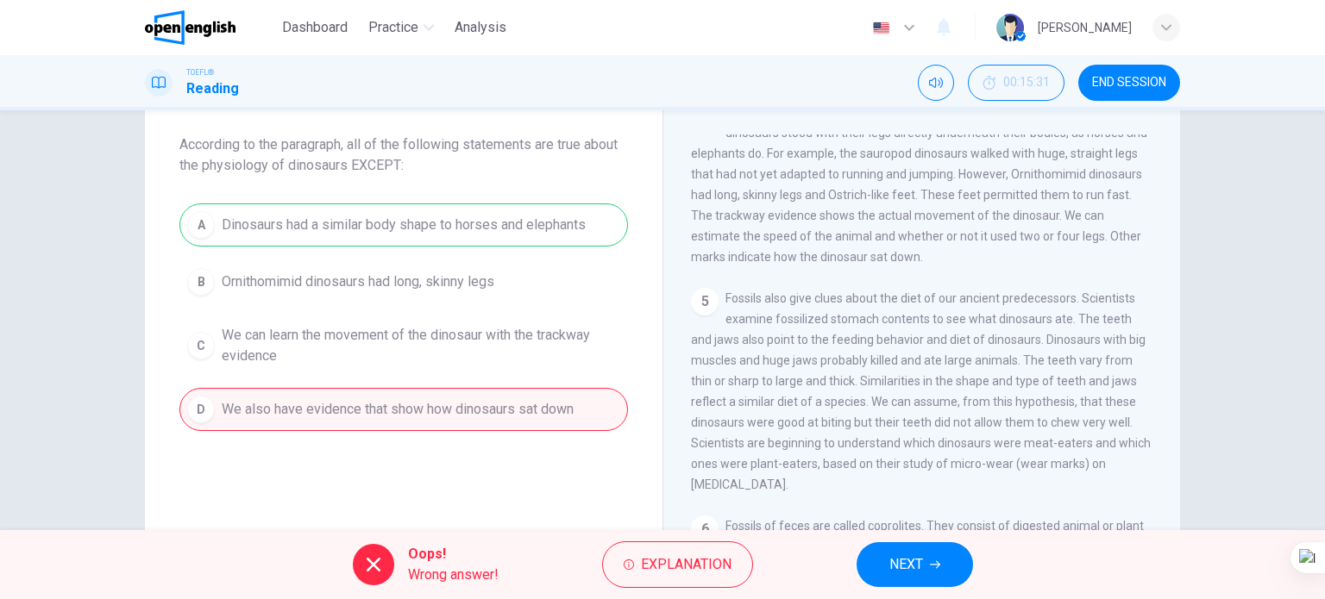
click at [897, 558] on span "NEXT" at bounding box center [906, 565] width 34 height 24
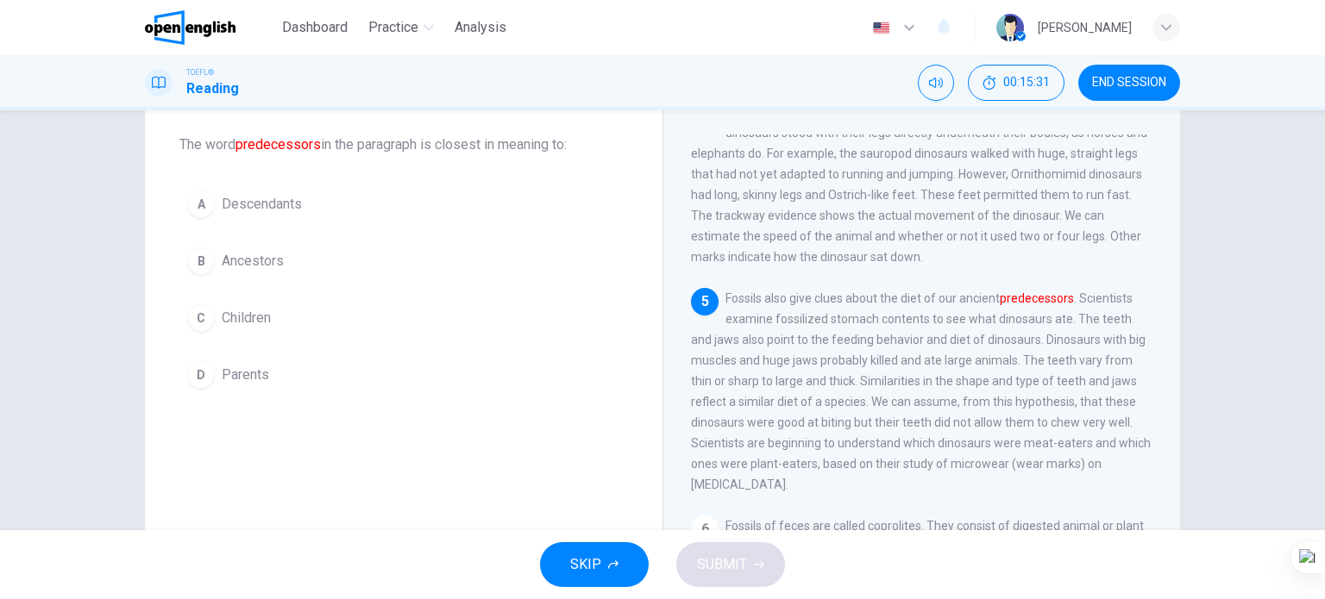
scroll to position [529, 0]
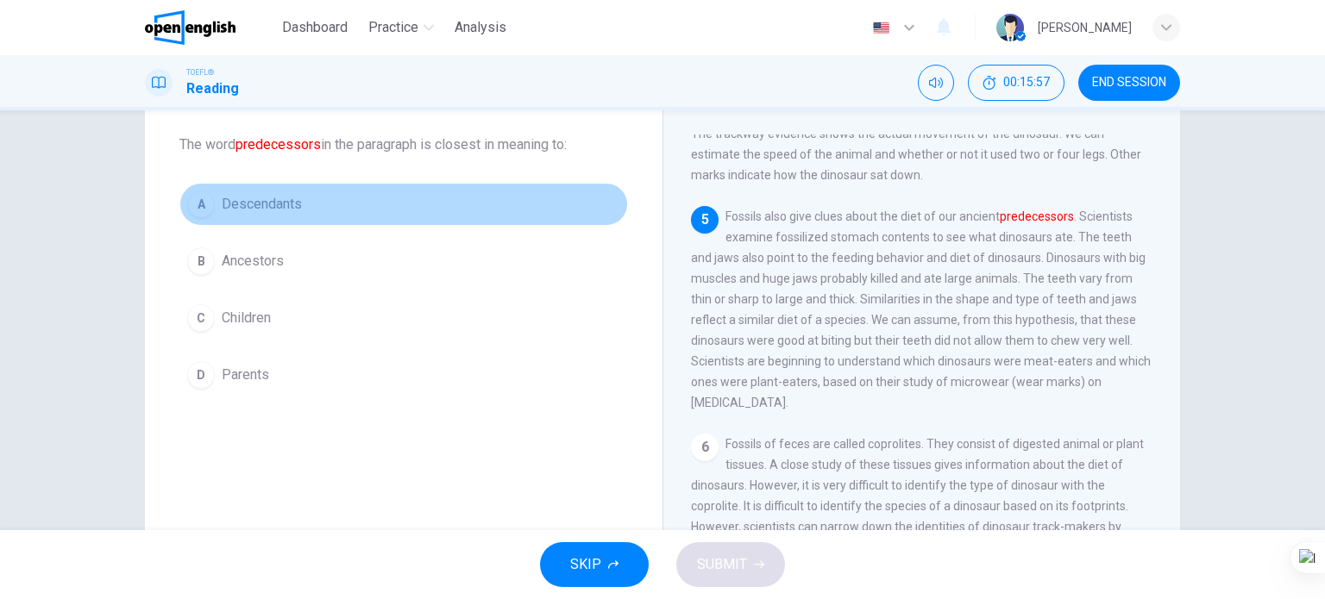
click at [260, 206] on span "Descendants" at bounding box center [262, 204] width 80 height 21
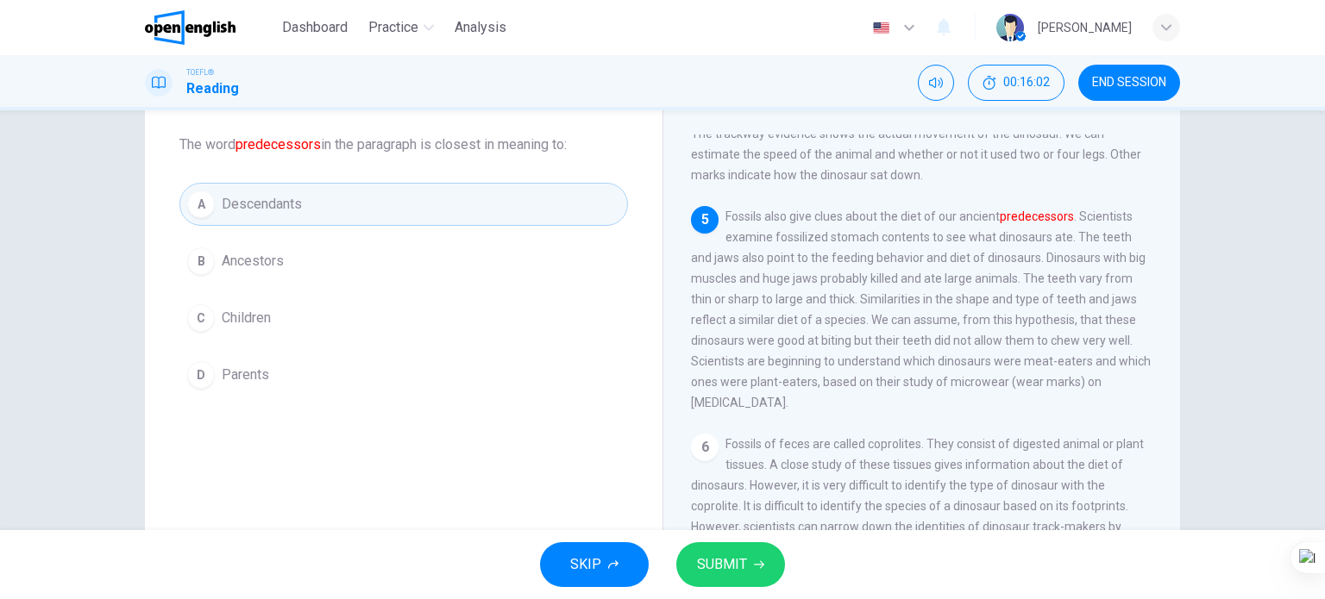
click at [715, 554] on span "SUBMIT" at bounding box center [722, 565] width 50 height 24
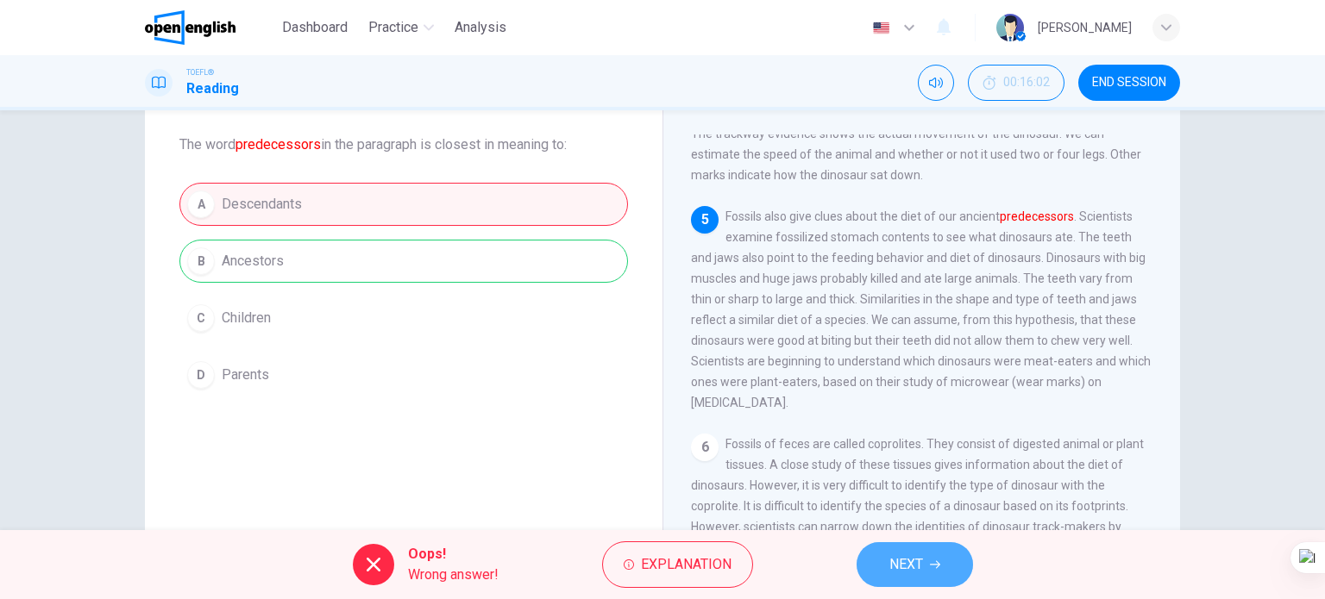
drag, startPoint x: 887, startPoint y: 563, endPoint x: 873, endPoint y: 561, distance: 14.9
click at [887, 563] on button "NEXT" at bounding box center [914, 564] width 116 height 45
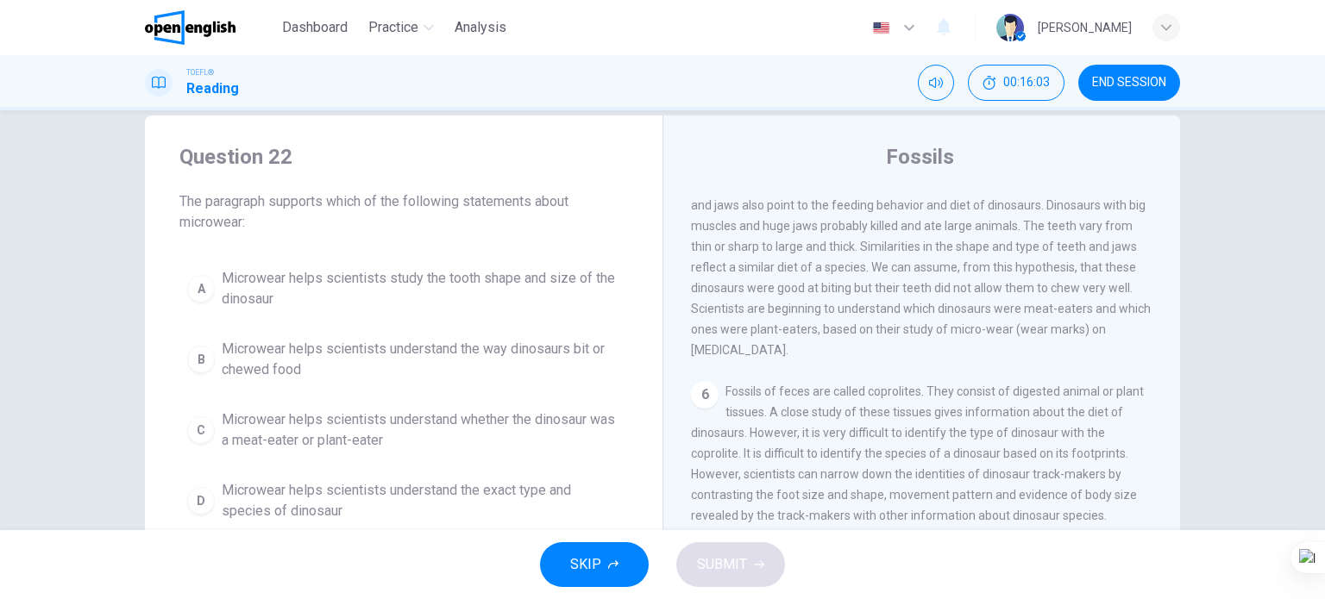
scroll to position [0, 0]
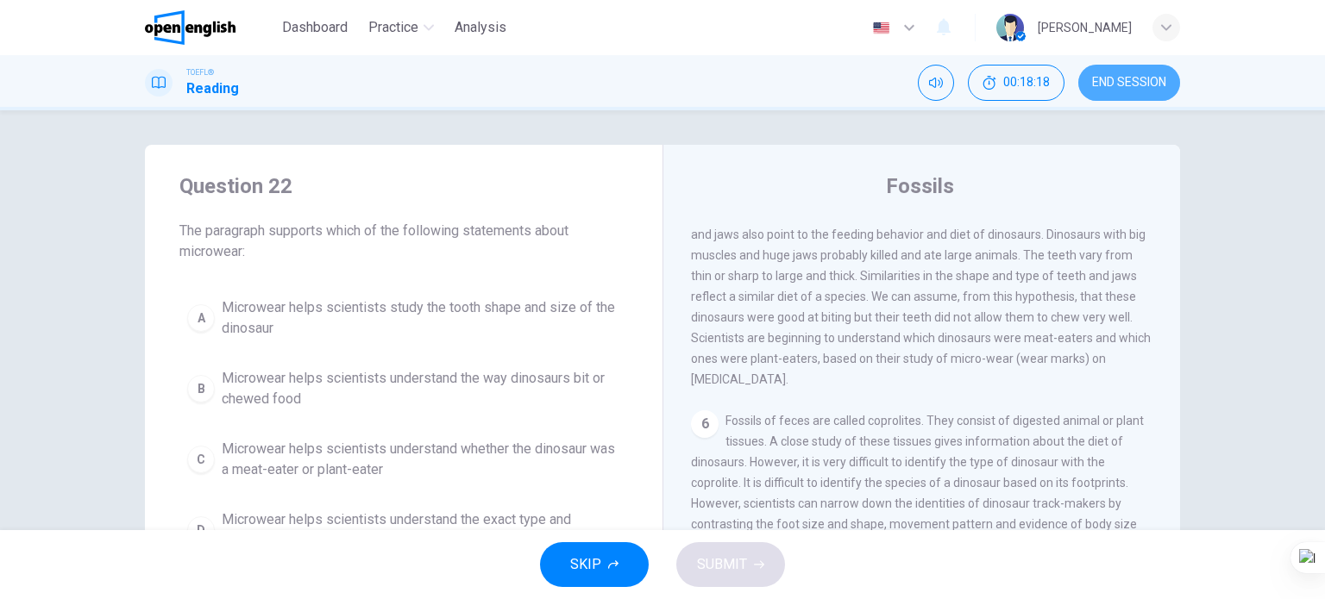
click at [1115, 88] on span "END SESSION" at bounding box center [1129, 83] width 74 height 14
